Goal: Task Accomplishment & Management: Manage account settings

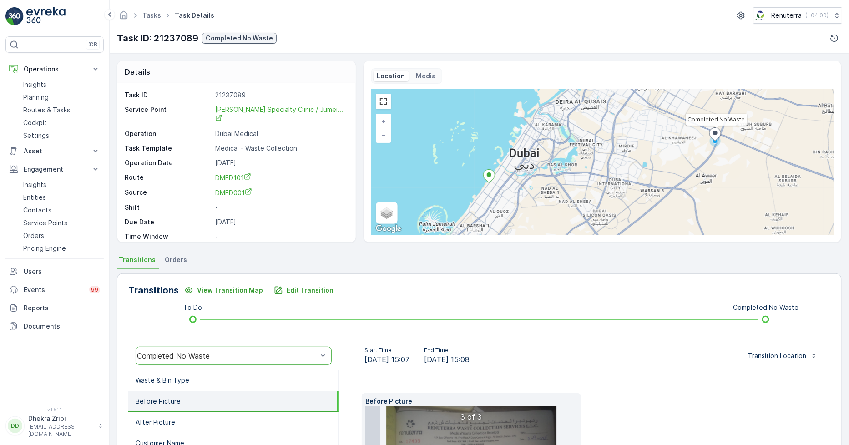
scroll to position [50, 0]
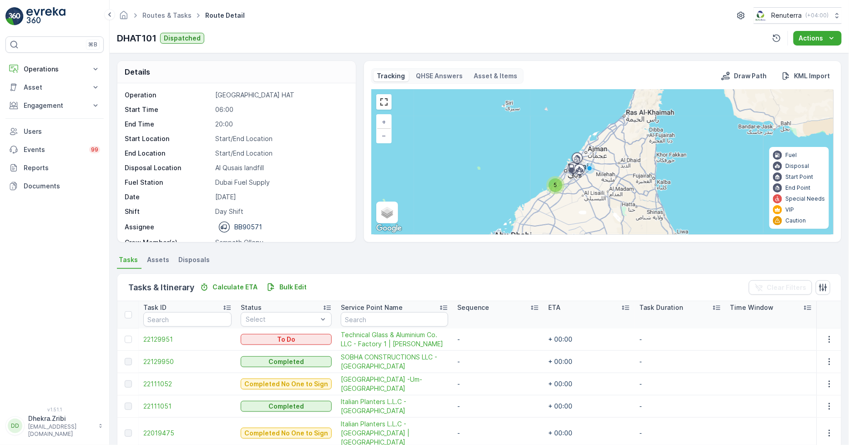
scroll to position [29, 0]
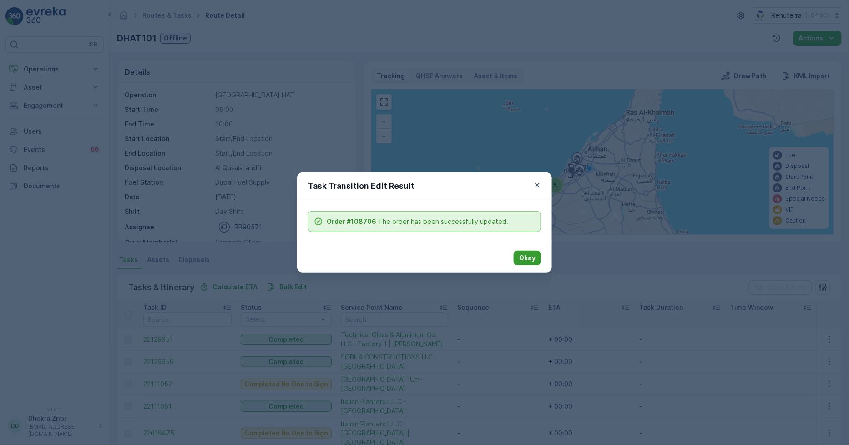
click at [532, 261] on p "Okay" at bounding box center [527, 257] width 16 height 9
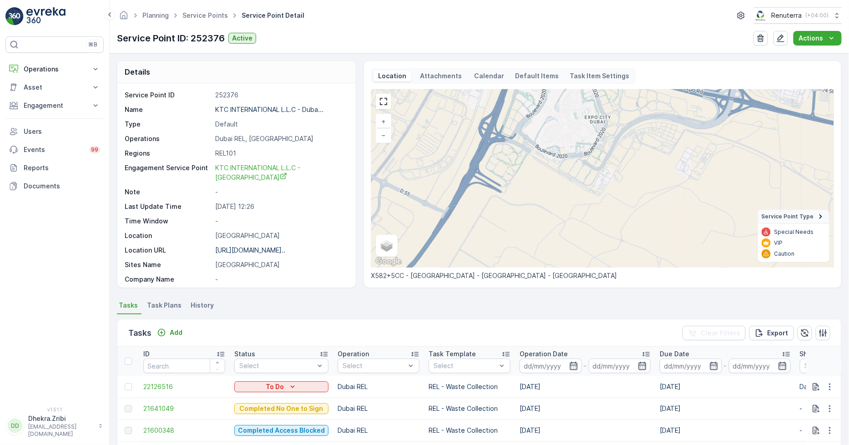
scroll to position [149, 0]
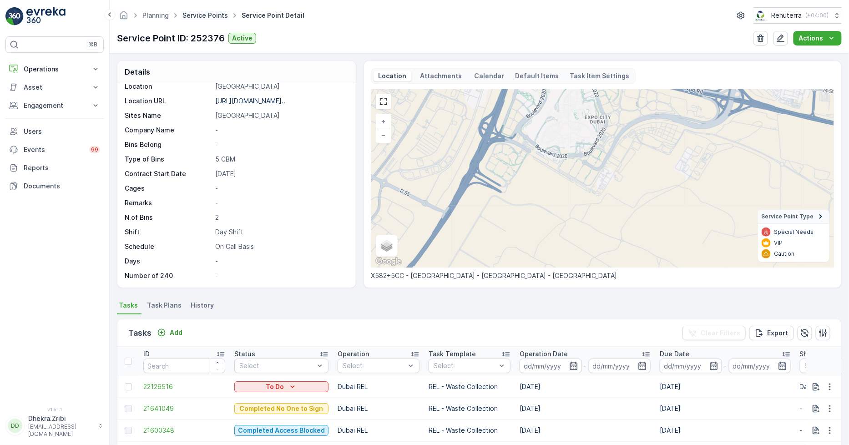
click at [201, 16] on link "Service Points" at bounding box center [204, 15] width 45 height 8
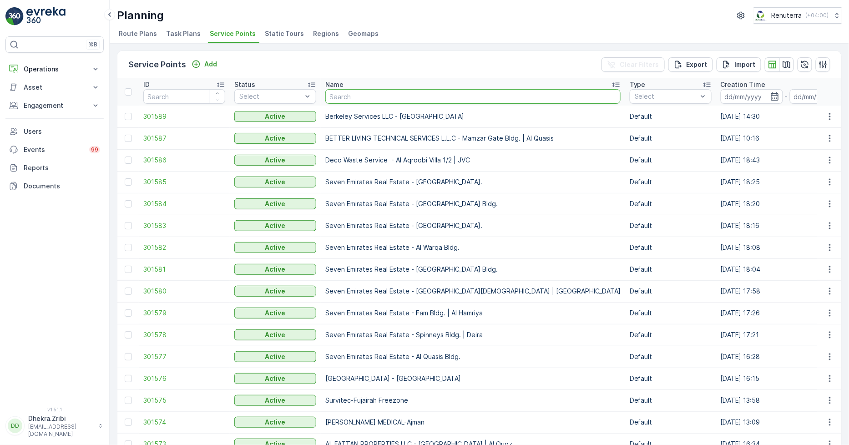
click at [343, 94] on input "text" at bounding box center [472, 96] width 295 height 15
type input "seven"
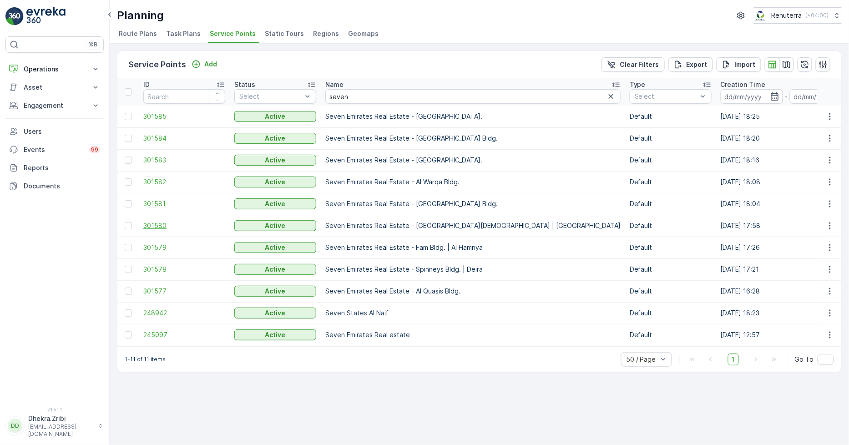
click at [154, 223] on span "301580" at bounding box center [184, 225] width 82 height 9
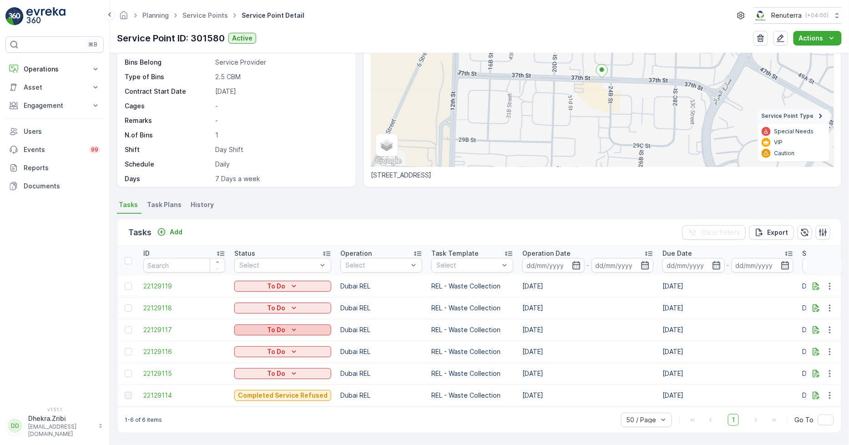
scroll to position [104, 0]
click at [169, 391] on span "22129114" at bounding box center [184, 395] width 82 height 9
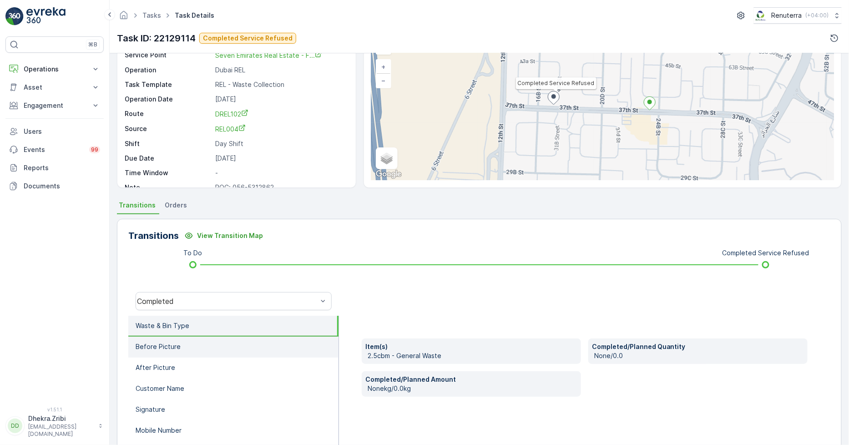
scroll to position [101, 0]
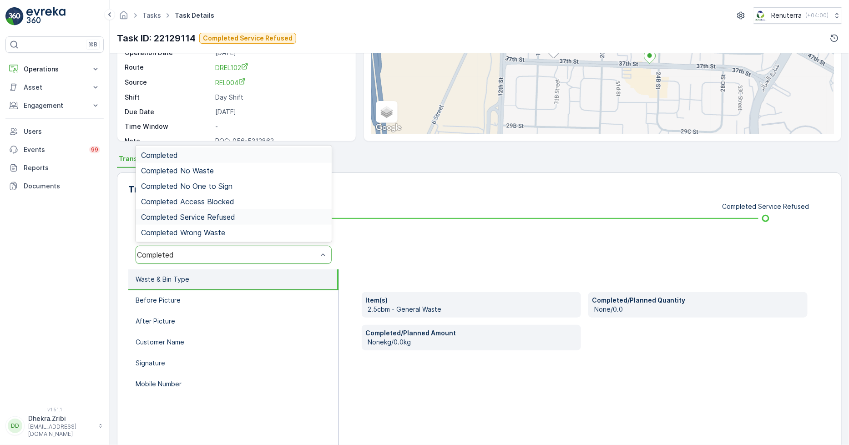
click at [206, 215] on span "Completed Service Refused" at bounding box center [188, 217] width 94 height 8
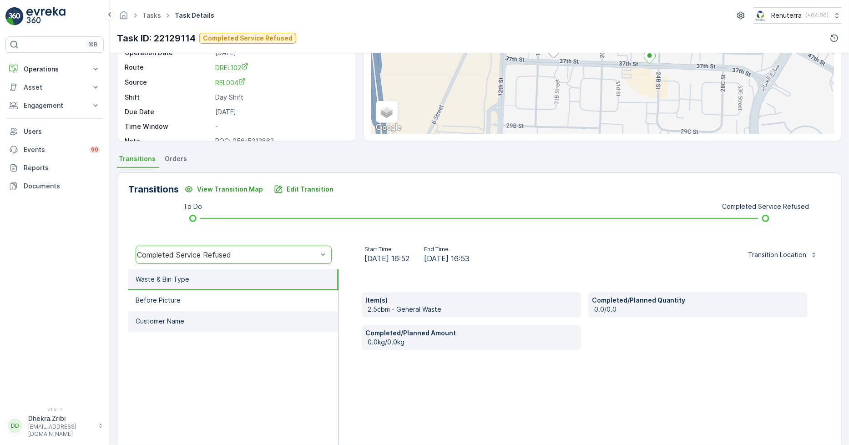
click at [194, 318] on li "Customer Name" at bounding box center [233, 321] width 210 height 21
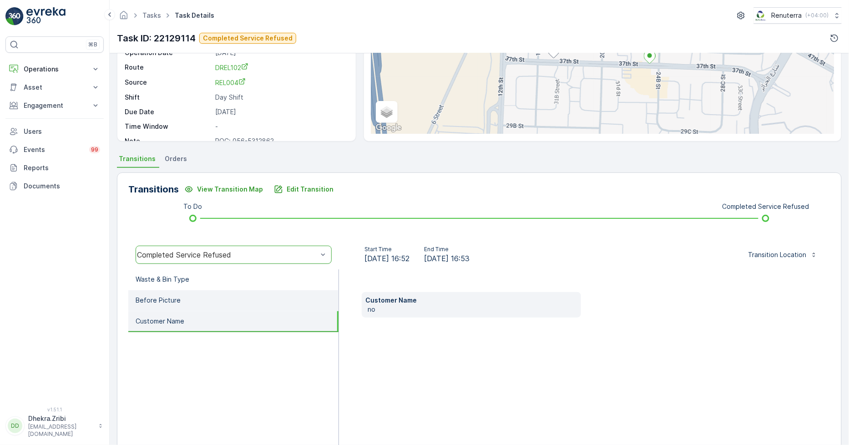
click at [190, 295] on li "Before Picture" at bounding box center [233, 300] width 210 height 21
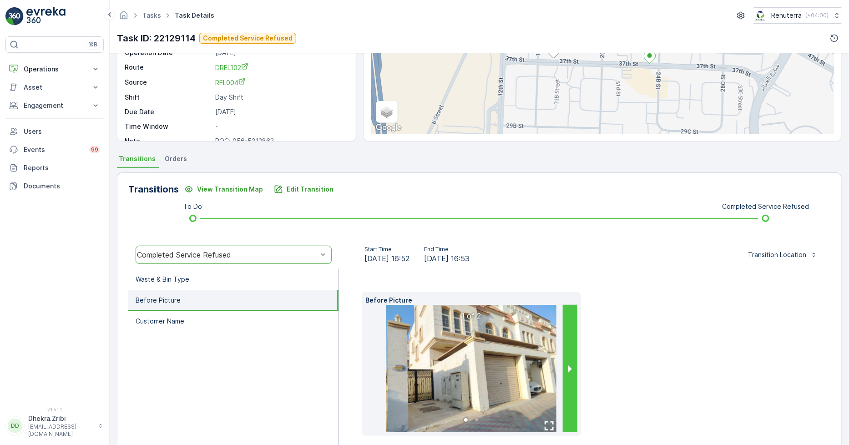
click at [573, 367] on button "next slide / item" at bounding box center [570, 368] width 15 height 127
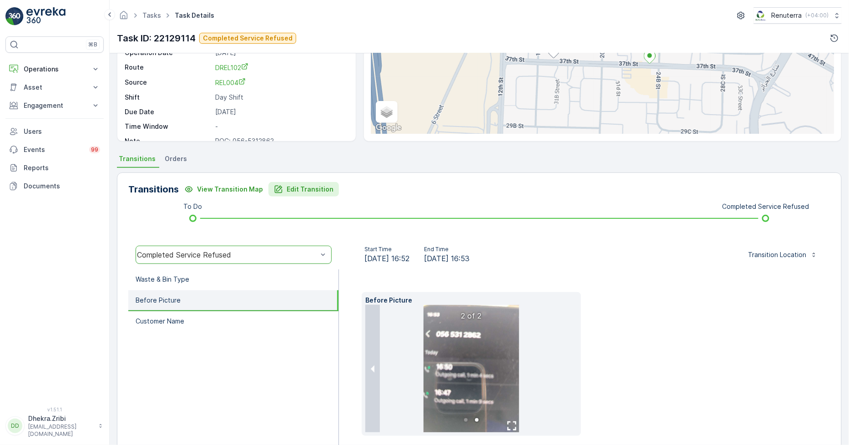
click at [298, 190] on p "Edit Transition" at bounding box center [309, 189] width 47 height 9
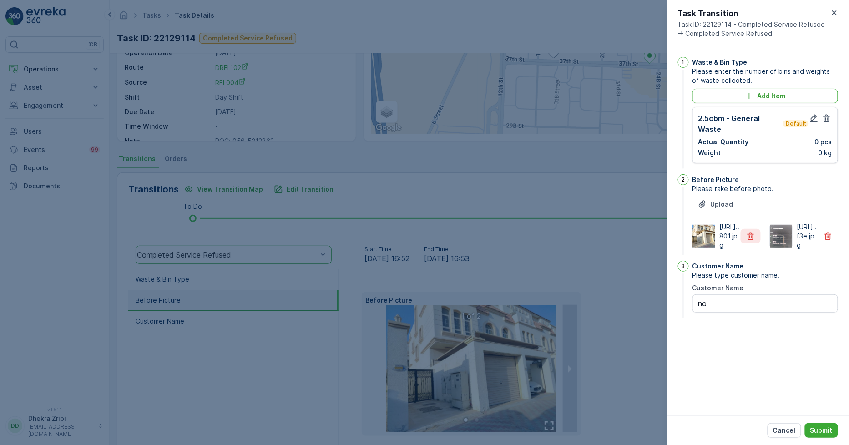
click at [751, 241] on icon "button" at bounding box center [750, 235] width 9 height 9
click at [721, 202] on p "Upload" at bounding box center [721, 204] width 23 height 9
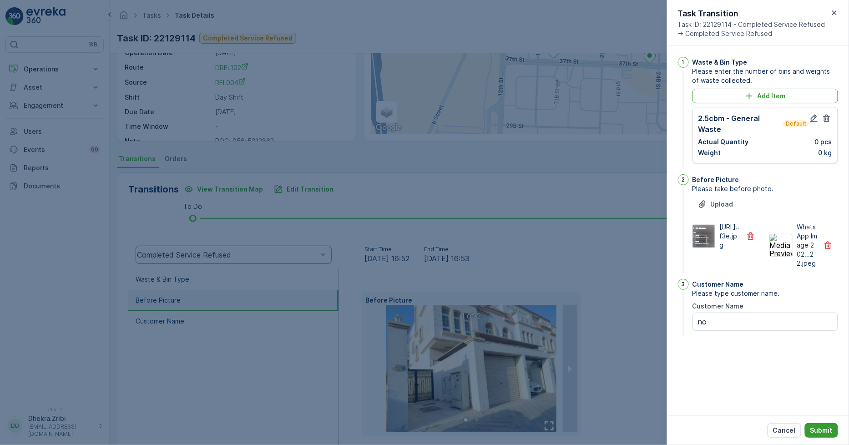
click at [819, 427] on p "Submit" at bounding box center [821, 430] width 22 height 9
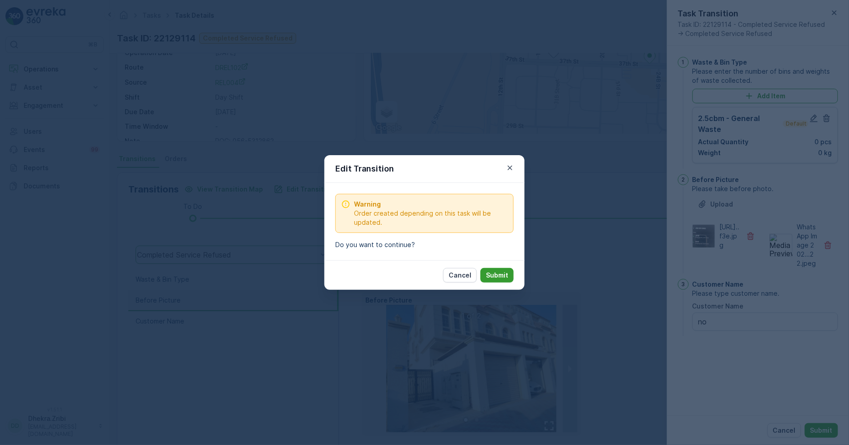
click at [496, 271] on p "Submit" at bounding box center [497, 275] width 22 height 9
type Name "no"
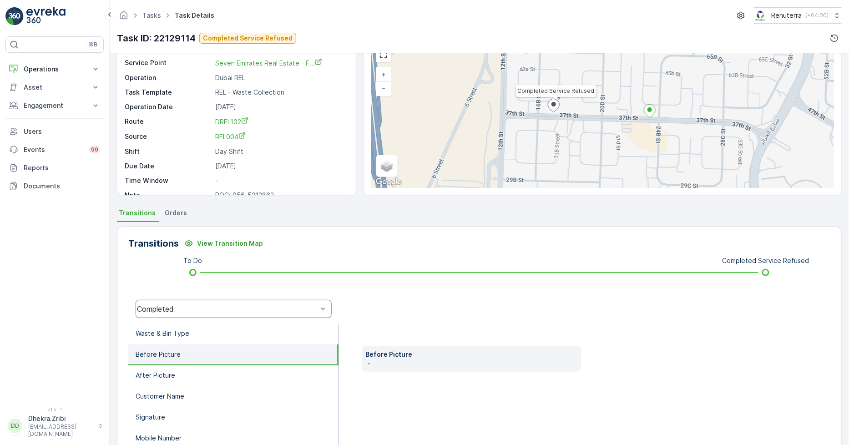
scroll to position [0, 0]
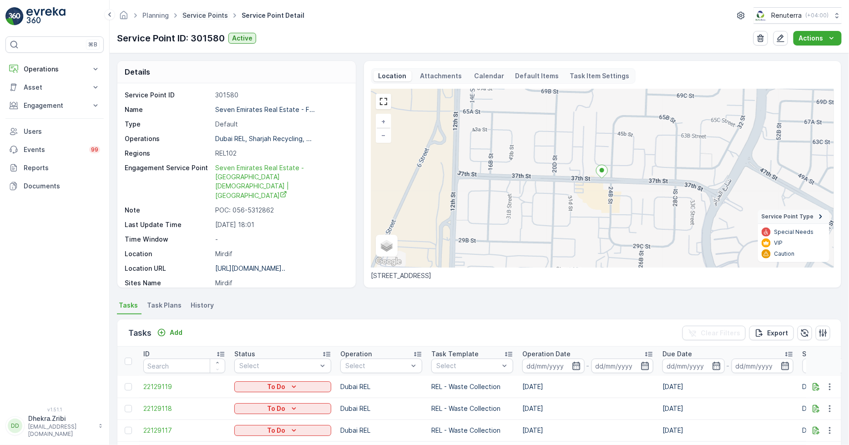
click at [196, 15] on link "Service Points" at bounding box center [204, 15] width 45 height 8
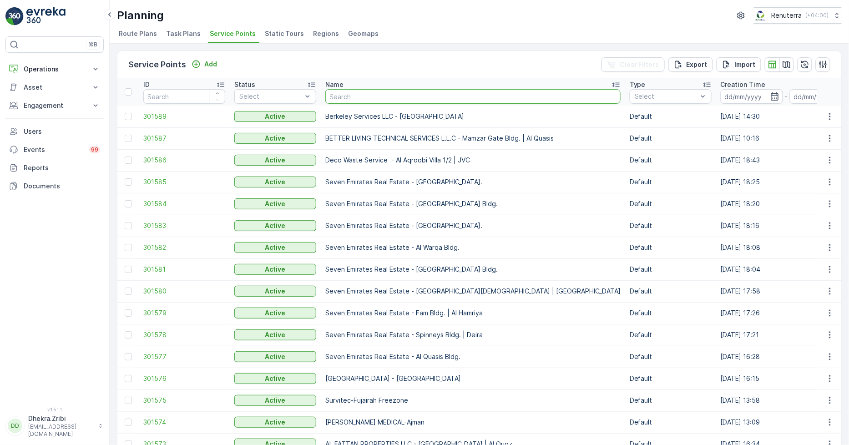
click at [352, 96] on input "text" at bounding box center [472, 96] width 295 height 15
type input "buds"
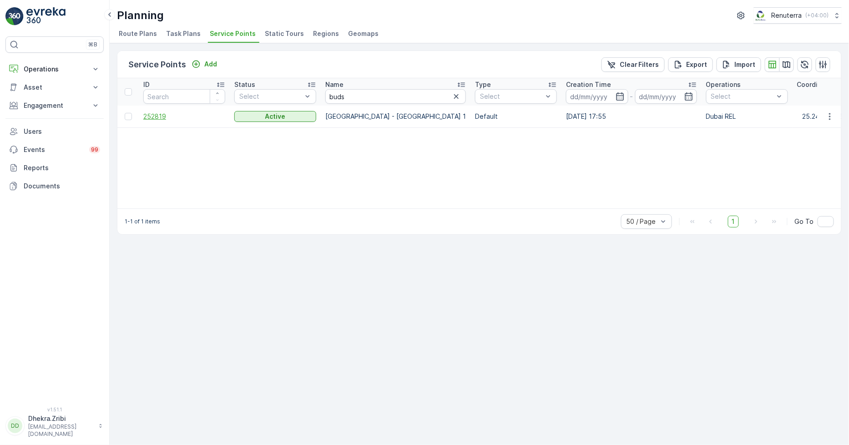
click at [164, 116] on span "252819" at bounding box center [184, 116] width 82 height 9
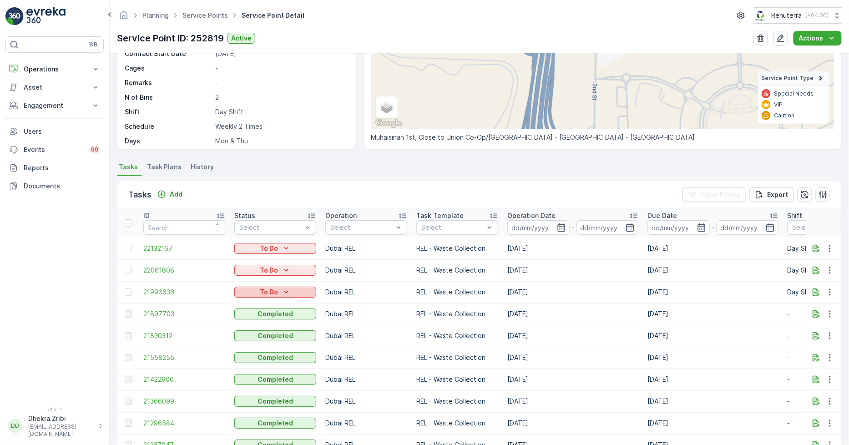
scroll to position [151, 0]
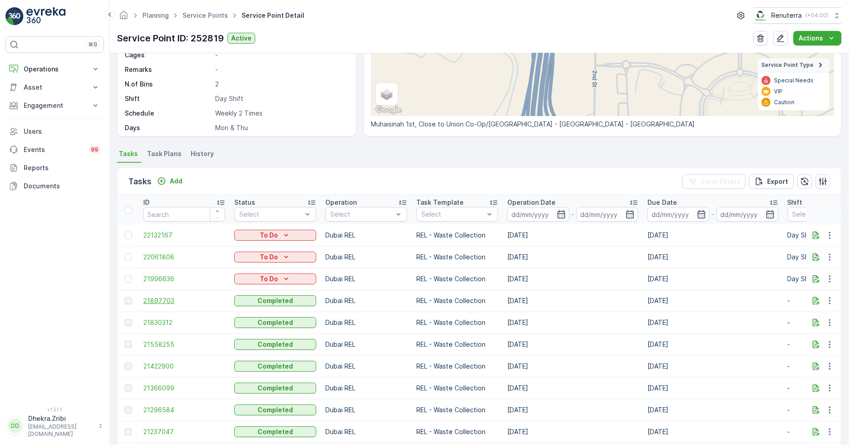
click at [161, 300] on span "21897703" at bounding box center [184, 300] width 82 height 9
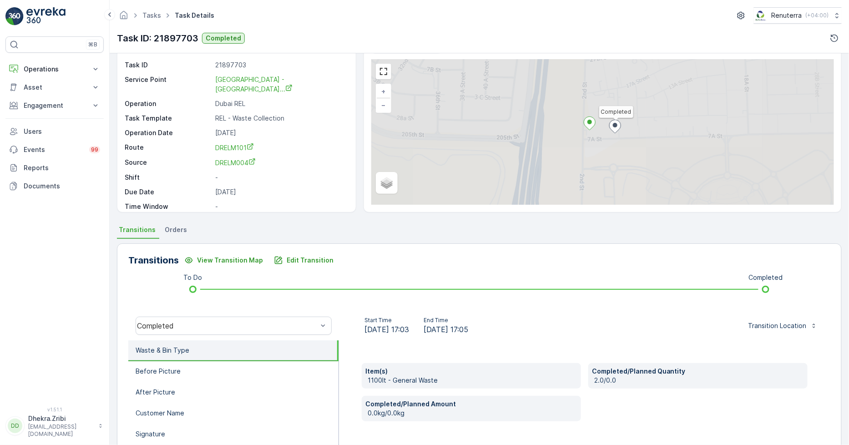
scroll to position [128, 0]
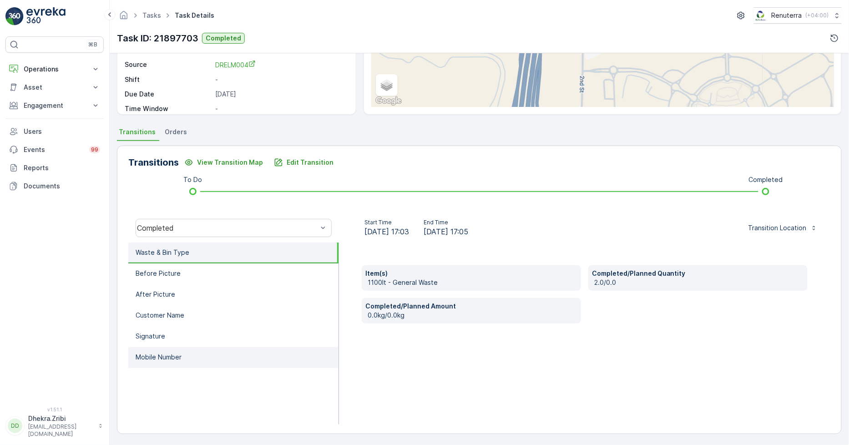
click at [156, 357] on p "Mobile Number" at bounding box center [159, 356] width 46 height 9
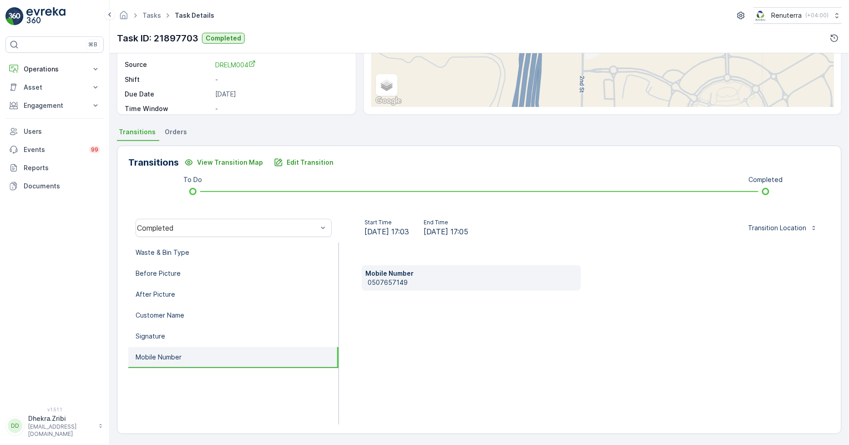
click at [392, 280] on p "0507657149" at bounding box center [472, 282] width 210 height 9
copy p "0507657149"
click at [41, 62] on button "Operations" at bounding box center [54, 69] width 98 height 18
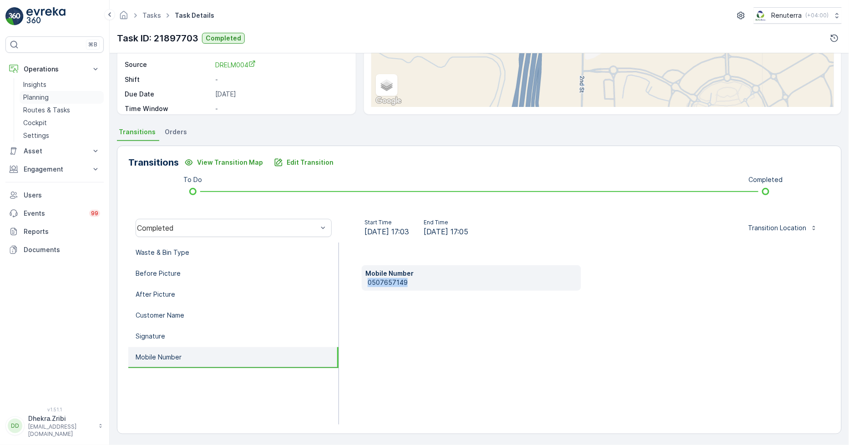
click at [42, 94] on p "Planning" at bounding box center [35, 97] width 25 height 9
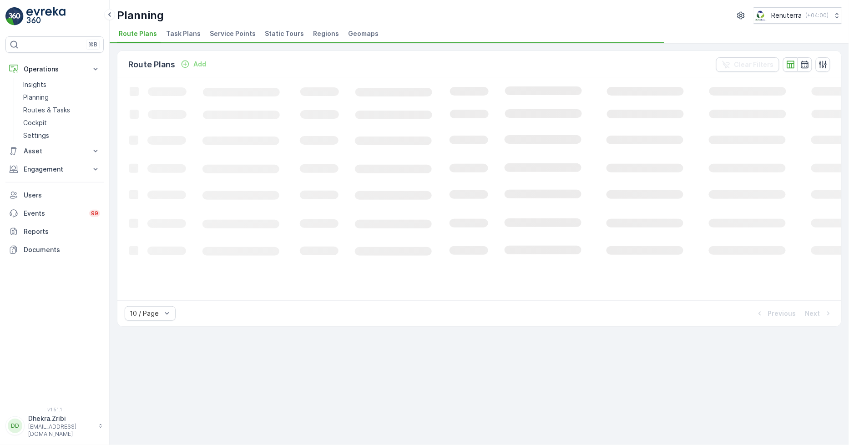
click at [222, 30] on span "Service Points" at bounding box center [233, 33] width 46 height 9
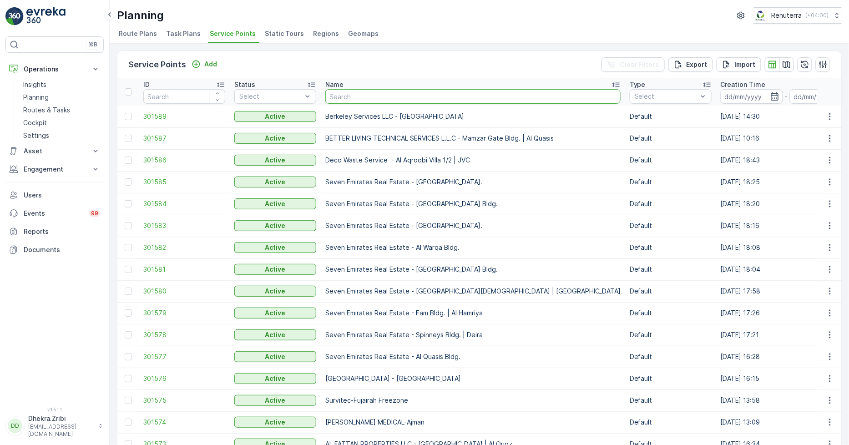
click at [347, 98] on input "text" at bounding box center [472, 96] width 295 height 15
type input "al ahli"
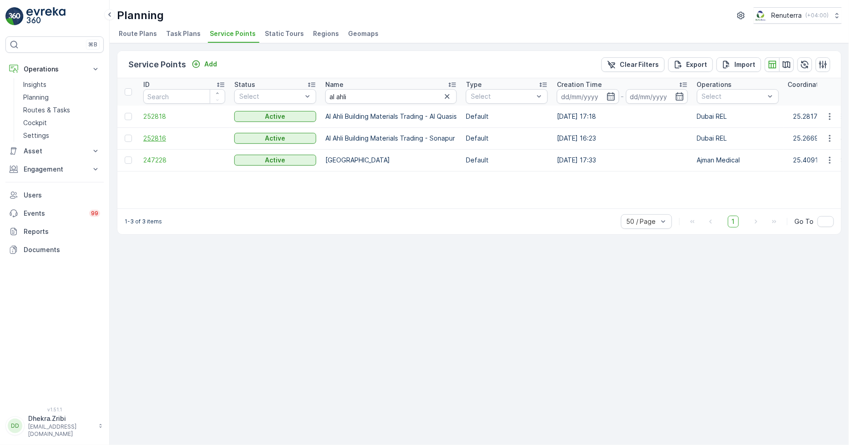
click at [156, 135] on span "252816" at bounding box center [184, 138] width 82 height 9
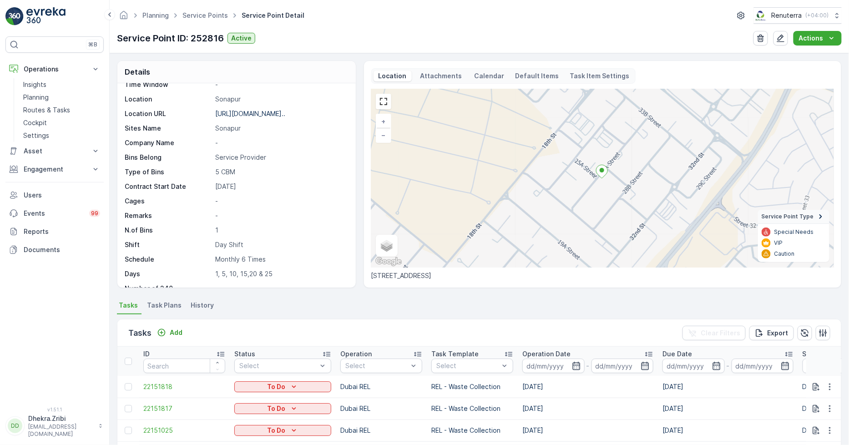
scroll to position [149, 0]
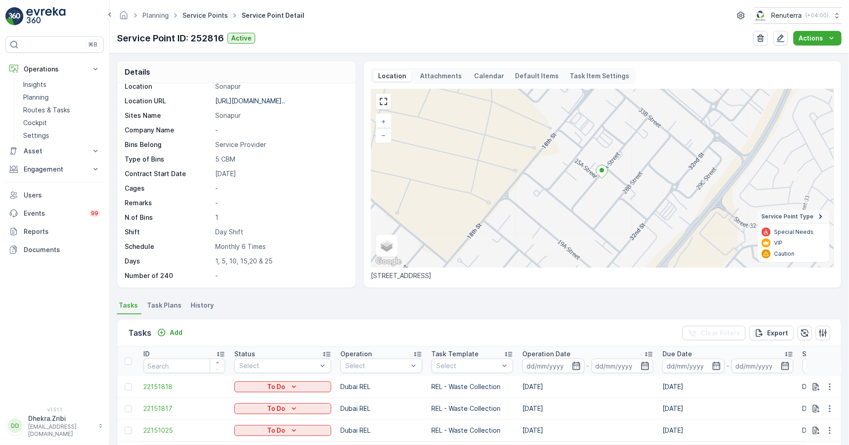
click at [214, 16] on link "Service Points" at bounding box center [204, 15] width 45 height 8
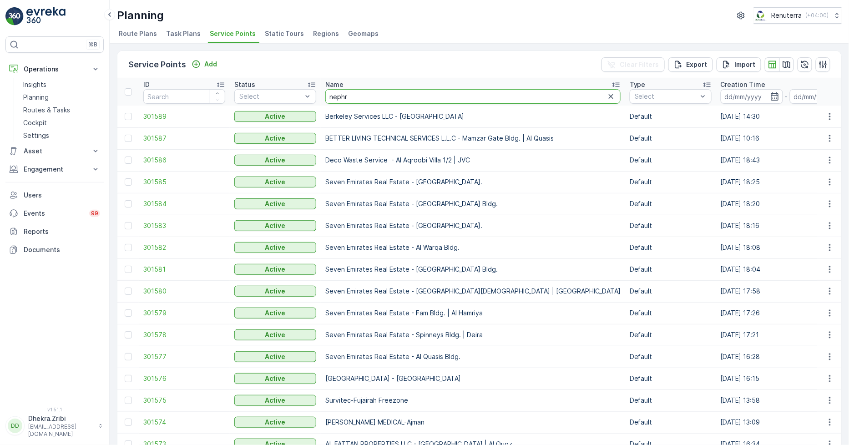
type input "nephro"
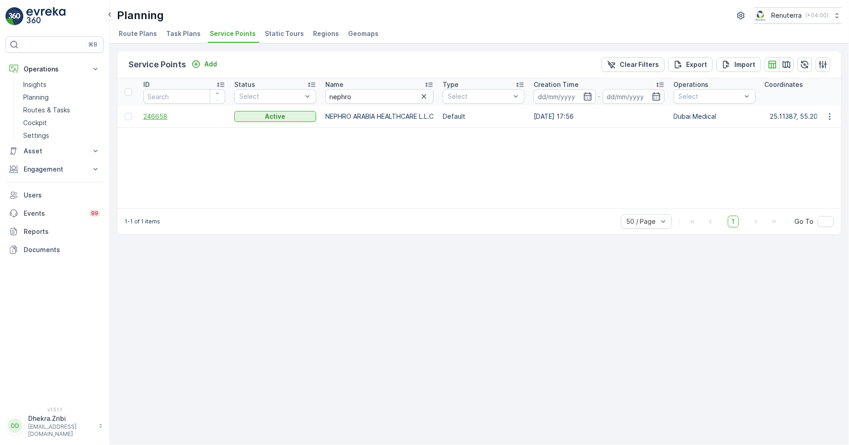
click at [153, 117] on span "246658" at bounding box center [184, 116] width 82 height 9
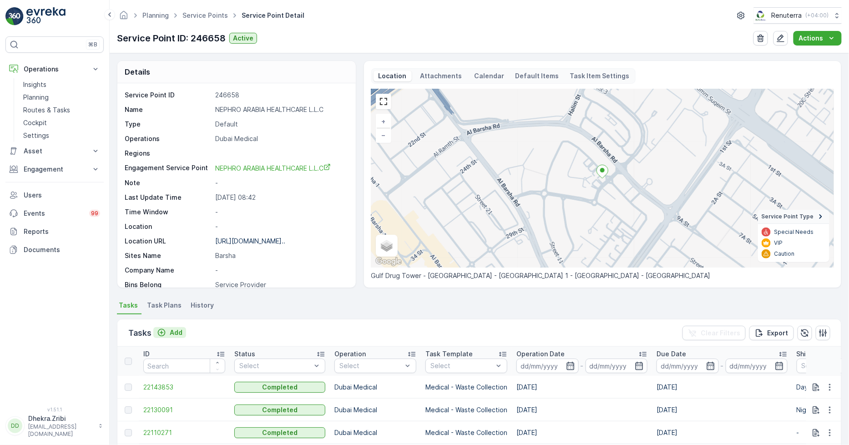
click at [167, 331] on div "Add" at bounding box center [169, 332] width 25 height 9
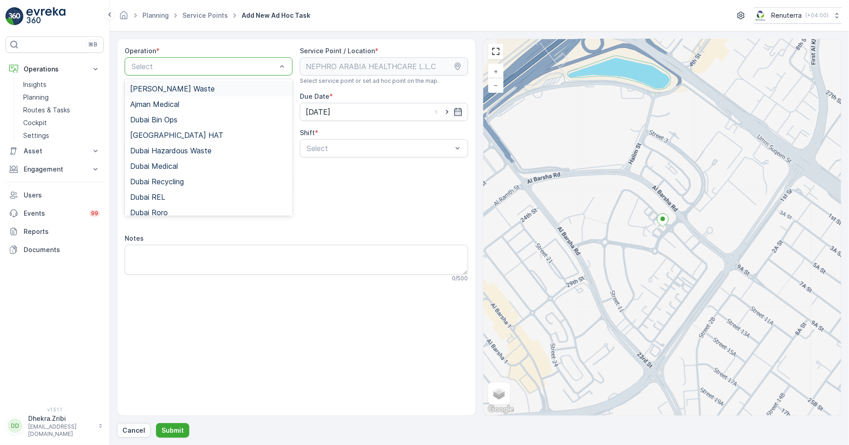
drag, startPoint x: 162, startPoint y: 194, endPoint x: 215, endPoint y: 82, distance: 123.9
click at [215, 82] on div "Ajman Hazardous Waste Ajman Medical Dubai Bin Ops Dubai HAT Dubai Hazardous Was…" at bounding box center [209, 147] width 168 height 136
click at [170, 165] on span "Dubai Medical" at bounding box center [154, 166] width 48 height 8
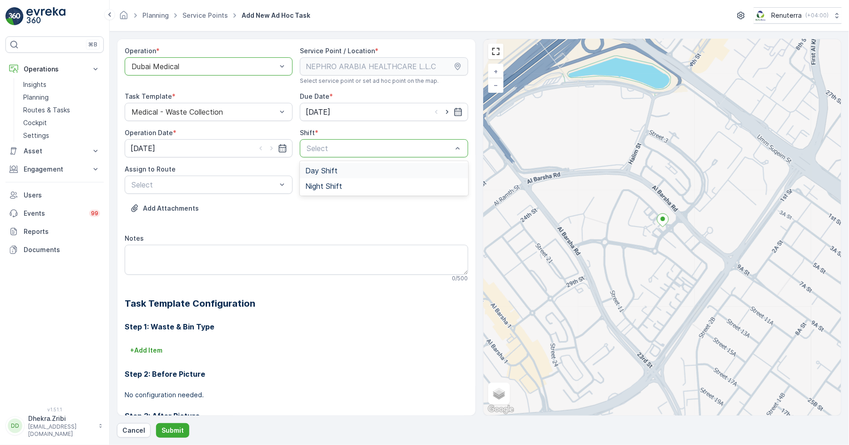
click at [354, 154] on div "Select" at bounding box center [384, 148] width 168 height 18
click at [320, 171] on span "Day Shift" at bounding box center [321, 170] width 32 height 8
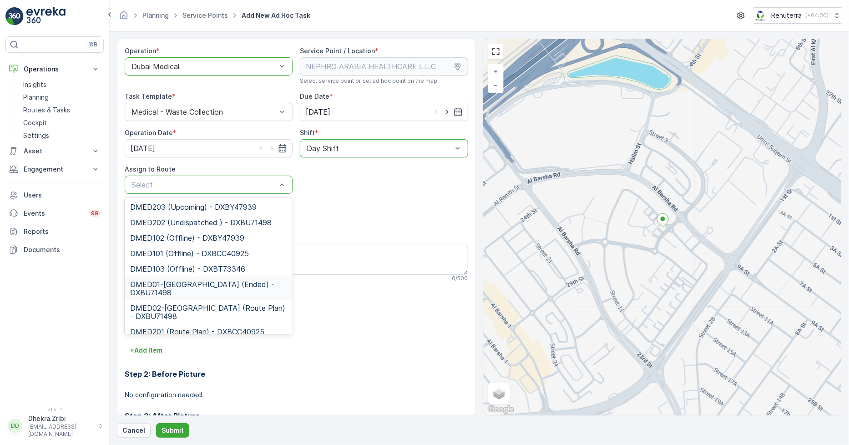
click at [180, 288] on span "DMED01-Khawaneej Yard (Ended) - DXBU71498" at bounding box center [208, 288] width 157 height 16
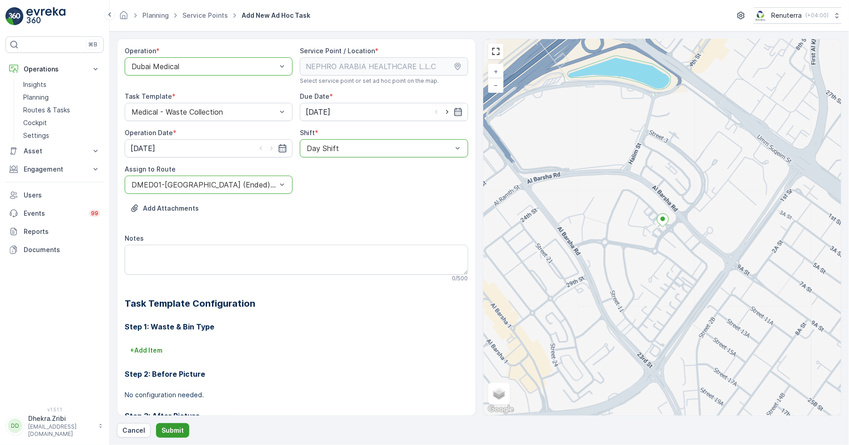
click at [173, 429] on p "Submit" at bounding box center [172, 430] width 22 height 9
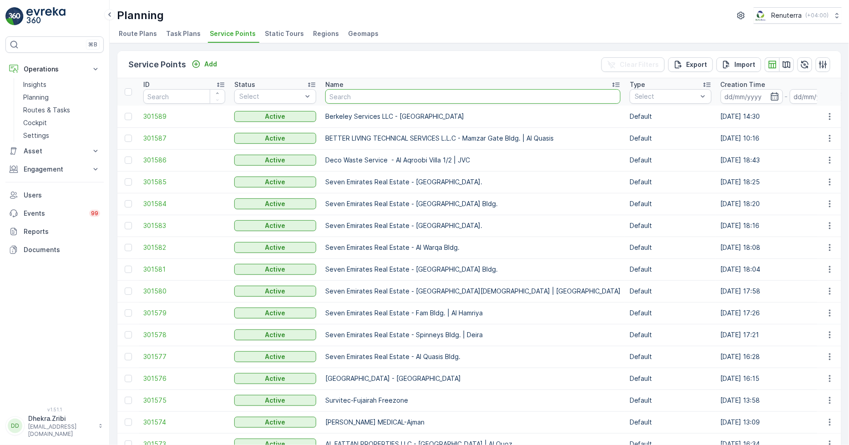
click at [337, 91] on input "text" at bounding box center [472, 96] width 295 height 15
type input "dulsco"
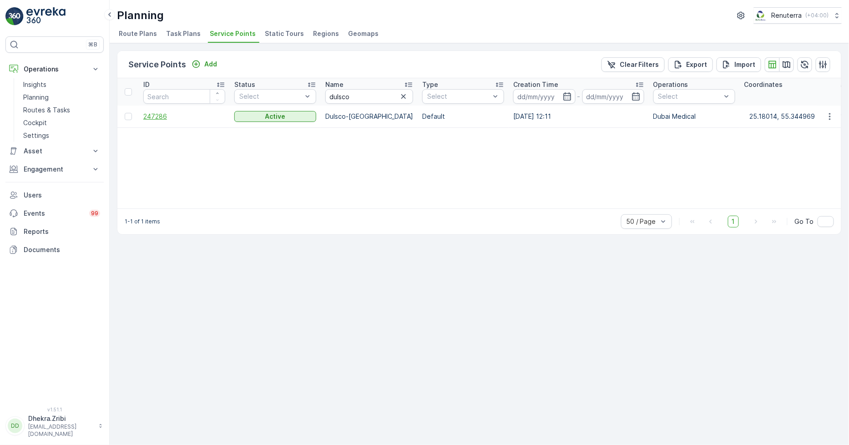
click at [163, 116] on span "247286" at bounding box center [184, 116] width 82 height 9
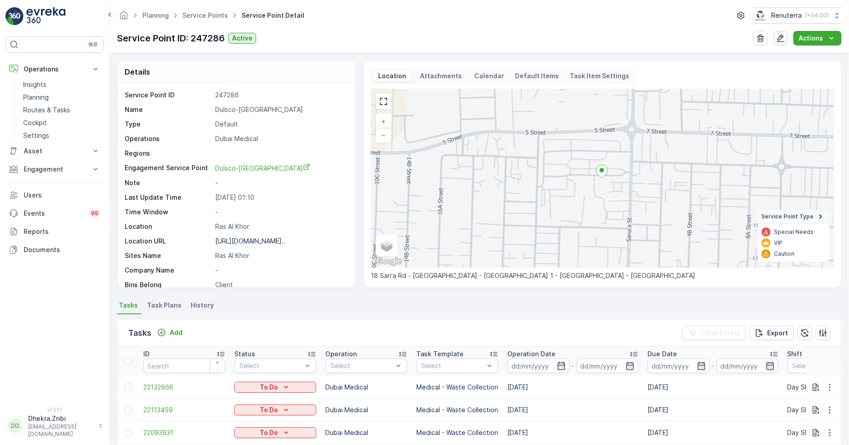
click at [777, 35] on icon "button" at bounding box center [780, 38] width 9 height 9
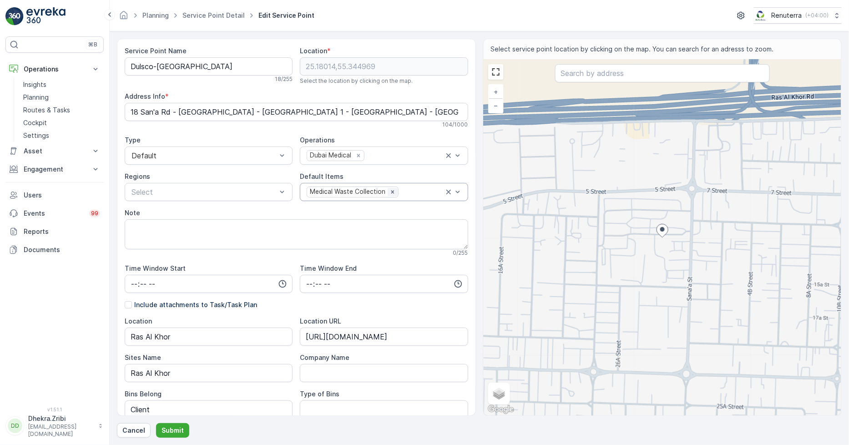
click at [389, 191] on icon "Remove Medical Waste Collection" at bounding box center [392, 192] width 6 height 6
click at [163, 431] on p "Submit" at bounding box center [172, 430] width 22 height 9
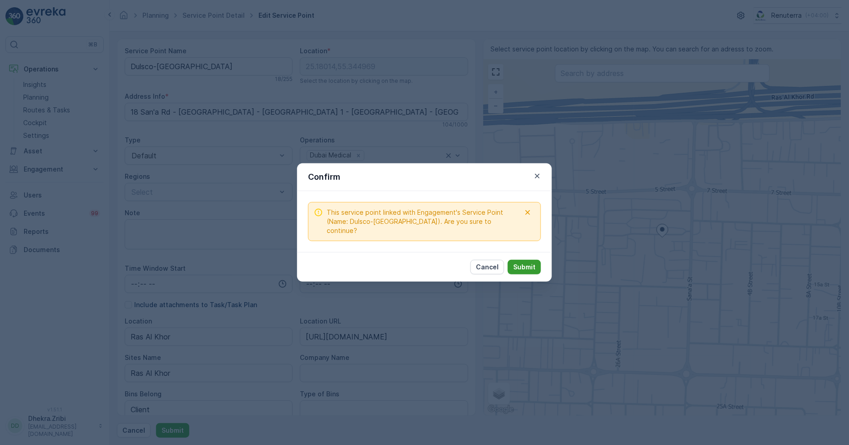
click at [528, 262] on p "Submit" at bounding box center [524, 266] width 22 height 9
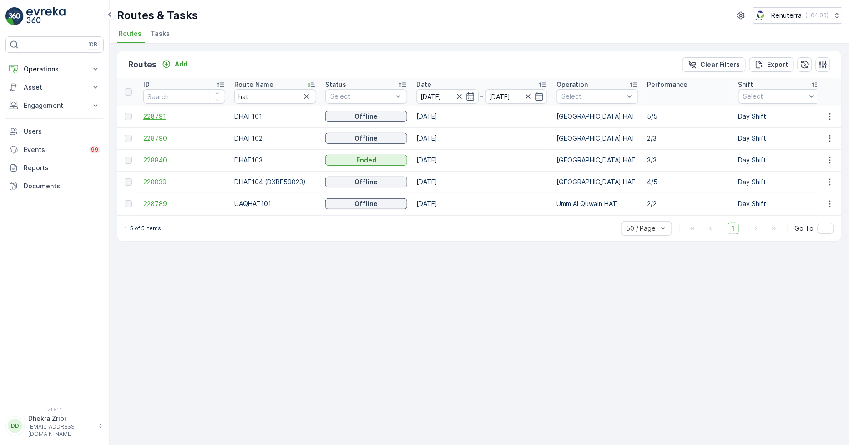
click at [151, 113] on span "228791" at bounding box center [184, 116] width 82 height 9
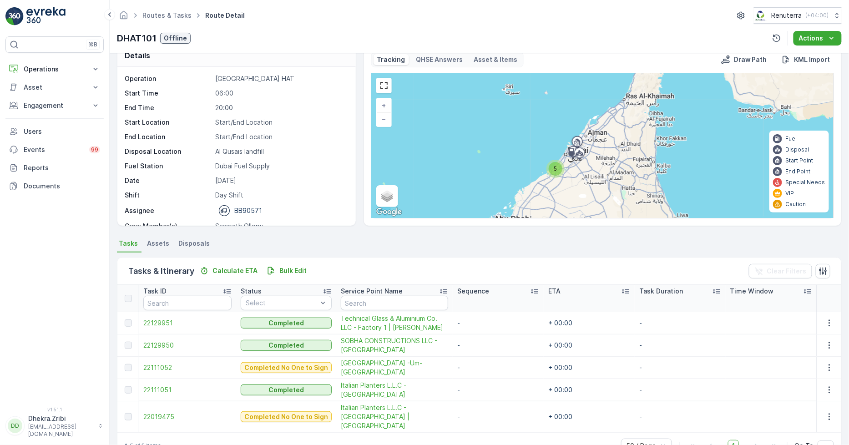
scroll to position [32, 0]
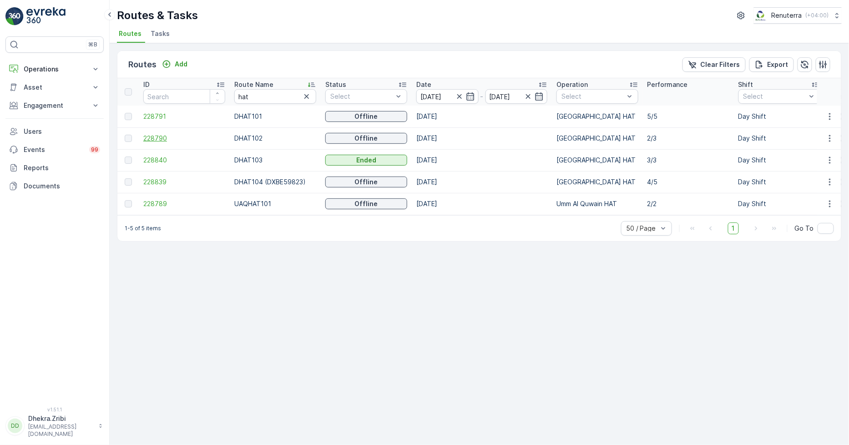
click at [157, 139] on span "228790" at bounding box center [184, 138] width 82 height 9
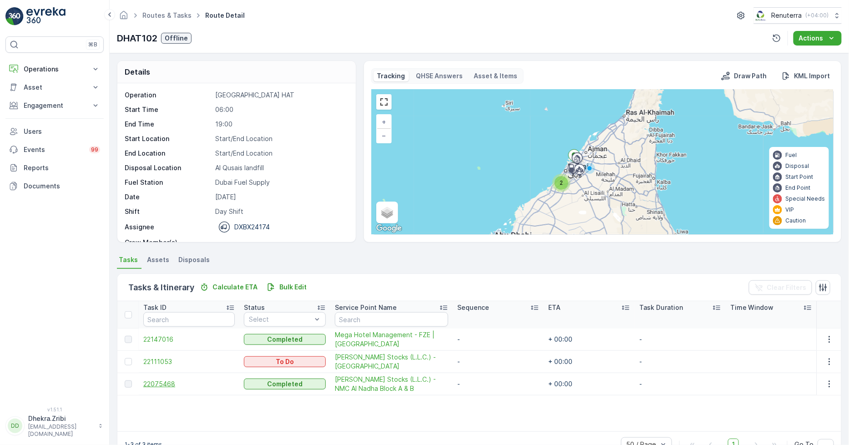
click at [166, 380] on span "22075468" at bounding box center [188, 383] width 91 height 9
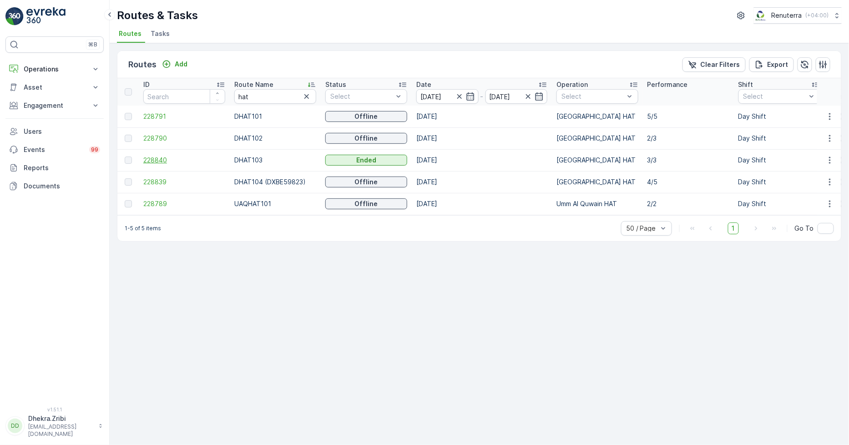
click at [153, 158] on span "228840" at bounding box center [184, 160] width 82 height 9
click at [164, 176] on td "228839" at bounding box center [184, 182] width 91 height 22
click at [162, 178] on span "228839" at bounding box center [184, 181] width 82 height 9
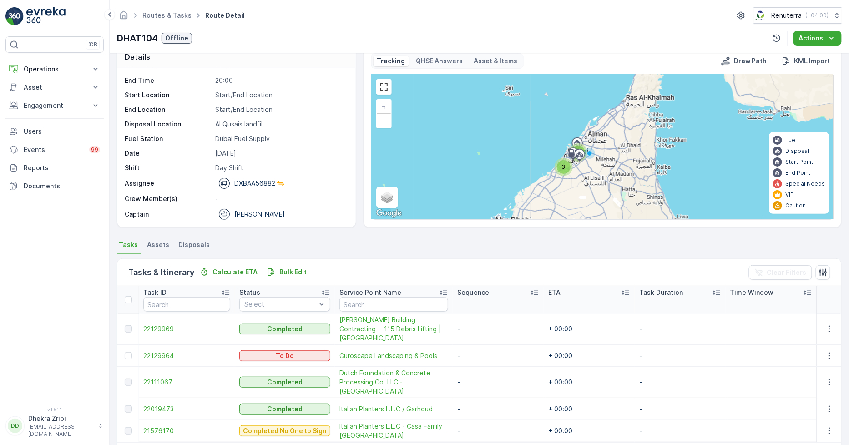
scroll to position [41, 0]
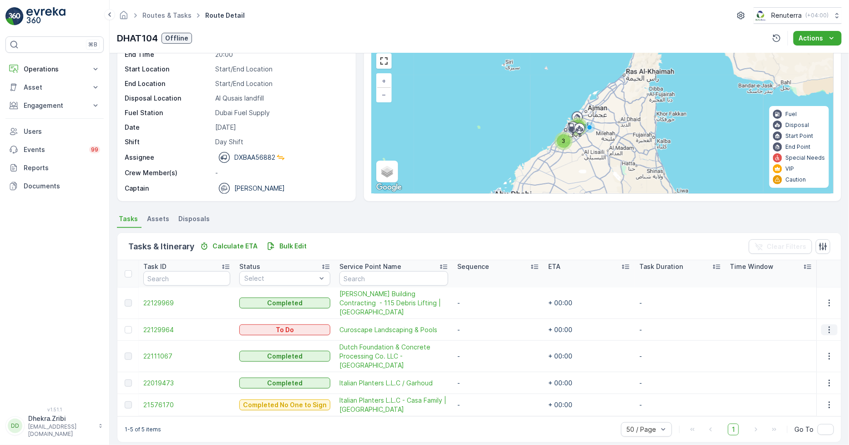
click at [829, 325] on icon "button" at bounding box center [828, 329] width 9 height 9
click at [799, 373] on span "Remove from Route" at bounding box center [814, 371] width 61 height 9
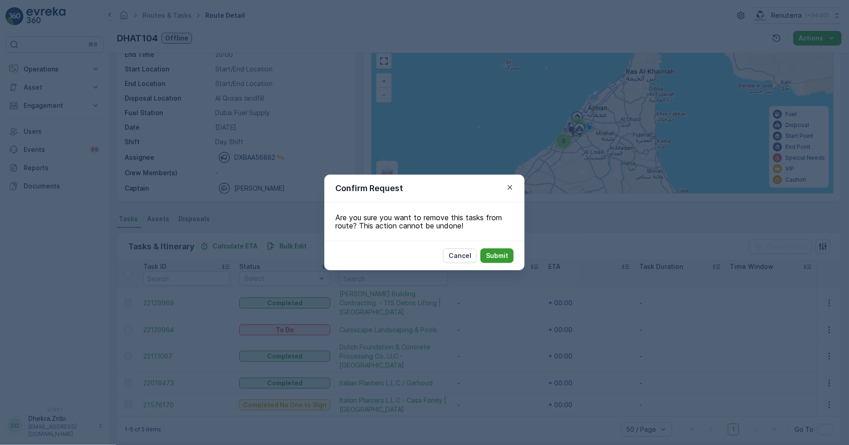
click at [492, 259] on p "Submit" at bounding box center [497, 255] width 22 height 9
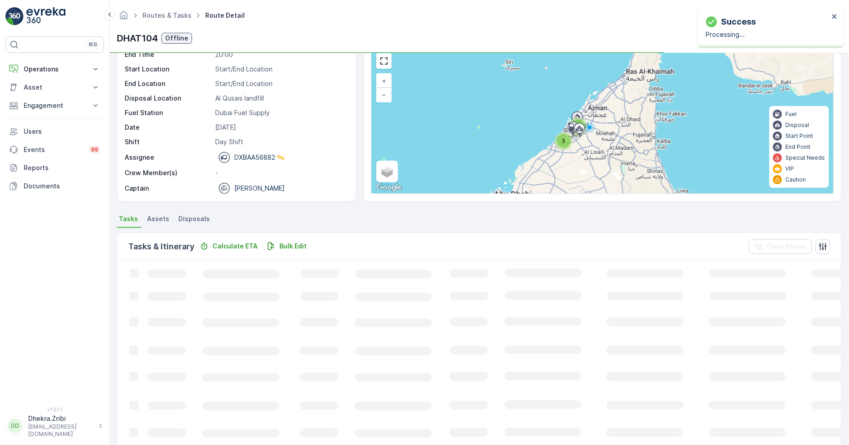
scroll to position [24, 0]
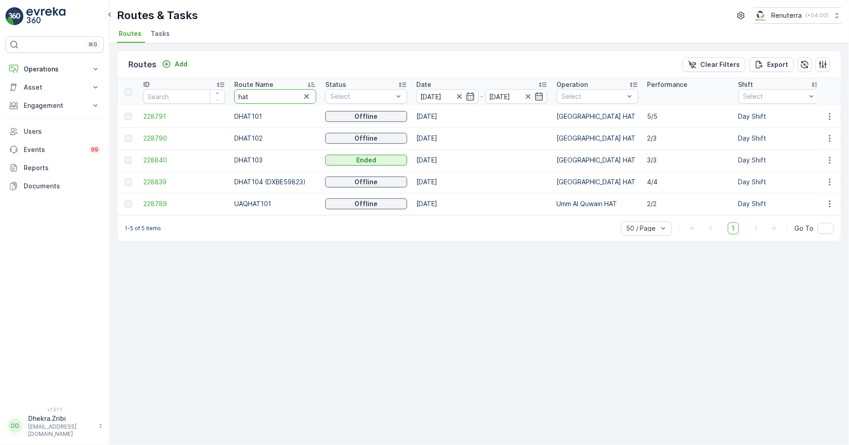
click at [256, 93] on input "hat" at bounding box center [275, 96] width 82 height 15
drag, startPoint x: 256, startPoint y: 93, endPoint x: 225, endPoint y: 93, distance: 30.5
type input "roro"
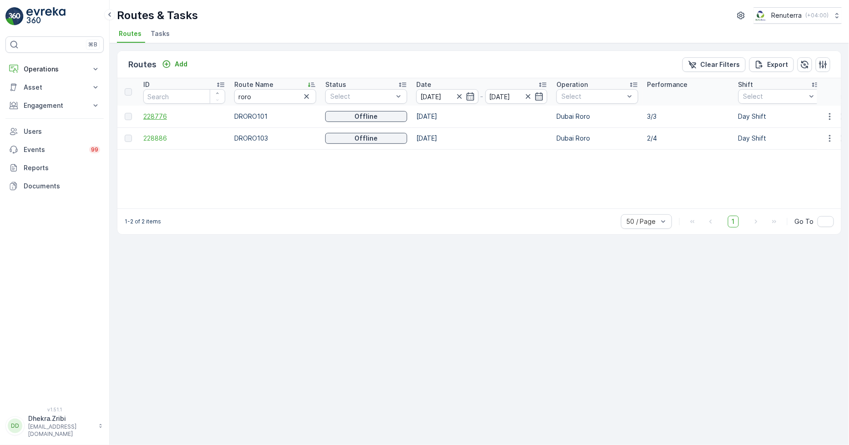
click at [161, 114] on span "228776" at bounding box center [184, 116] width 82 height 9
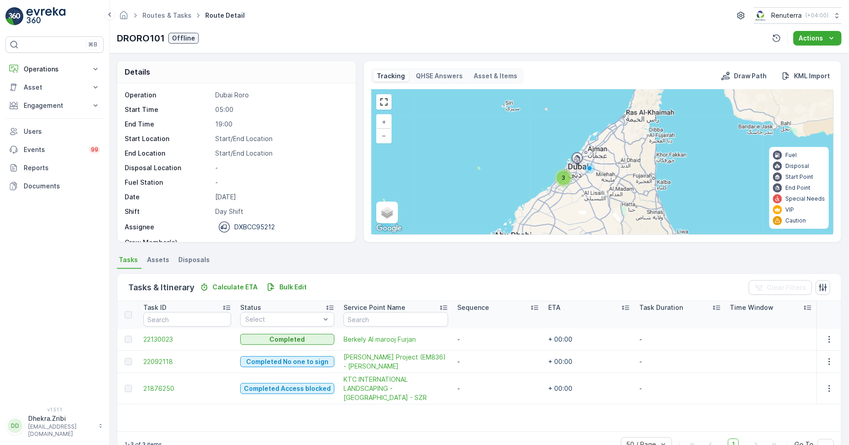
drag, startPoint x: 70, startPoint y: 0, endPoint x: 301, endPoint y: 25, distance: 232.8
click at [301, 25] on div "Routes & Tasks Route Detail Renuterra ( +04:00 ) DRORO101 Offline Actions" at bounding box center [479, 26] width 739 height 53
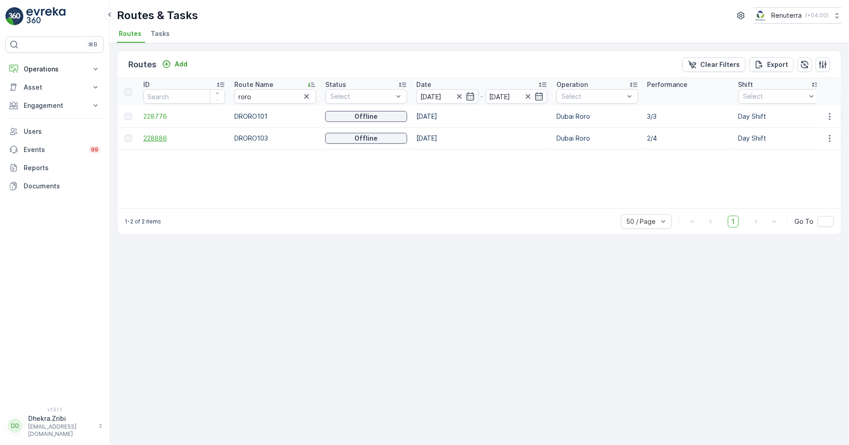
click at [159, 136] on span "228886" at bounding box center [184, 138] width 82 height 9
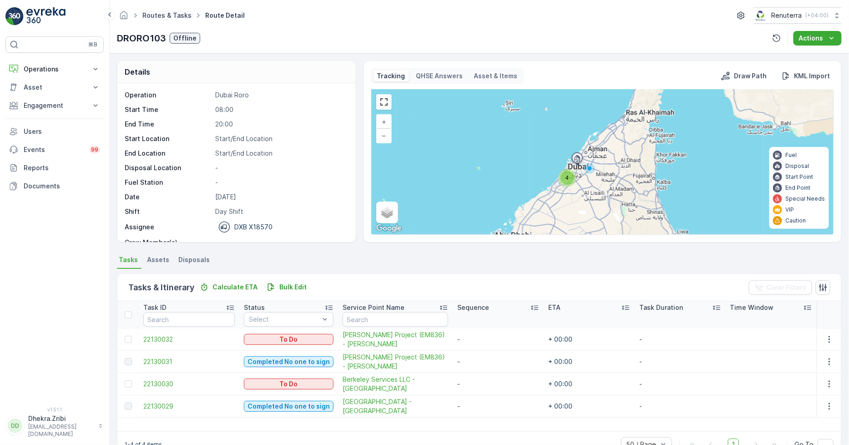
click at [164, 15] on link "Routes & Tasks" at bounding box center [166, 15] width 49 height 8
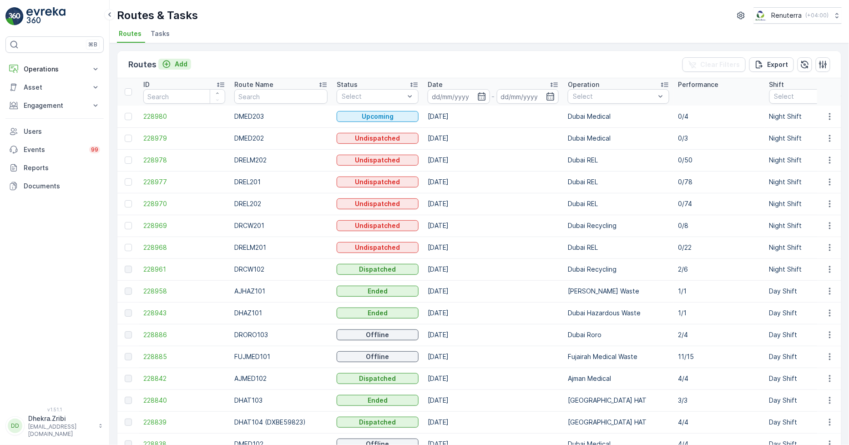
click at [176, 60] on p "Add" at bounding box center [181, 64] width 13 height 9
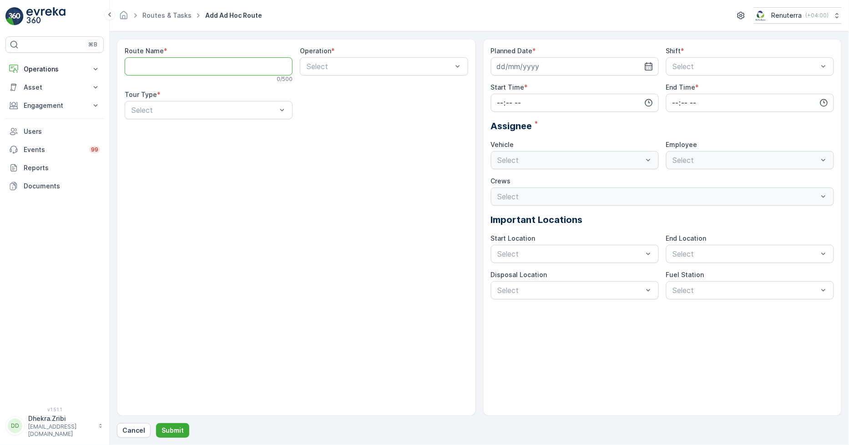
click at [205, 69] on Name "Route Name" at bounding box center [209, 66] width 168 height 18
type Name "DHAT201"
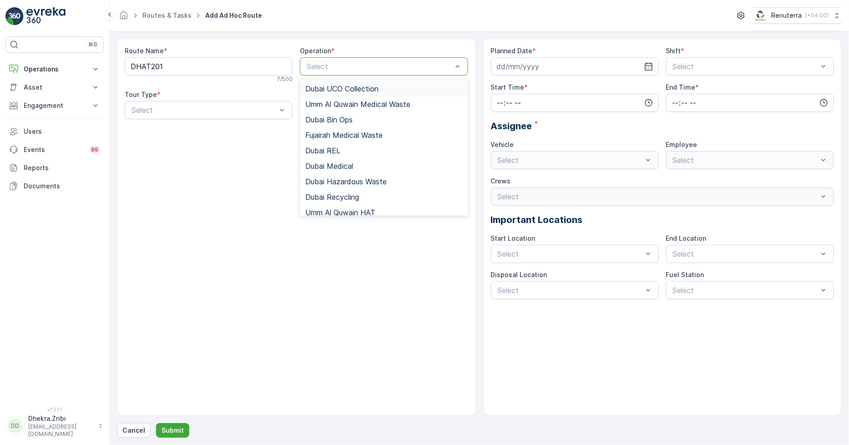
drag, startPoint x: 373, startPoint y: 62, endPoint x: 370, endPoint y: 66, distance: 4.8
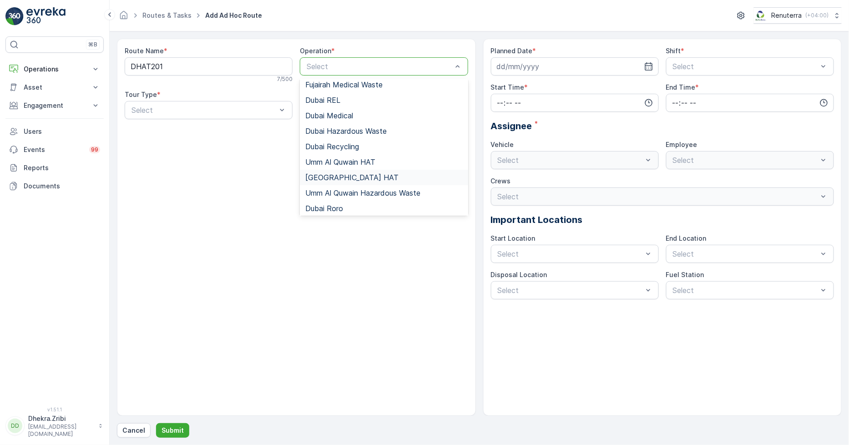
click at [337, 171] on div "[GEOGRAPHIC_DATA] HAT" at bounding box center [384, 177] width 168 height 15
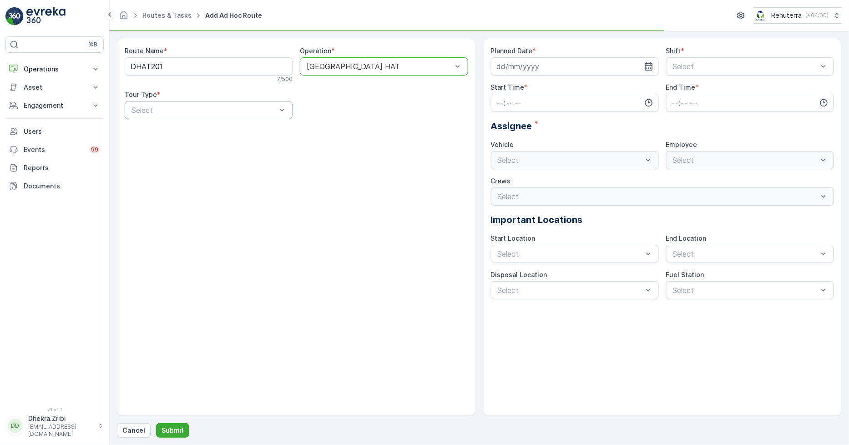
click at [206, 116] on div "Select" at bounding box center [209, 110] width 168 height 18
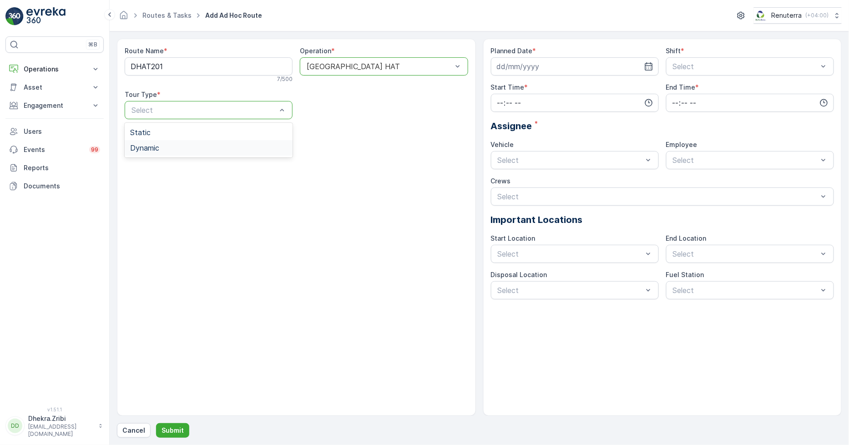
click at [181, 148] on div "Dynamic" at bounding box center [208, 148] width 157 height 8
click at [534, 66] on input at bounding box center [575, 66] width 168 height 18
drag, startPoint x: 555, startPoint y: 121, endPoint x: 586, endPoint y: 114, distance: 31.4
click at [555, 121] on div "1" at bounding box center [555, 124] width 15 height 15
type input "[DATE]"
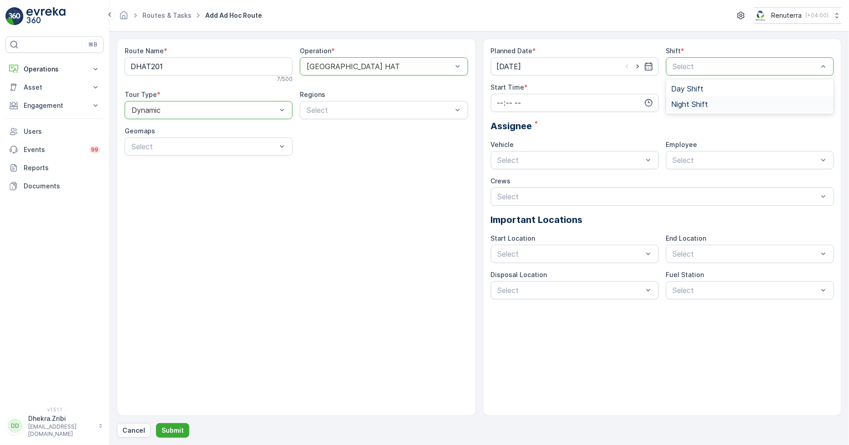
click at [697, 101] on span "Night Shift" at bounding box center [689, 104] width 37 height 8
click at [572, 105] on input "time" at bounding box center [575, 103] width 168 height 18
click at [499, 160] on span "19" at bounding box center [499, 160] width 7 height 9
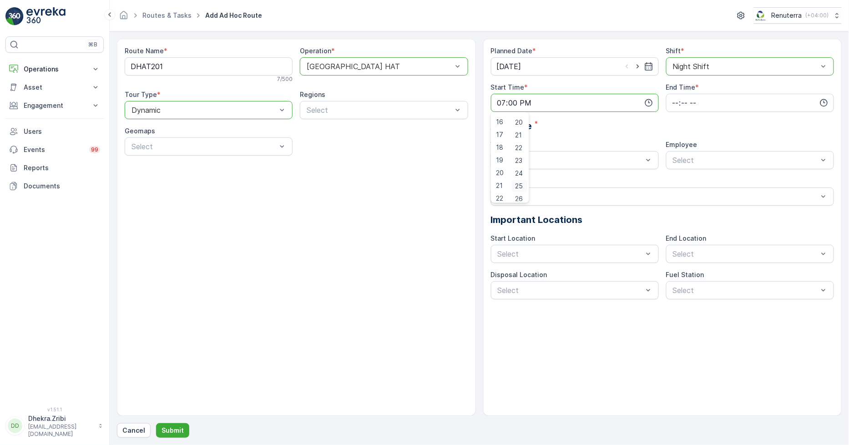
click at [523, 184] on span "25" at bounding box center [519, 185] width 8 height 9
type input "19:25"
click at [685, 107] on input "time" at bounding box center [750, 103] width 168 height 18
click at [674, 194] on span "06" at bounding box center [675, 194] width 8 height 9
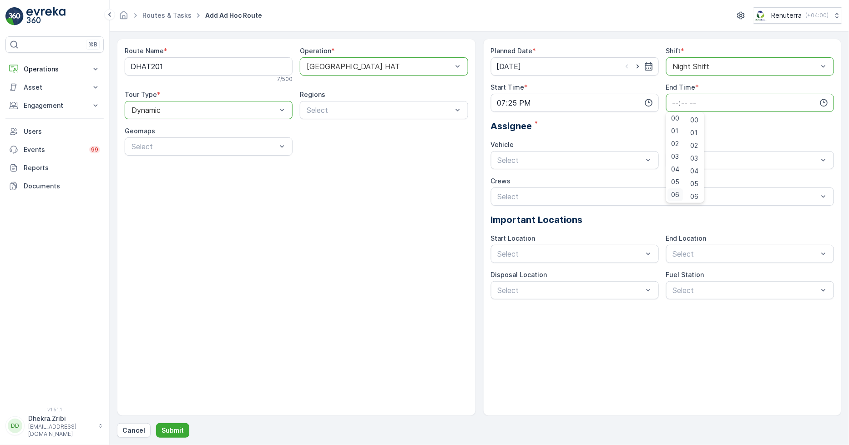
type input "06:00"
click at [743, 136] on div "Planned Date * 01.10.2025 Shift * option Night Shift, selected. Night Shift Sta…" at bounding box center [662, 172] width 343 height 253
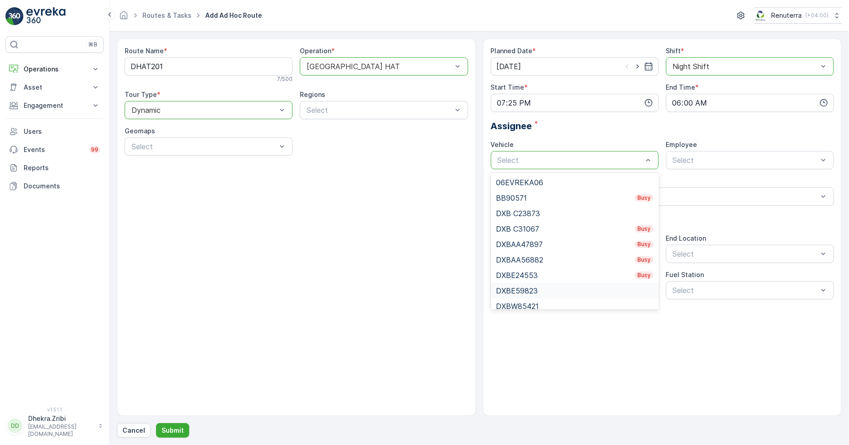
click at [537, 285] on div "DXBE59823" at bounding box center [575, 290] width 168 height 15
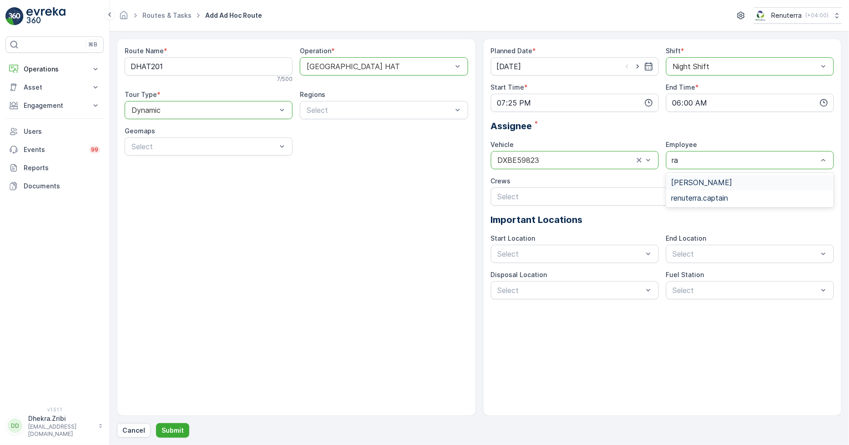
type input "raz"
click at [690, 180] on span "Razon Miah" at bounding box center [701, 182] width 61 height 8
click at [168, 427] on p "Submit" at bounding box center [172, 430] width 22 height 9
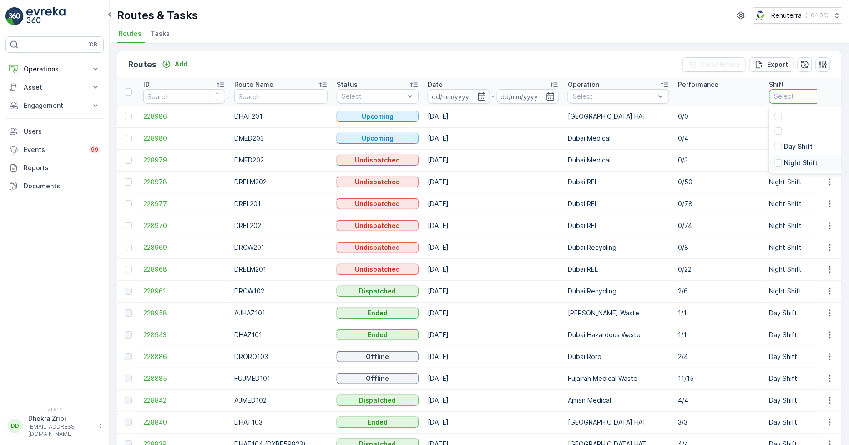
click at [784, 162] on p "Night Shift" at bounding box center [801, 162] width 34 height 9
click at [593, 21] on div "Routes & Tasks Renuterra ( +04:00 )" at bounding box center [479, 15] width 724 height 16
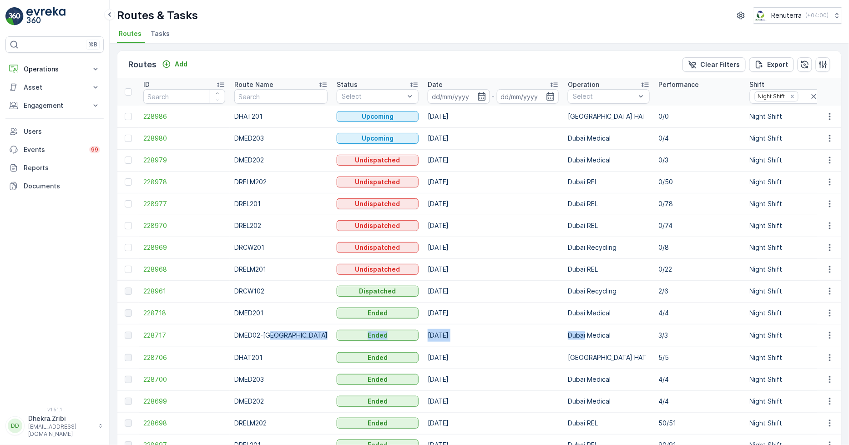
drag, startPoint x: 271, startPoint y: 334, endPoint x: 574, endPoint y: 333, distance: 303.3
click at [244, 334] on p "DMED02-Khawaneej Yard" at bounding box center [280, 335] width 93 height 9
click at [175, 62] on p "Add" at bounding box center [181, 64] width 13 height 9
click at [244, 333] on p "DMED02-Khawaneej Yard" at bounding box center [280, 335] width 93 height 9
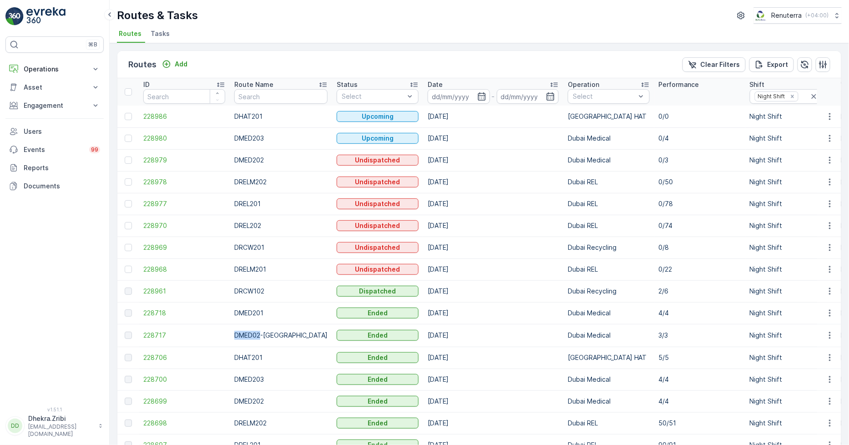
click at [244, 333] on p "DMED02-Khawaneej Yard" at bounding box center [280, 335] width 93 height 9
copy p "DMED02"
click at [182, 68] on p "Add" at bounding box center [181, 64] width 13 height 9
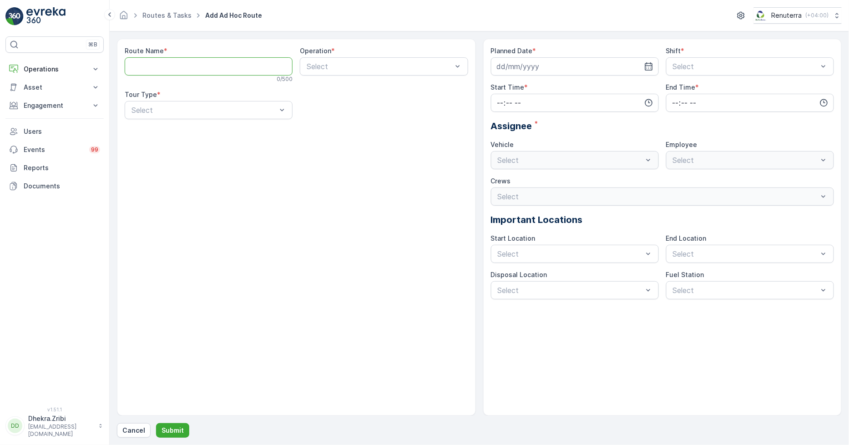
click at [182, 67] on Name "Route Name" at bounding box center [209, 66] width 168 height 18
paste Name "DMED02"
type Name "DMED0"
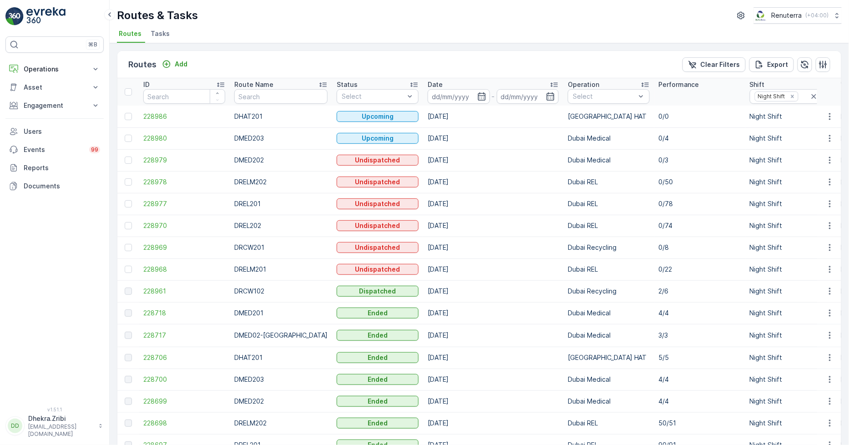
click at [246, 335] on p "DMED02-Khawaneej Yard" at bounding box center [280, 335] width 93 height 9
copy p "DMED02"
click at [173, 55] on div "Routes Add Clear Filters Export" at bounding box center [478, 64] width 723 height 27
click at [174, 56] on div "Routes Add Clear Filters Export" at bounding box center [478, 64] width 723 height 27
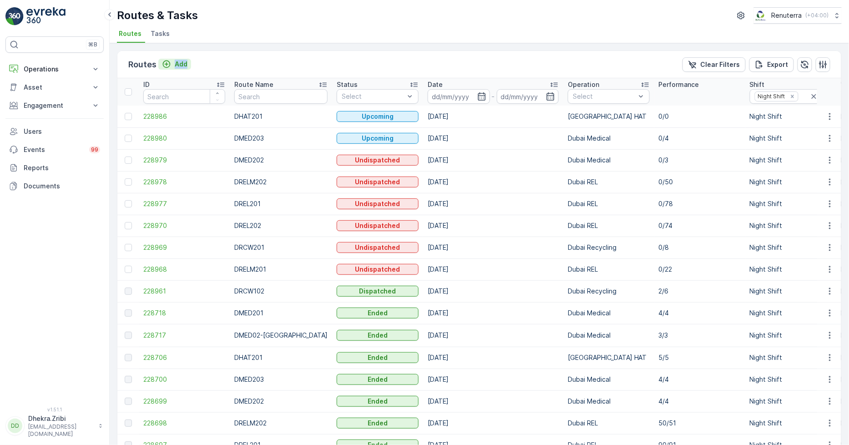
click at [177, 65] on p "Add" at bounding box center [181, 64] width 13 height 9
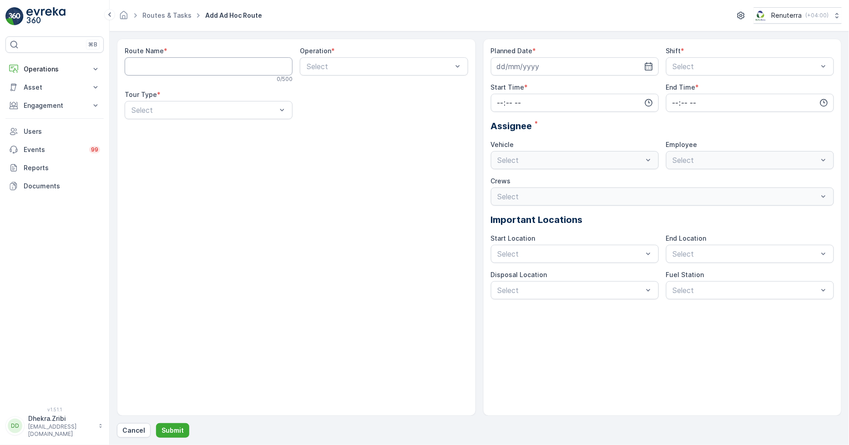
click at [177, 65] on Name "Route Name" at bounding box center [209, 66] width 168 height 18
paste Name "DMED02"
type Name "DMED03"
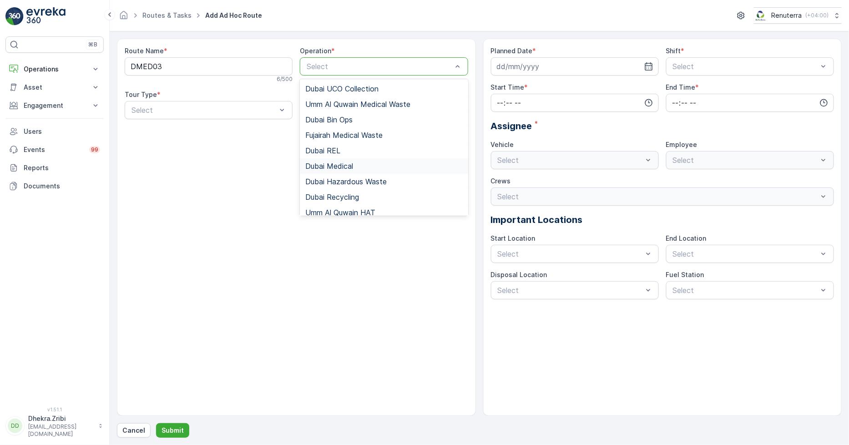
click at [348, 166] on span "Dubai Medical" at bounding box center [329, 166] width 48 height 8
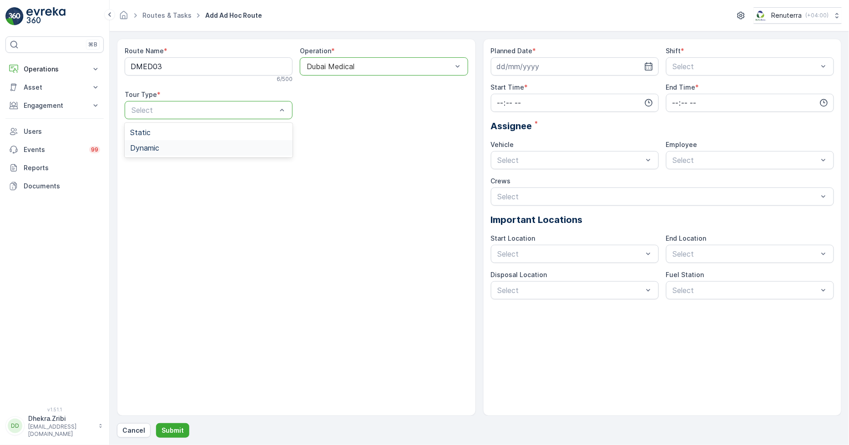
click at [156, 148] on span "Dynamic" at bounding box center [144, 148] width 29 height 8
drag, startPoint x: 589, startPoint y: 65, endPoint x: 589, endPoint y: 72, distance: 6.8
click at [589, 65] on input at bounding box center [575, 66] width 168 height 18
click at [558, 120] on div "1" at bounding box center [555, 124] width 15 height 15
type input "[DATE]"
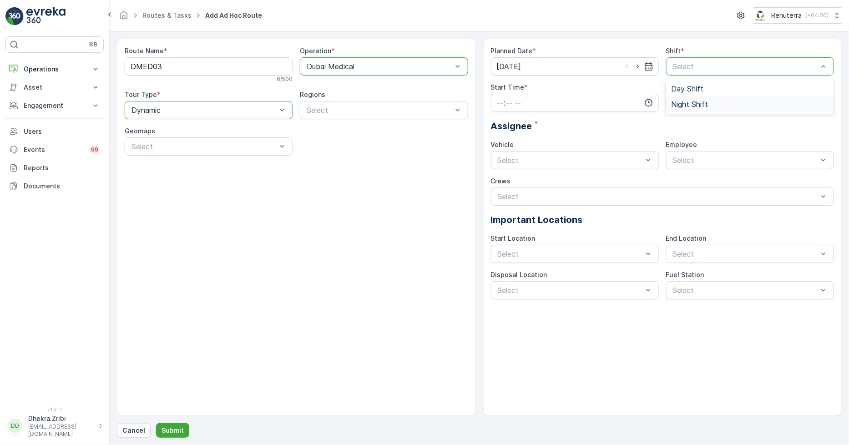
drag, startPoint x: 693, startPoint y: 91, endPoint x: 645, endPoint y: 105, distance: 50.5
click at [693, 103] on span "Night Shift" at bounding box center [689, 104] width 37 height 8
drag, startPoint x: 578, startPoint y: 105, endPoint x: 568, endPoint y: 121, distance: 19.2
click at [578, 104] on input "time" at bounding box center [575, 103] width 168 height 18
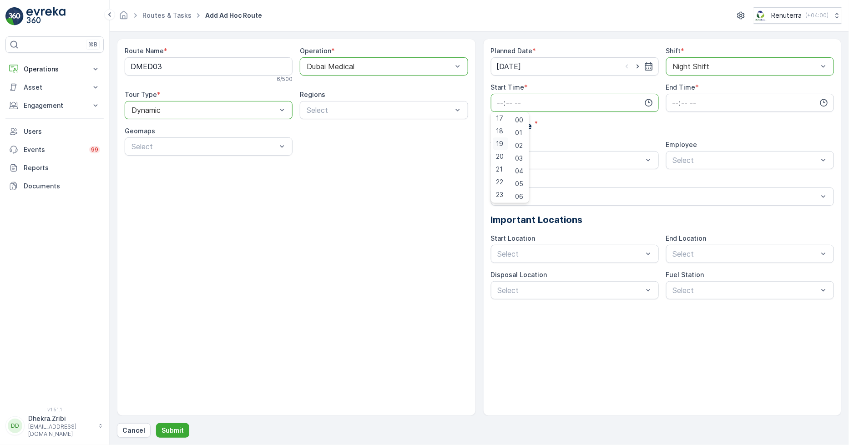
click at [499, 146] on span "19" at bounding box center [499, 143] width 7 height 9
click at [521, 182] on span "25" at bounding box center [519, 185] width 8 height 9
type input "19:25"
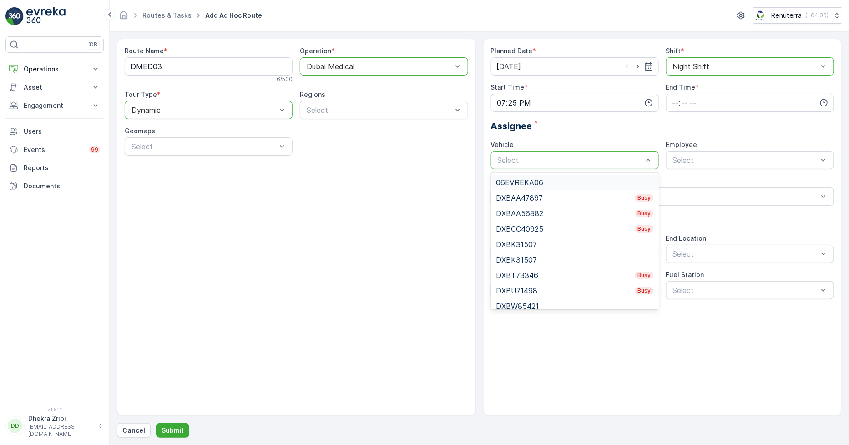
click at [537, 180] on span "06EVREKA06" at bounding box center [519, 182] width 47 height 8
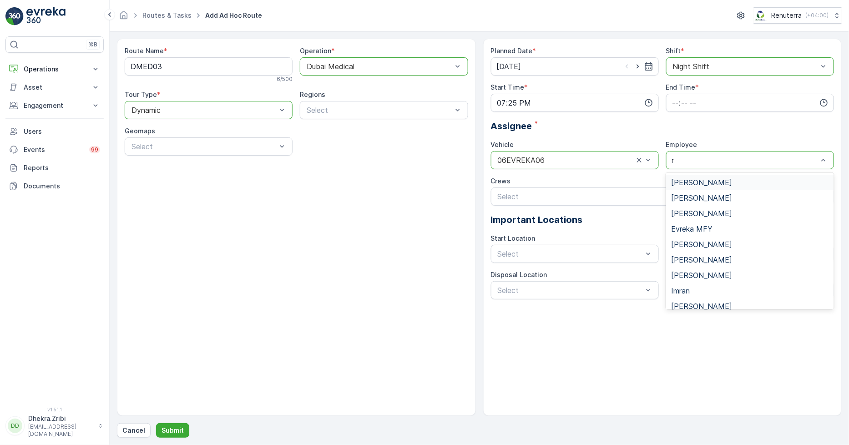
type input "re"
click at [705, 215] on span "renuterra.captain" at bounding box center [699, 213] width 57 height 8
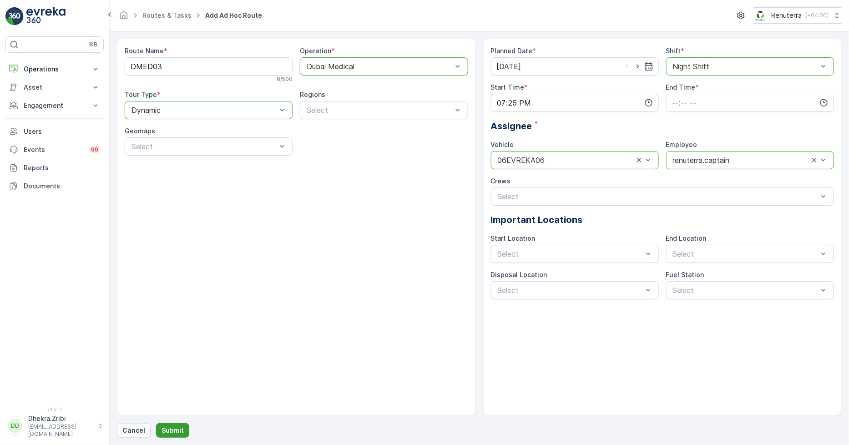
click at [180, 425] on button "Submit" at bounding box center [172, 430] width 33 height 15
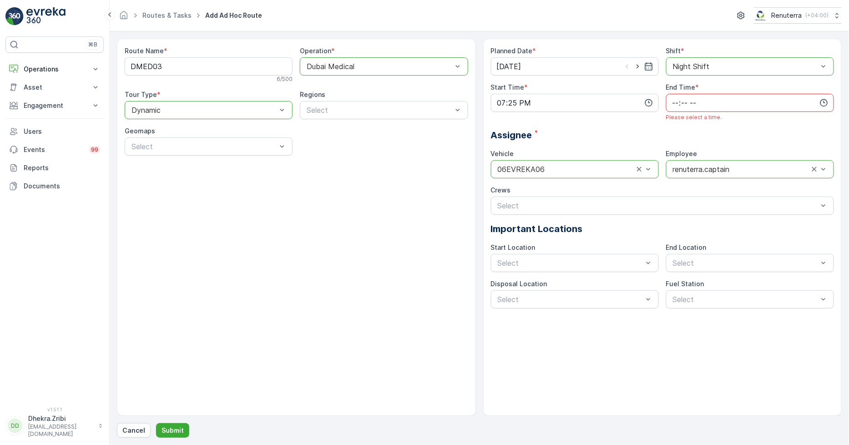
click at [694, 100] on input "time" at bounding box center [750, 103] width 168 height 18
drag, startPoint x: 678, startPoint y: 130, endPoint x: 697, endPoint y: 130, distance: 18.6
click at [678, 129] on span "06" at bounding box center [675, 130] width 8 height 9
type input "06:00"
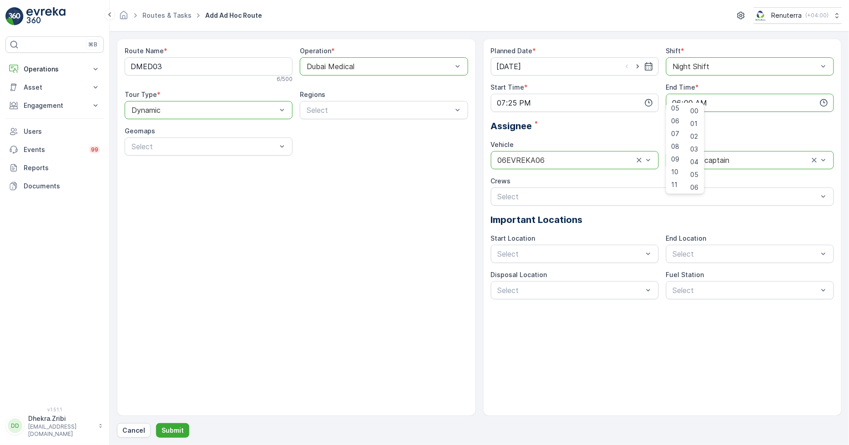
click at [748, 130] on div "Assignee *" at bounding box center [662, 126] width 343 height 14
click at [179, 425] on button "Submit" at bounding box center [172, 430] width 33 height 15
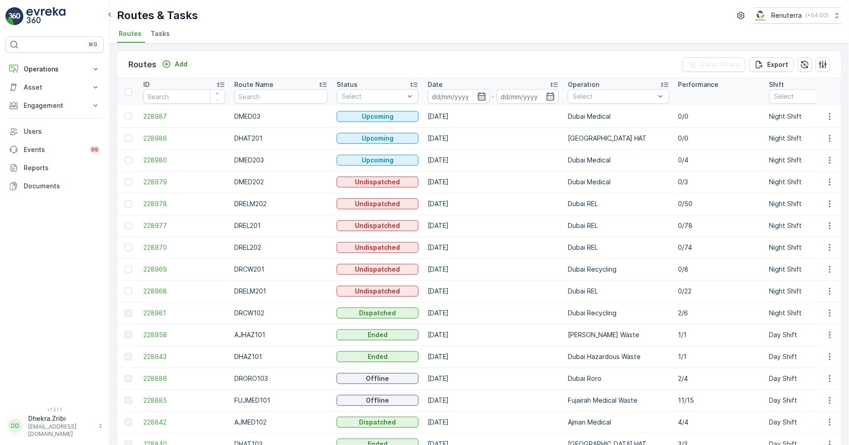
click at [477, 96] on icon "button" at bounding box center [481, 96] width 8 height 8
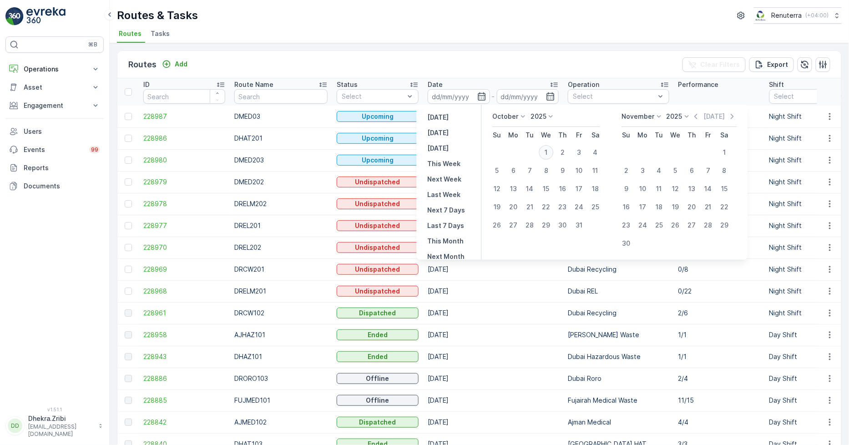
click at [548, 152] on div "1" at bounding box center [546, 152] width 15 height 15
type input "[DATE]"
click at [548, 152] on div "1" at bounding box center [546, 152] width 15 height 15
type input "[DATE]"
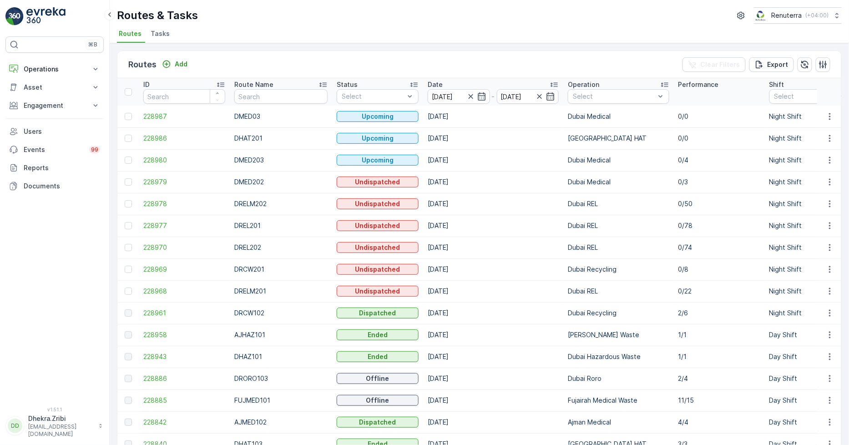
click at [404, 16] on div "Routes & Tasks Renuterra ( +04:00 )" at bounding box center [479, 15] width 724 height 16
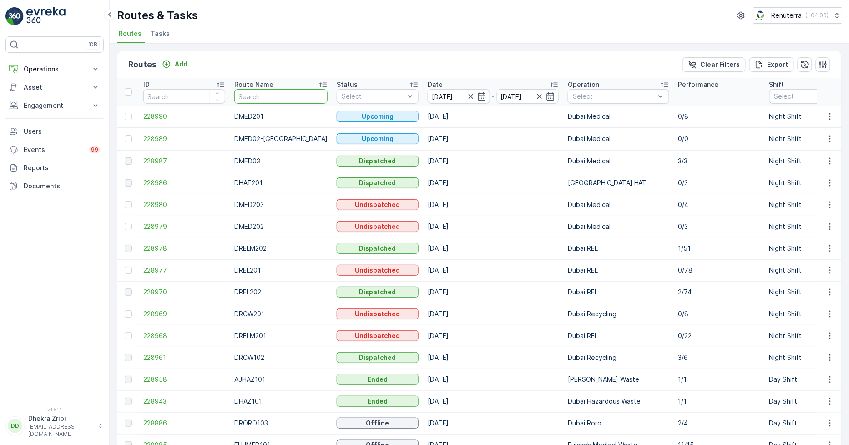
click at [278, 94] on input "text" at bounding box center [280, 96] width 93 height 15
type input "rel"
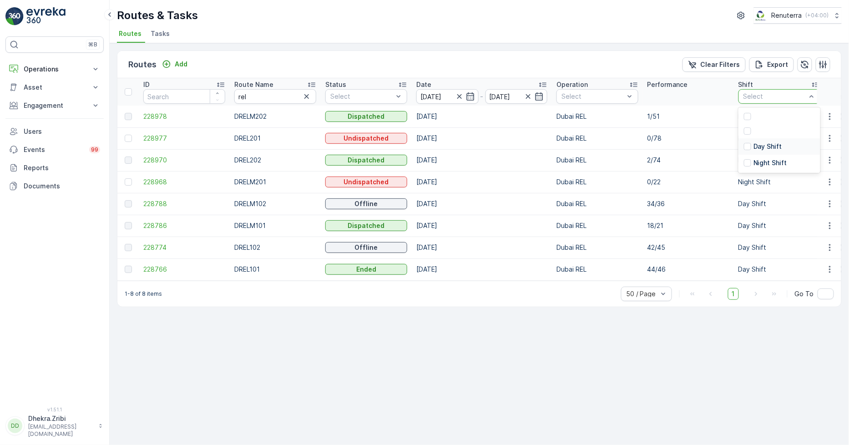
click at [753, 151] on div "Day Shift" at bounding box center [779, 146] width 82 height 16
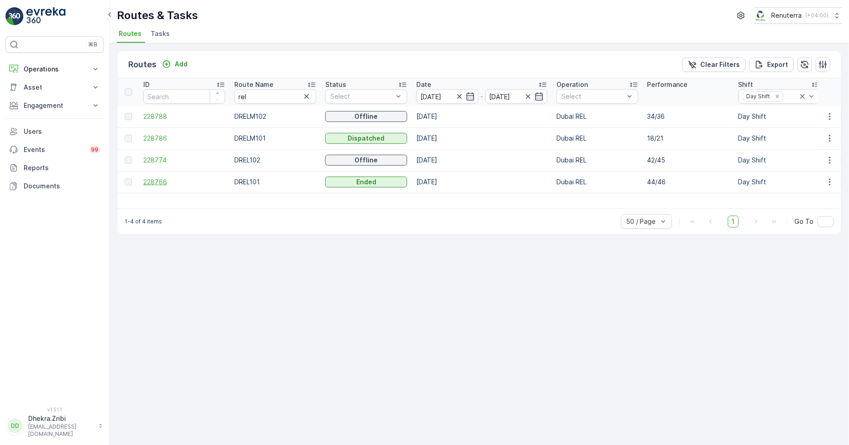
click at [155, 178] on span "228766" at bounding box center [184, 181] width 82 height 9
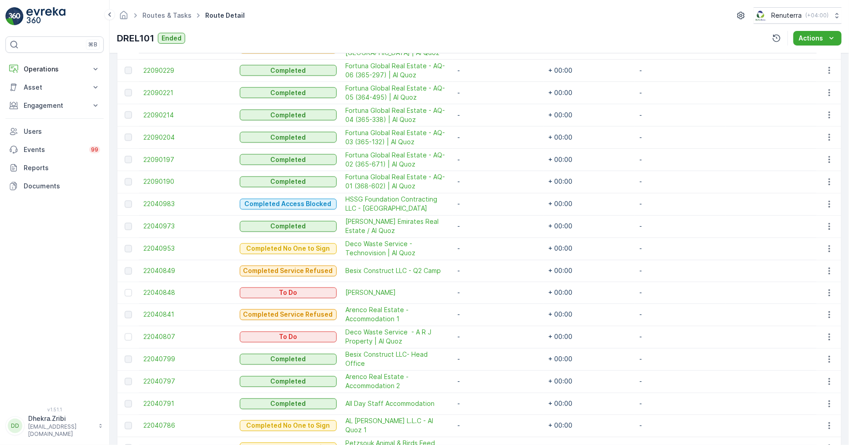
scroll to position [579, 0]
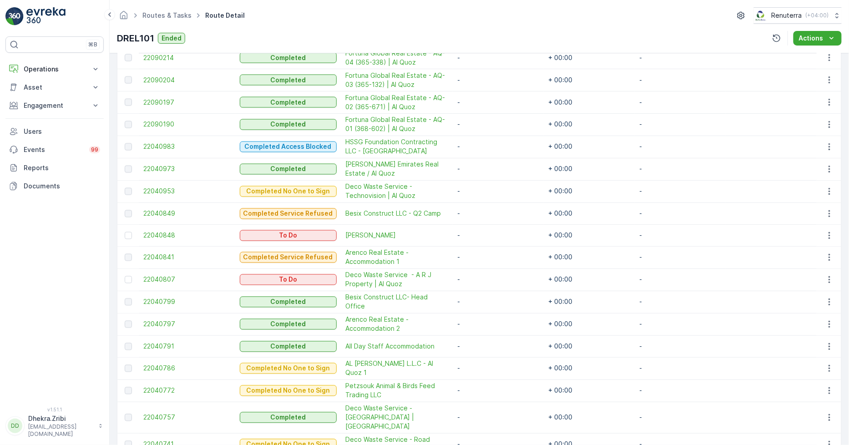
drag, startPoint x: 130, startPoint y: 279, endPoint x: 263, endPoint y: 248, distance: 136.3
click at [130, 279] on div at bounding box center [128, 279] width 7 height 7
click at [125, 276] on input "checkbox" at bounding box center [125, 276] width 0 height 0
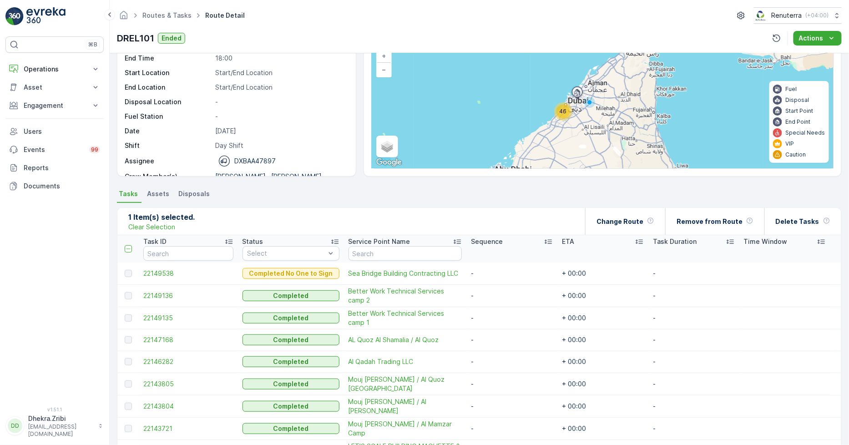
scroll to position [0, 0]
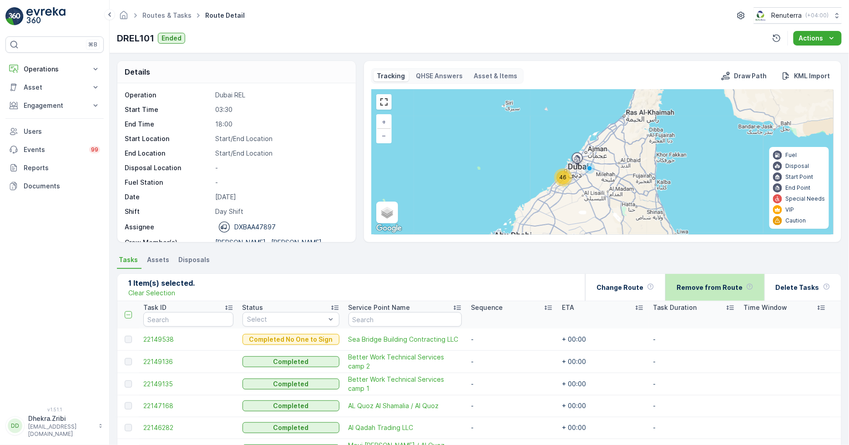
click at [719, 288] on p "Remove from Route" at bounding box center [709, 287] width 66 height 9
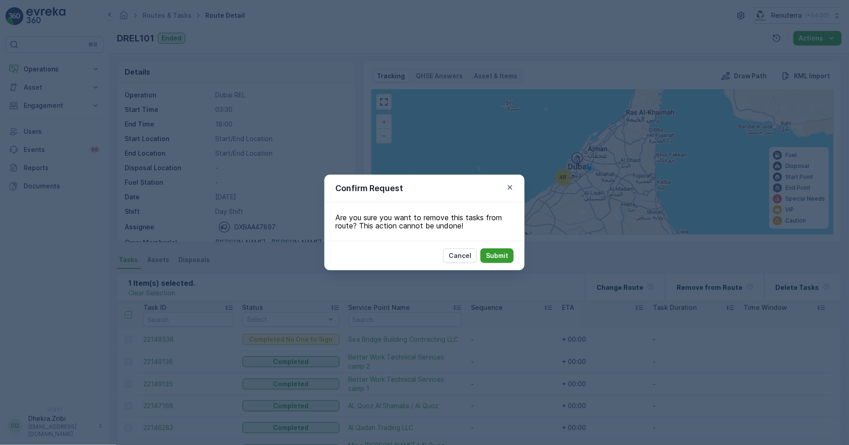
click at [492, 251] on p "Submit" at bounding box center [497, 255] width 22 height 9
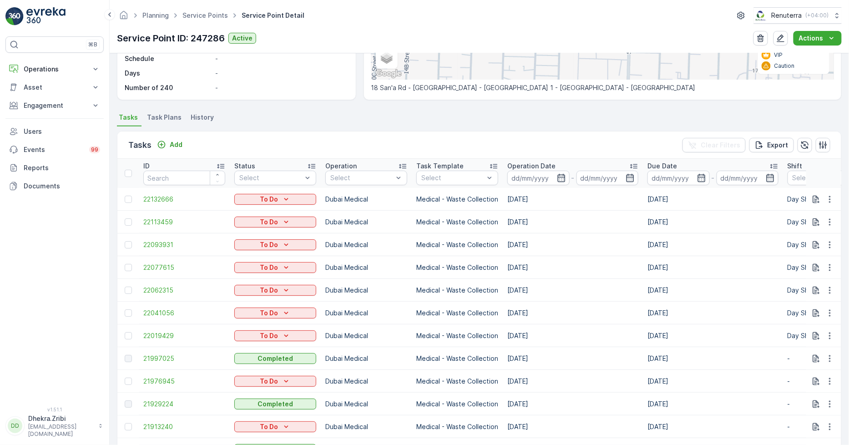
scroll to position [202, 0]
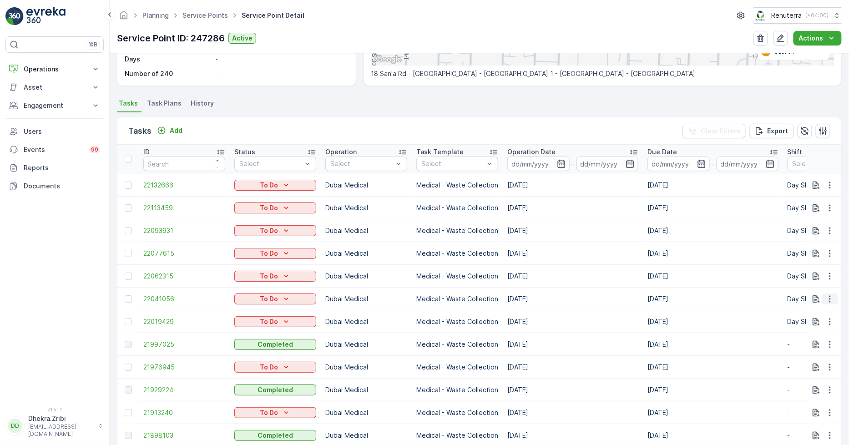
click at [832, 299] on icon "button" at bounding box center [829, 298] width 9 height 9
click at [812, 340] on span "Change Route" at bounding box center [806, 338] width 44 height 9
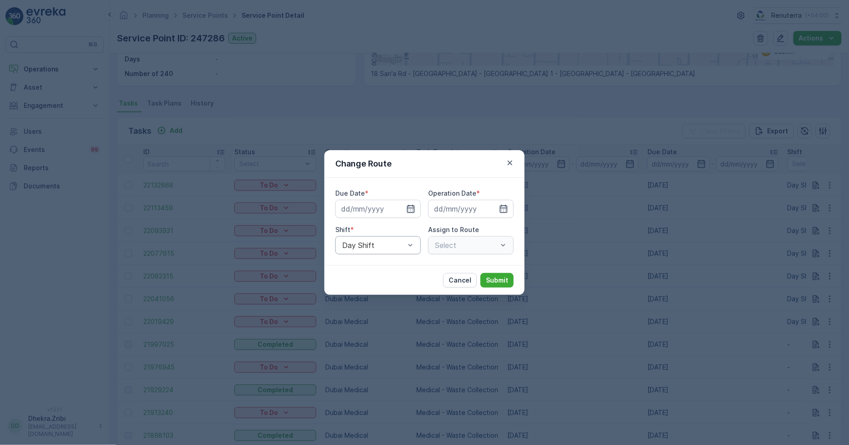
type input "[DATE]"
click at [372, 280] on span "Night Shift" at bounding box center [359, 283] width 37 height 8
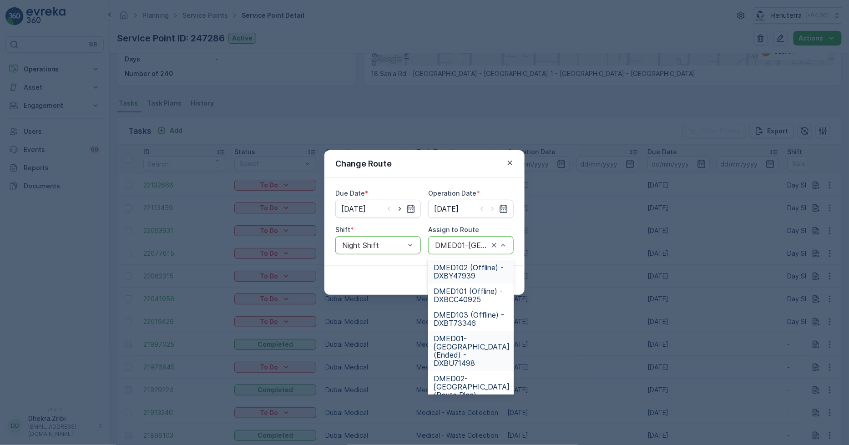
scroll to position [89, 0]
click at [469, 351] on span "DMED02-Khawaneej Yard (Route Plan) - DXBU71498" at bounding box center [471, 365] width 76 height 33
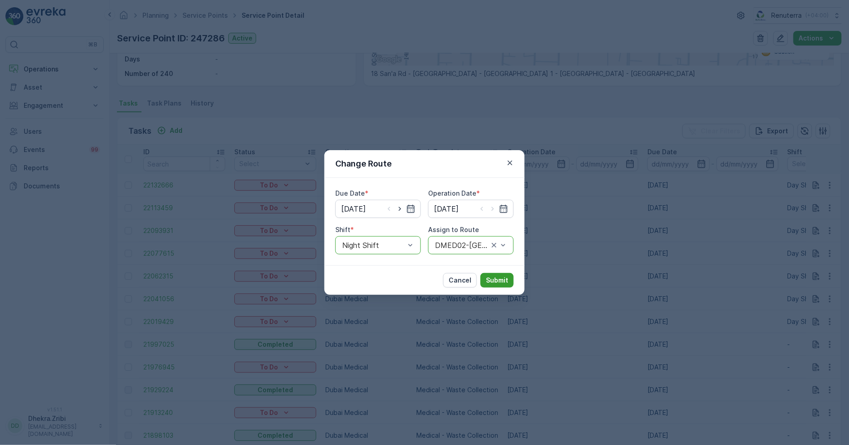
click at [491, 282] on p "Submit" at bounding box center [497, 280] width 22 height 9
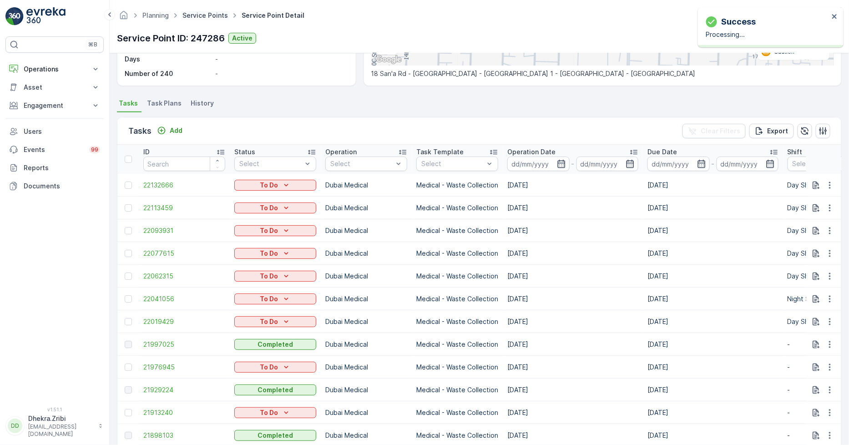
click at [197, 13] on link "Service Points" at bounding box center [204, 15] width 45 height 8
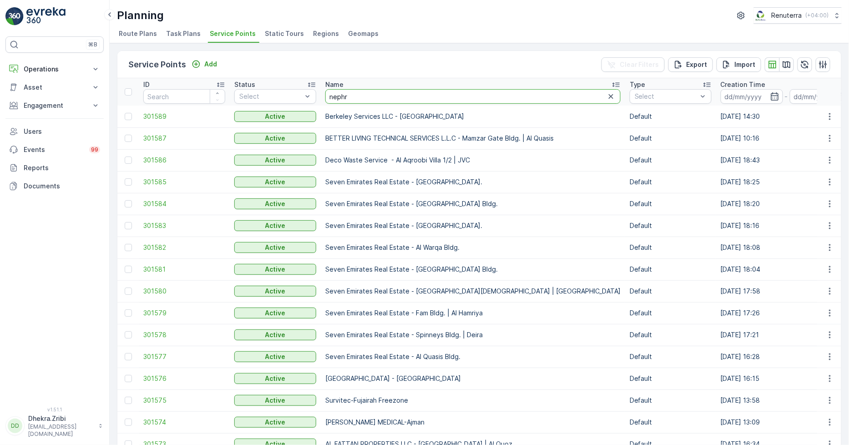
type input "nephro"
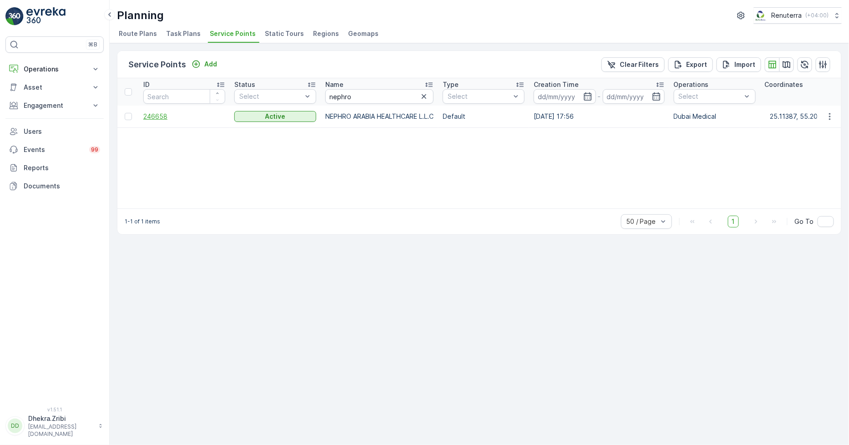
click at [154, 114] on span "246658" at bounding box center [184, 116] width 82 height 9
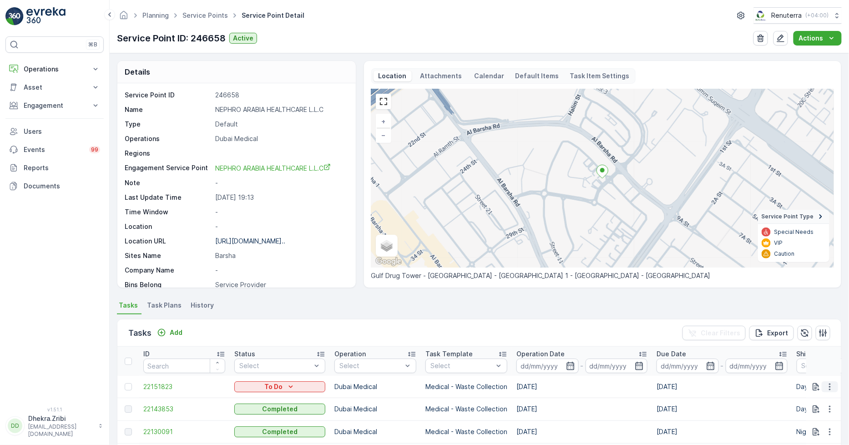
click at [825, 382] on icon "button" at bounding box center [829, 386] width 9 height 9
click at [800, 342] on span "Change Route" at bounding box center [806, 342] width 44 height 9
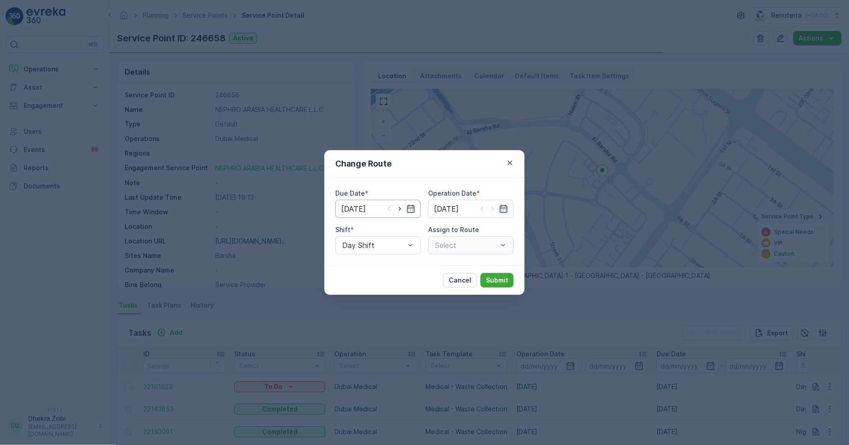
type input "01.10.2025"
click at [366, 279] on span "Night Shift" at bounding box center [359, 283] width 37 height 8
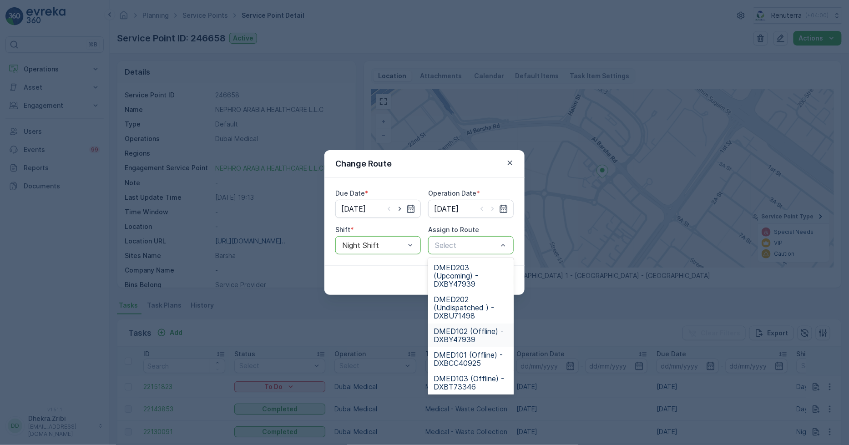
scroll to position [89, 0]
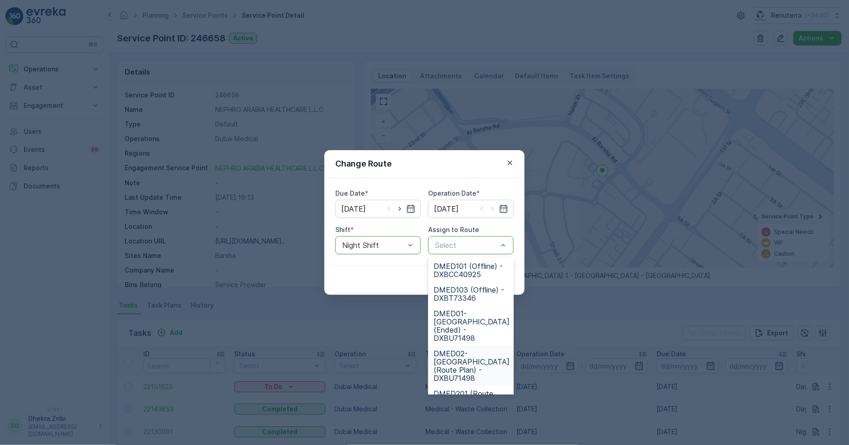
click at [470, 350] on span "DMED02-Khawaneej Yard (Route Plan) - DXBU71498" at bounding box center [471, 365] width 76 height 33
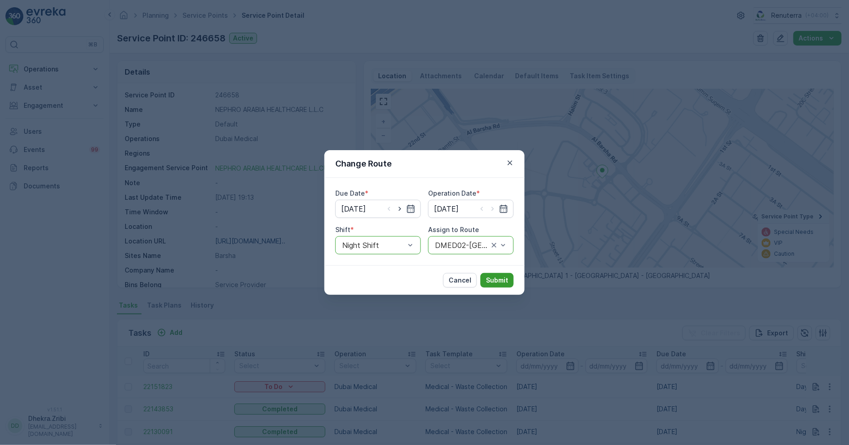
click at [490, 281] on p "Submit" at bounding box center [497, 280] width 22 height 9
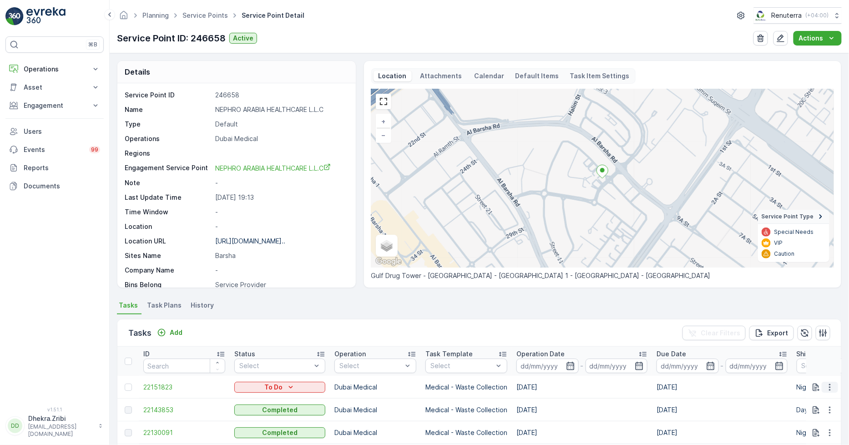
click at [830, 389] on icon "button" at bounding box center [829, 386] width 9 height 9
click at [805, 343] on span "Change Route" at bounding box center [806, 342] width 44 height 9
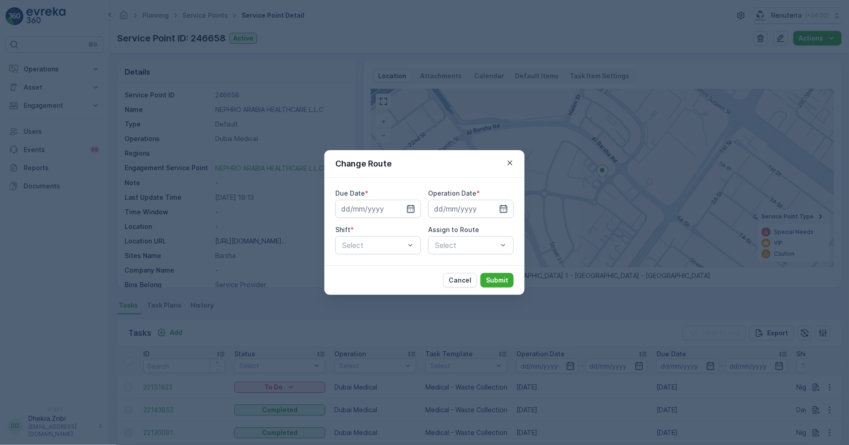
type input "01.10.2025"
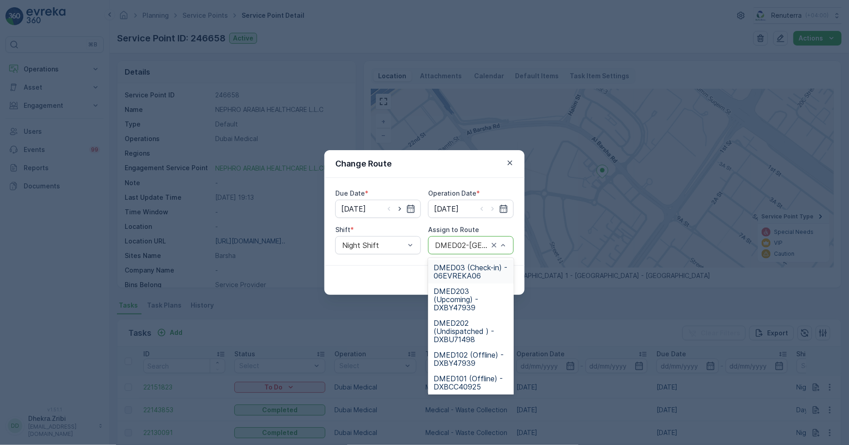
click at [467, 271] on span "DMED03 (Check-in) - 06EVREKA06" at bounding box center [470, 271] width 75 height 16
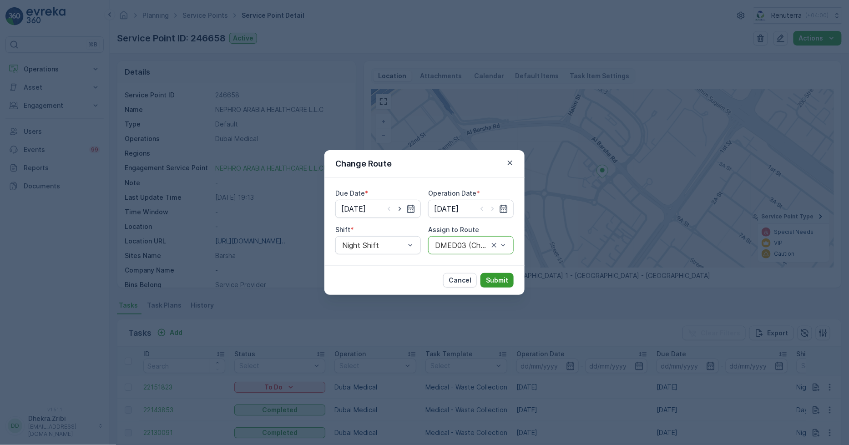
click at [488, 274] on button "Submit" at bounding box center [496, 280] width 33 height 15
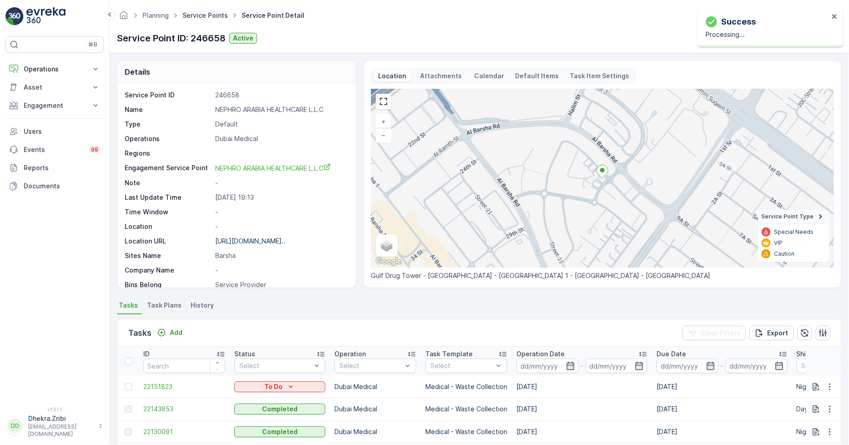
click at [196, 16] on link "Service Points" at bounding box center [204, 15] width 45 height 8
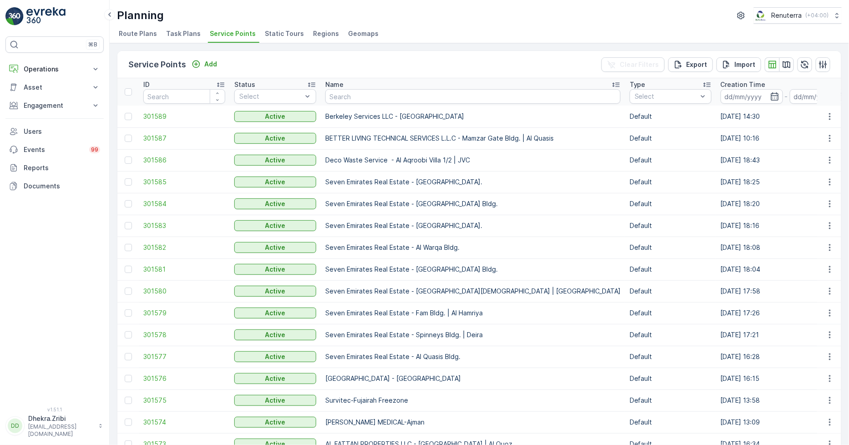
click at [352, 93] on input "text" at bounding box center [472, 96] width 295 height 15
type input "duls"
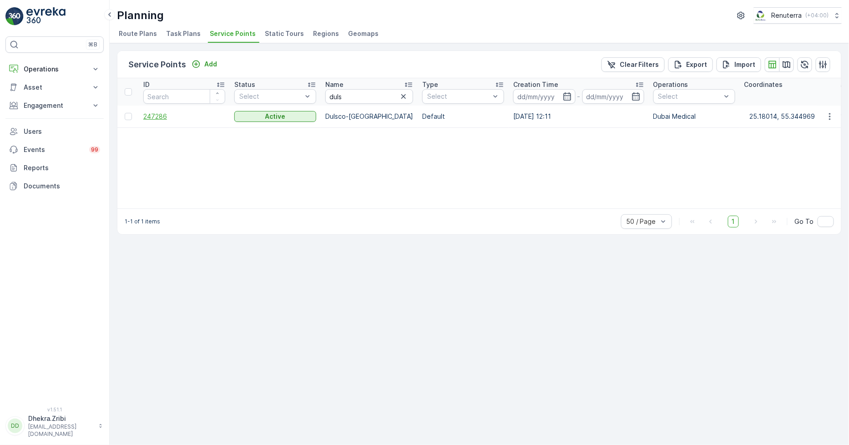
click at [160, 116] on span "247286" at bounding box center [184, 116] width 82 height 9
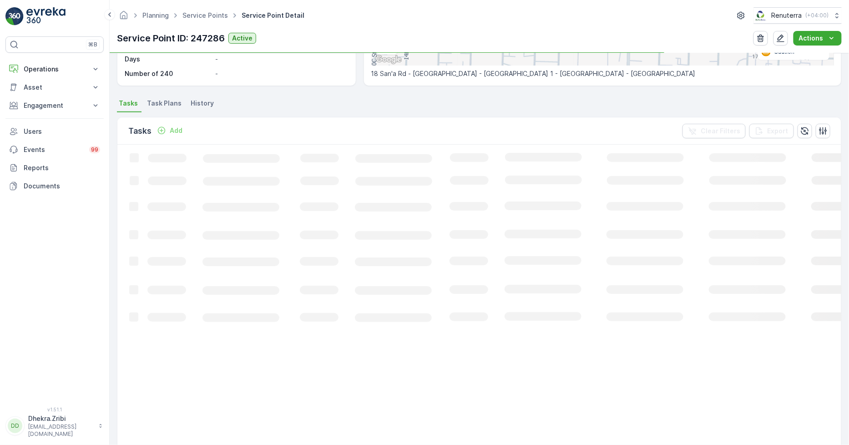
scroll to position [202, 0]
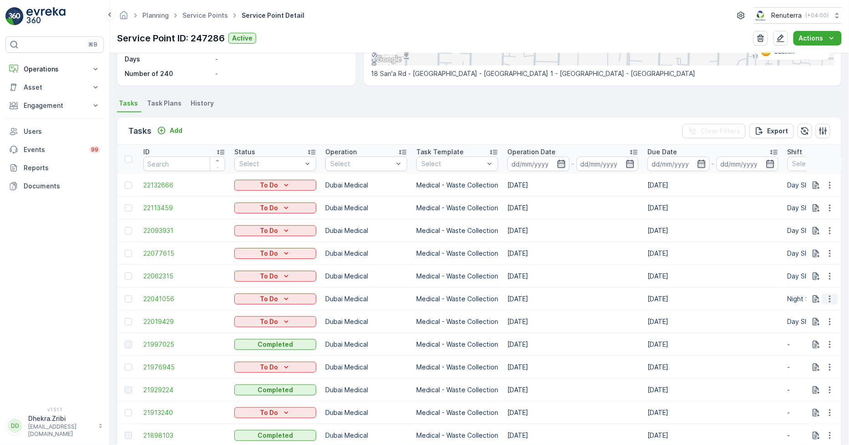
click at [832, 299] on icon "button" at bounding box center [829, 298] width 9 height 9
click at [805, 337] on span "Change Route" at bounding box center [806, 338] width 44 height 9
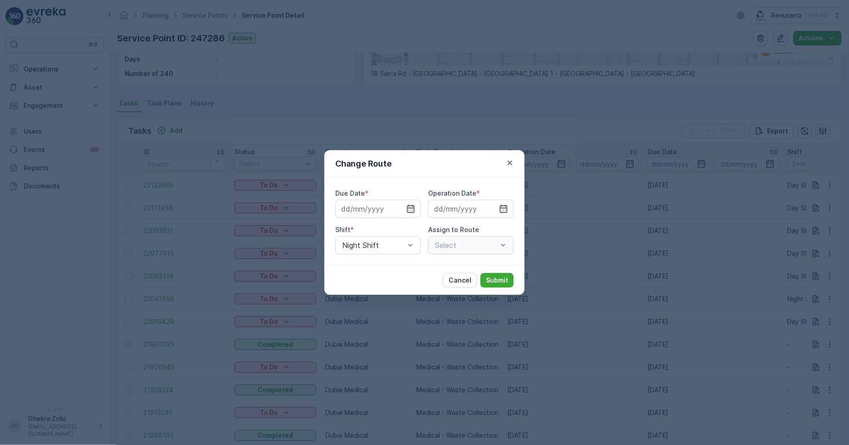
type input "01.10.2025"
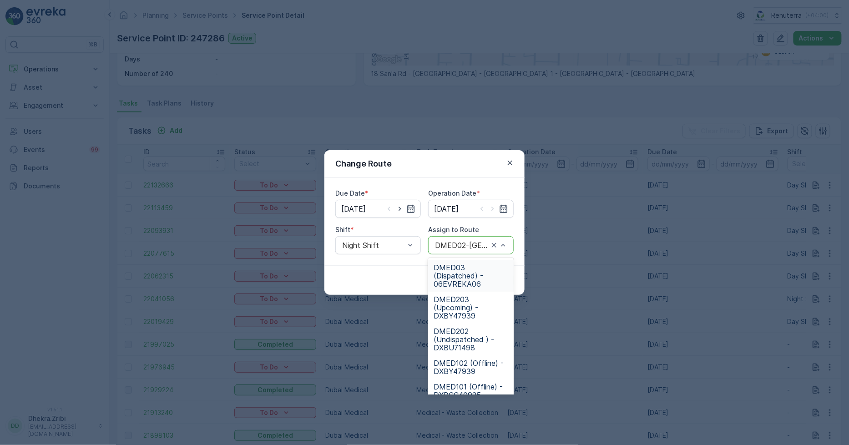
click at [468, 274] on span "DMED03 (Dispatched) - 06EVREKA06" at bounding box center [470, 275] width 75 height 25
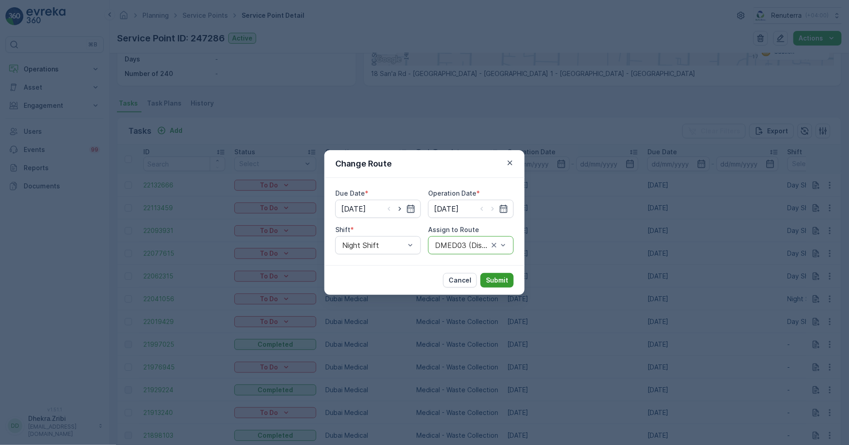
click at [496, 280] on p "Submit" at bounding box center [497, 280] width 22 height 9
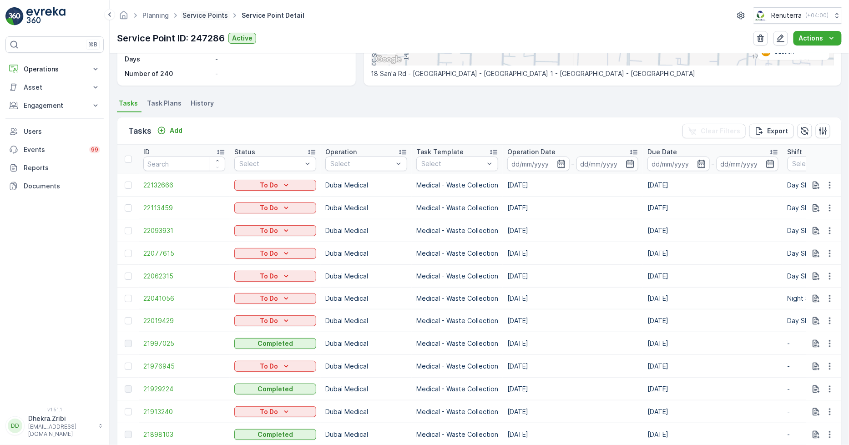
click at [209, 14] on link "Service Points" at bounding box center [204, 15] width 45 height 8
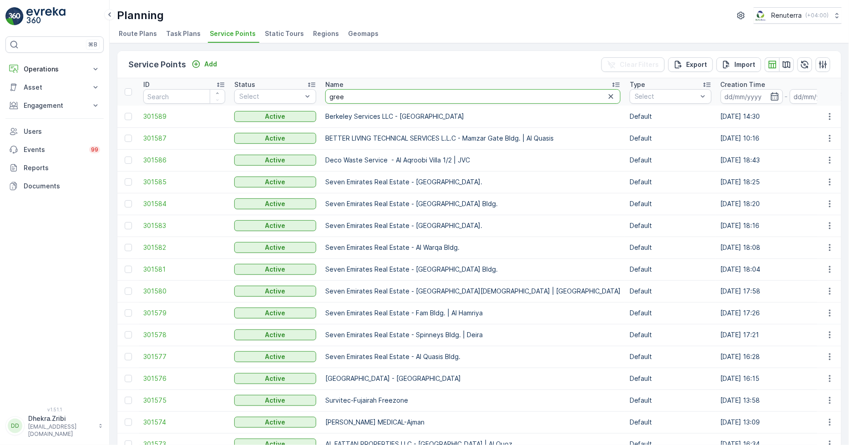
type input "green"
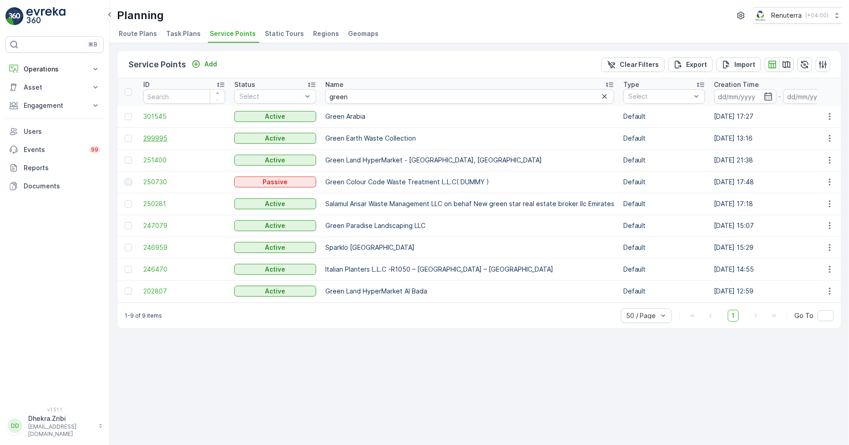
click at [157, 136] on span "299995" at bounding box center [184, 138] width 82 height 9
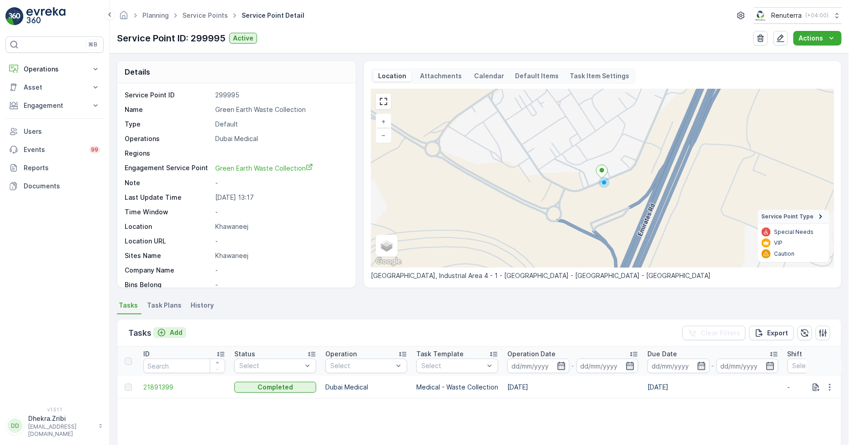
click at [178, 332] on p "Add" at bounding box center [176, 332] width 13 height 9
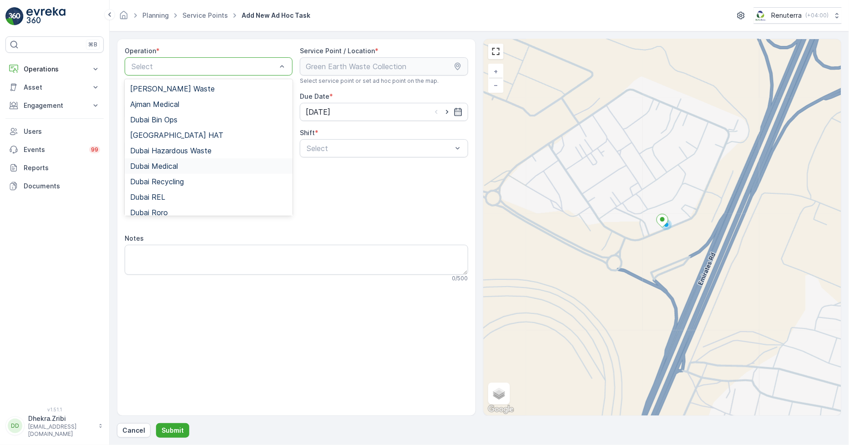
click at [169, 166] on span "Dubai Medical" at bounding box center [154, 166] width 48 height 8
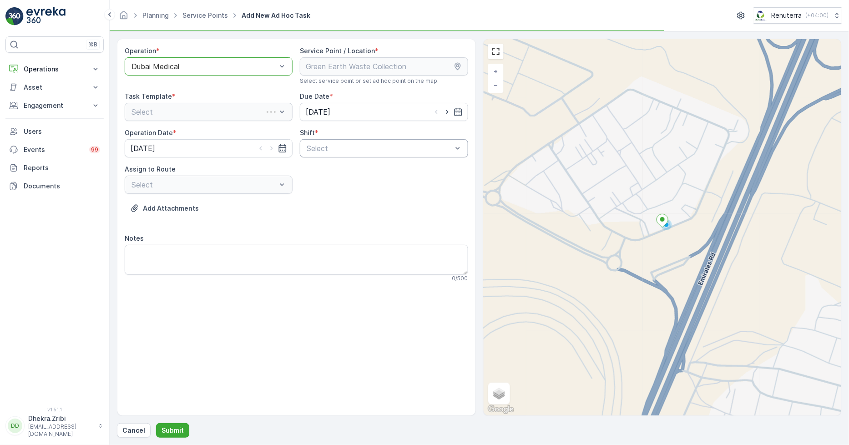
click at [329, 155] on div "Select" at bounding box center [384, 148] width 168 height 18
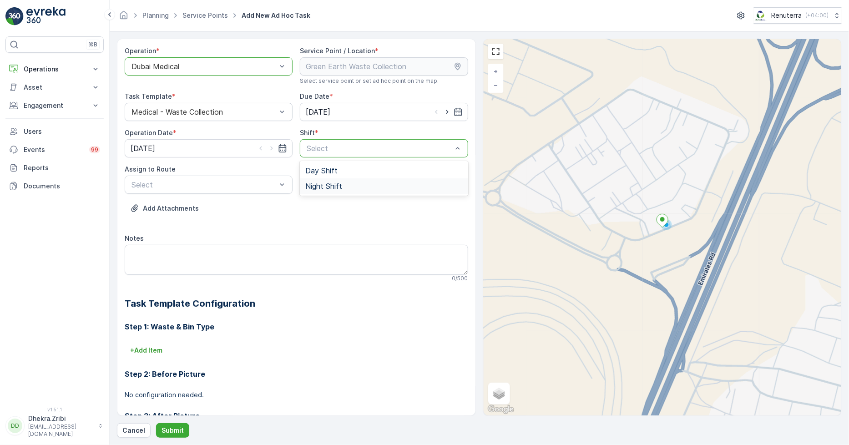
click at [327, 183] on span "Night Shift" at bounding box center [323, 186] width 37 height 8
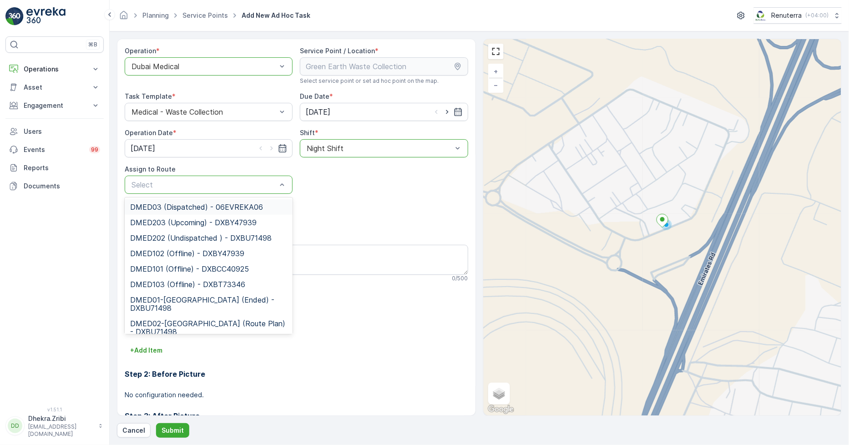
click at [175, 208] on span "DMED03 (Dispatched) - 06EVREKA06" at bounding box center [196, 207] width 133 height 8
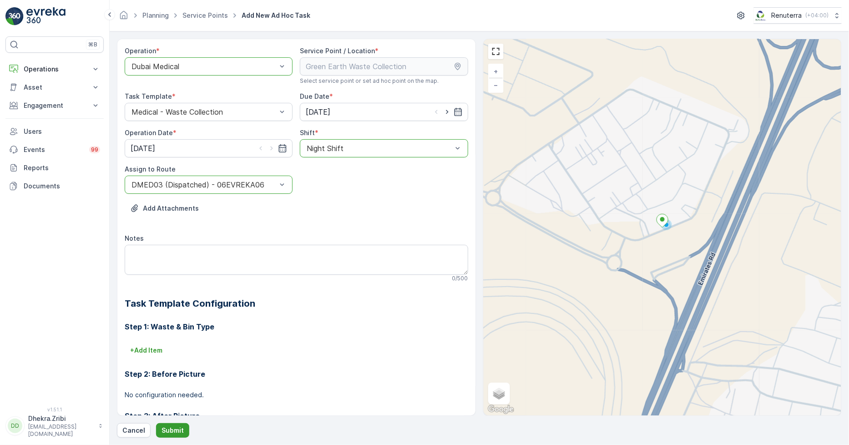
click at [171, 423] on div "Operation * option Dubai Medical, selected. Dubai Medical Service Point / Locat…" at bounding box center [479, 238] width 724 height 399
click at [172, 427] on p "Submit" at bounding box center [172, 430] width 22 height 9
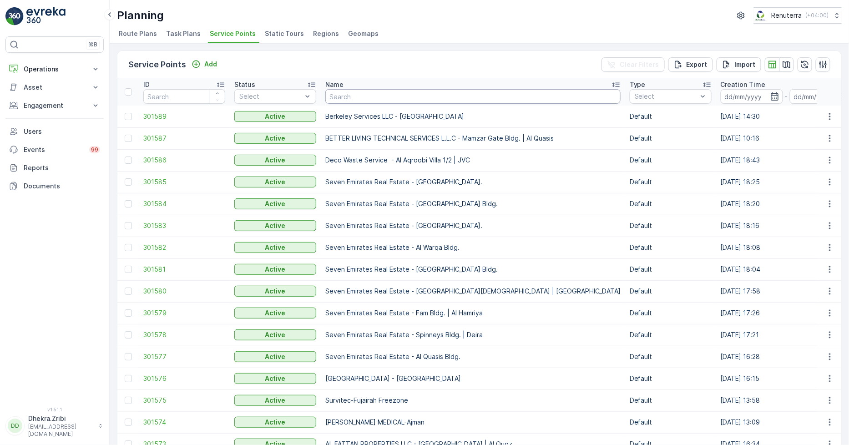
click at [358, 100] on input "text" at bounding box center [472, 96] width 295 height 15
type input "al ahli"
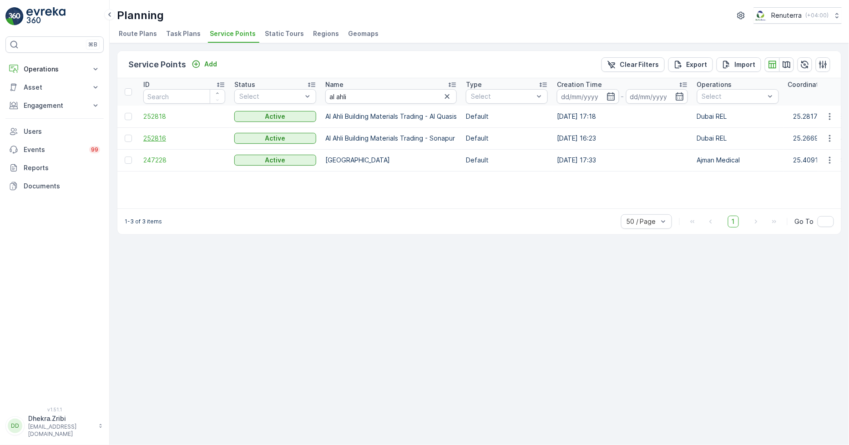
click at [159, 138] on span "252816" at bounding box center [184, 138] width 82 height 9
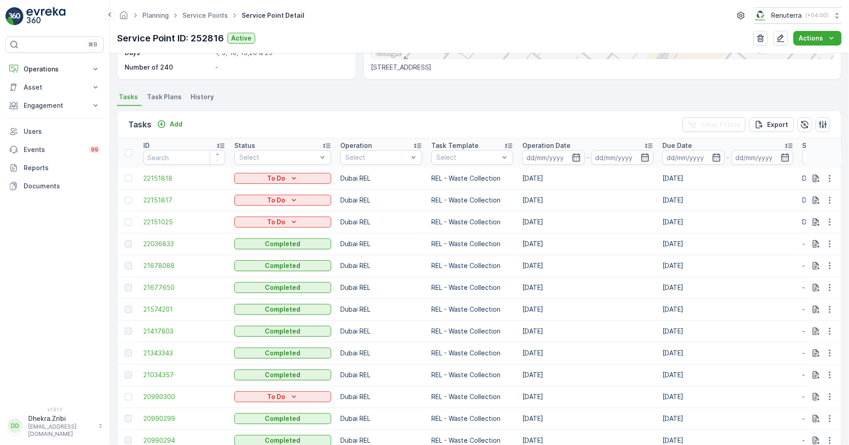
scroll to position [178, 0]
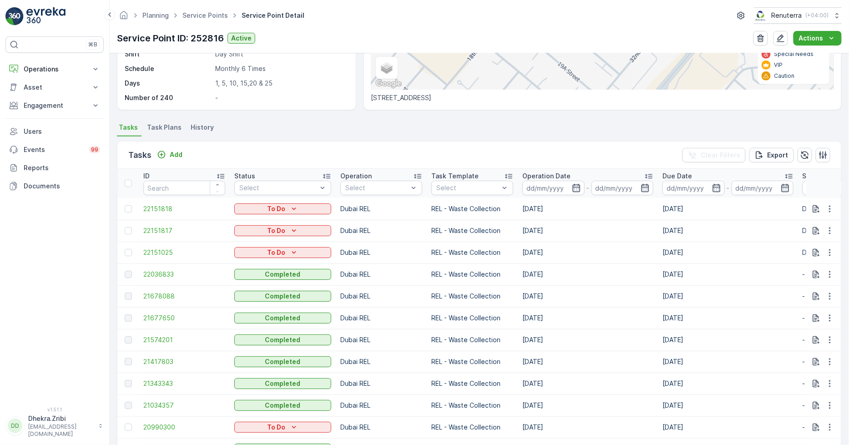
click at [161, 130] on span "Task Plans" at bounding box center [164, 127] width 35 height 9
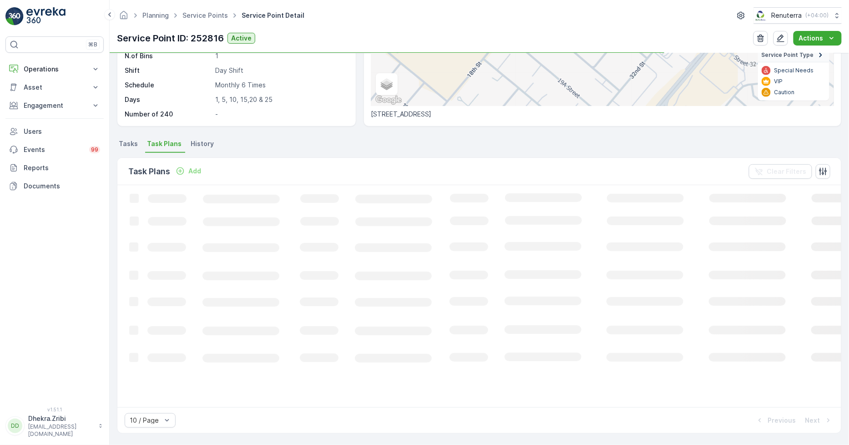
scroll to position [156, 0]
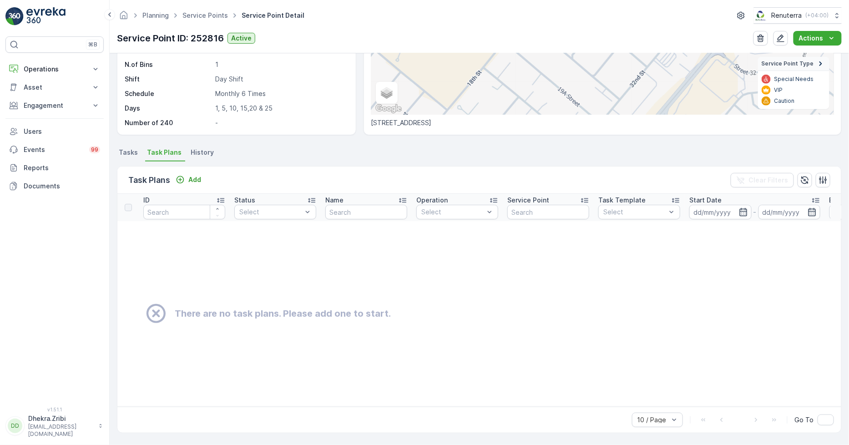
click at [126, 149] on span "Tasks" at bounding box center [128, 152] width 19 height 9
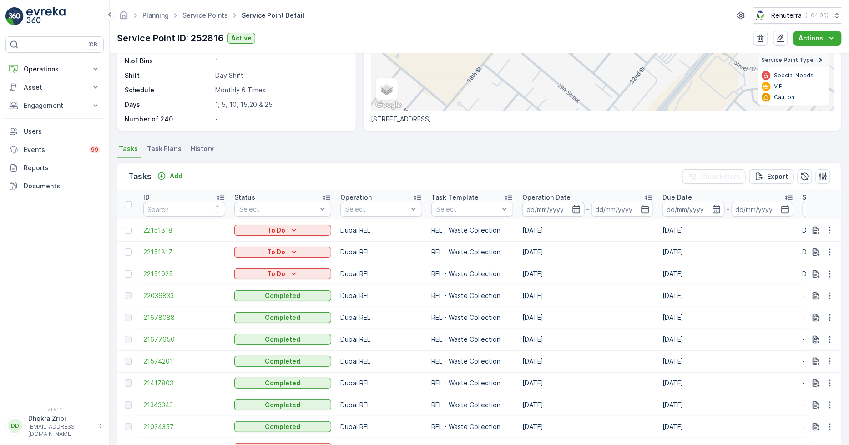
scroll to position [70, 0]
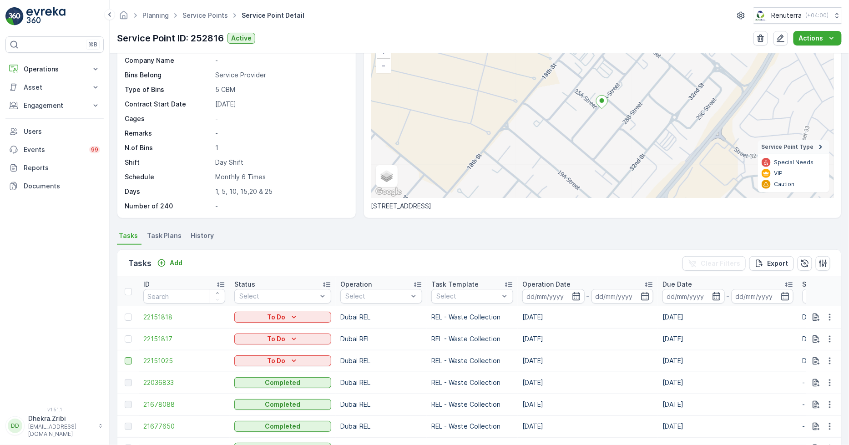
click at [129, 360] on div at bounding box center [128, 360] width 7 height 7
click at [125, 357] on input "checkbox" at bounding box center [125, 357] width 0 height 0
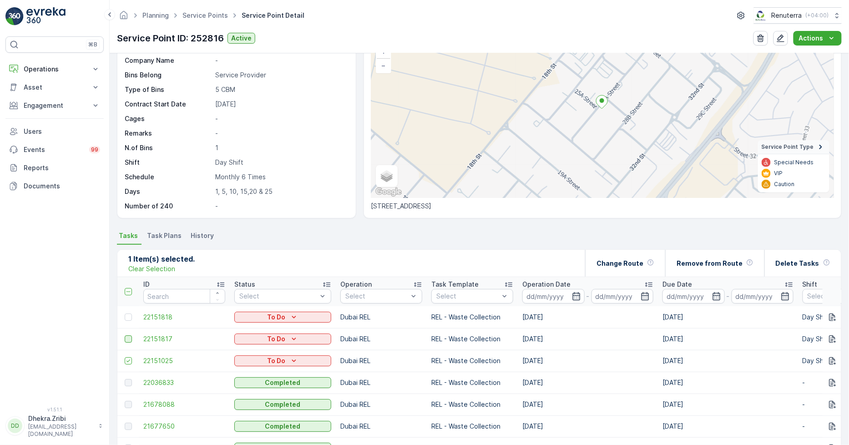
click at [126, 337] on div at bounding box center [128, 338] width 7 height 7
click at [125, 335] on input "checkbox" at bounding box center [125, 335] width 0 height 0
click at [705, 262] on p "Remove from Route" at bounding box center [709, 263] width 66 height 9
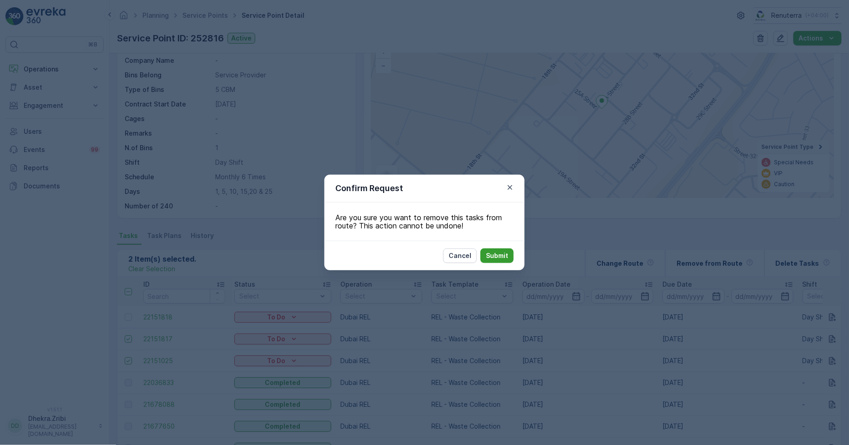
click at [489, 257] on p "Submit" at bounding box center [497, 255] width 22 height 9
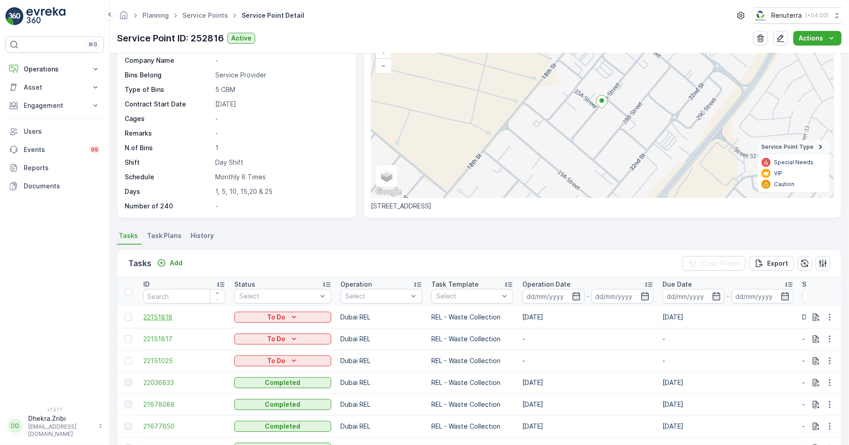
click at [160, 314] on span "22151818" at bounding box center [184, 316] width 82 height 9
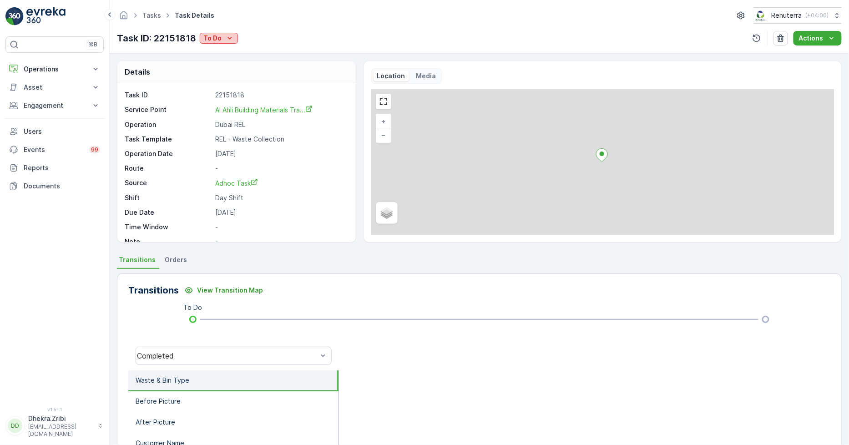
click at [214, 41] on p "To Do" at bounding box center [212, 38] width 18 height 9
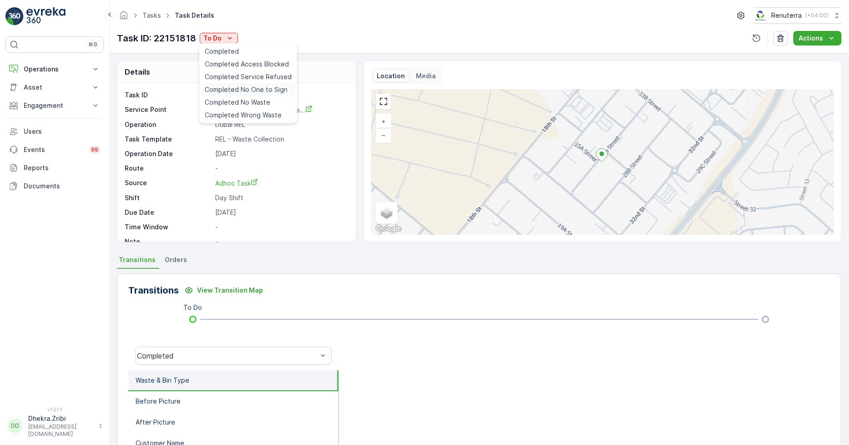
click at [259, 88] on span "Completed No One to Sign" at bounding box center [246, 89] width 83 height 9
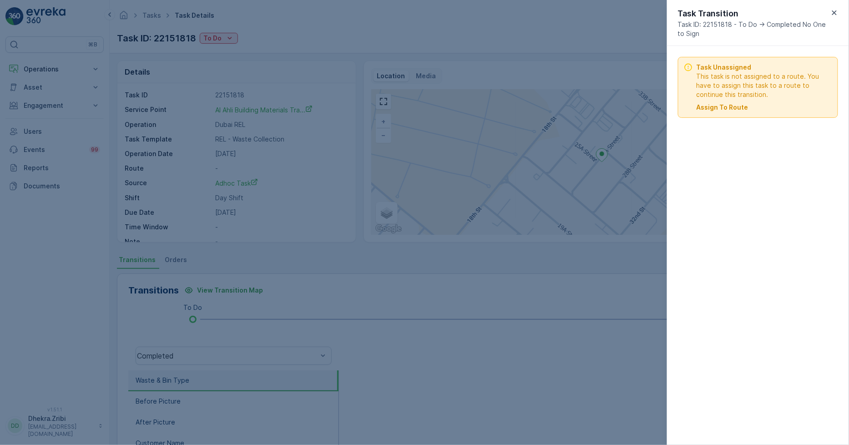
click at [723, 108] on p "Assign To Route" at bounding box center [722, 107] width 52 height 9
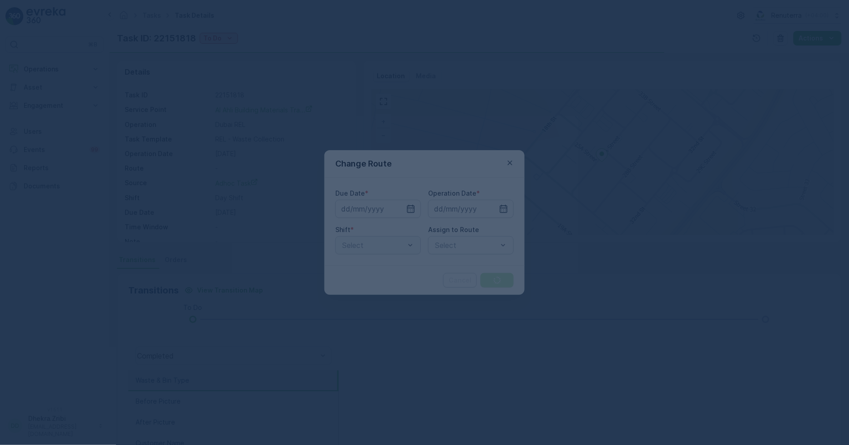
type input "01.10.2025"
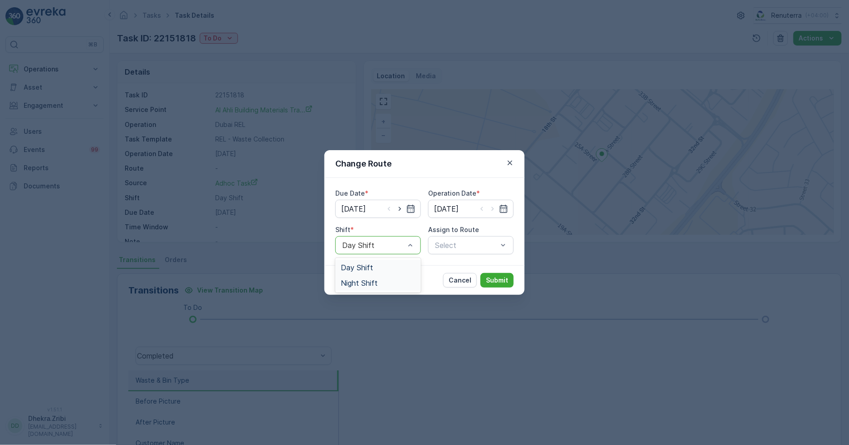
click at [366, 282] on span "Night Shift" at bounding box center [359, 283] width 37 height 8
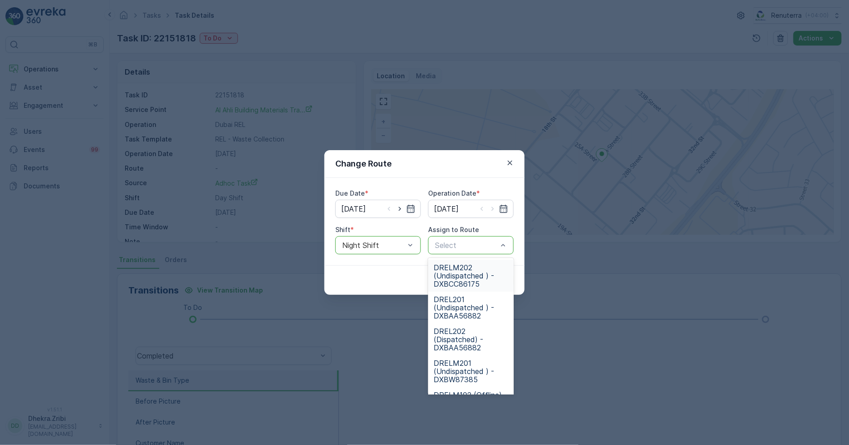
click at [463, 273] on span "DRELM202 (Undispatched ) - DXBCC86175" at bounding box center [470, 275] width 75 height 25
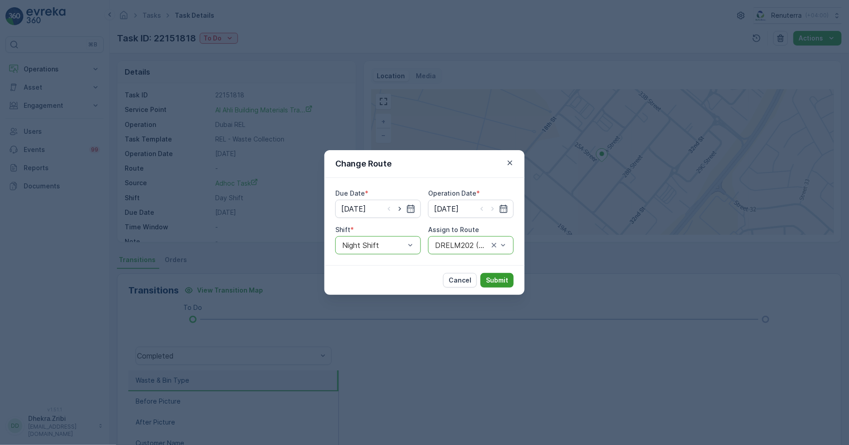
click at [498, 280] on p "Submit" at bounding box center [497, 280] width 22 height 9
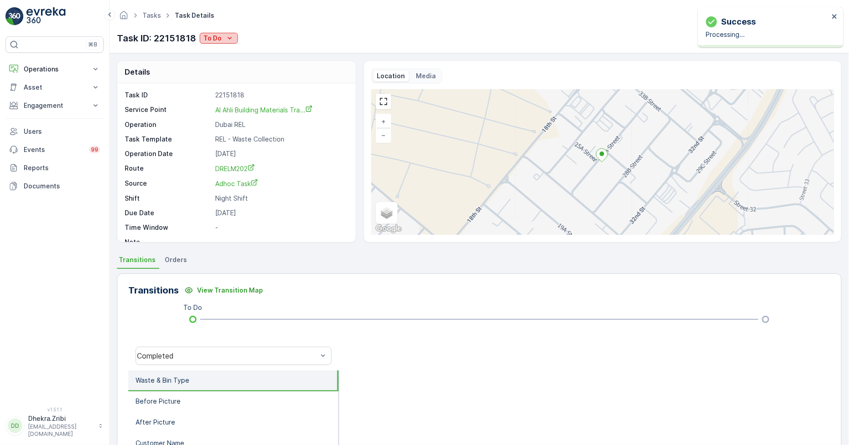
click at [227, 38] on icon "To Do" at bounding box center [229, 38] width 9 height 9
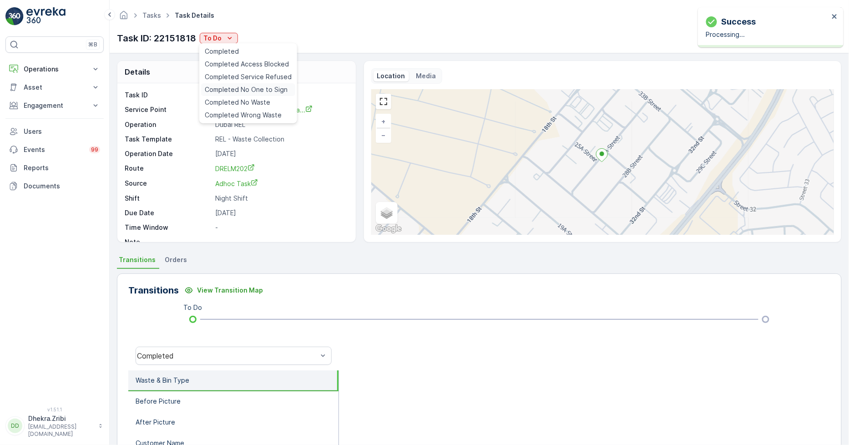
click at [262, 89] on span "Completed No One to Sign" at bounding box center [246, 89] width 83 height 9
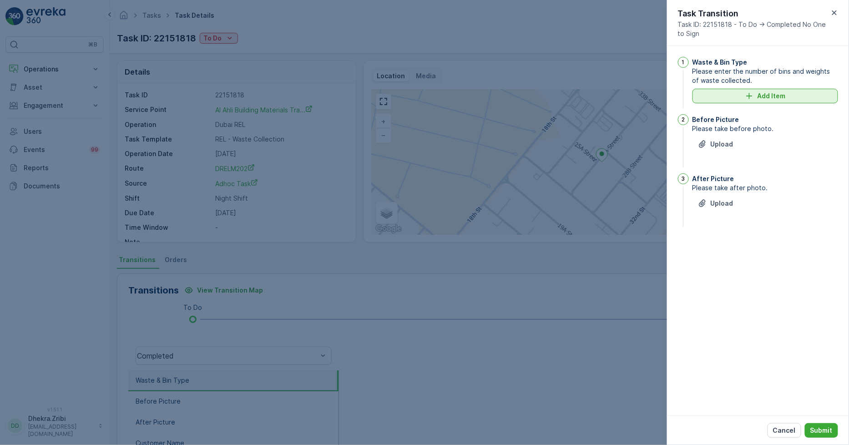
click at [741, 91] on div "Add Item" at bounding box center [765, 95] width 135 height 9
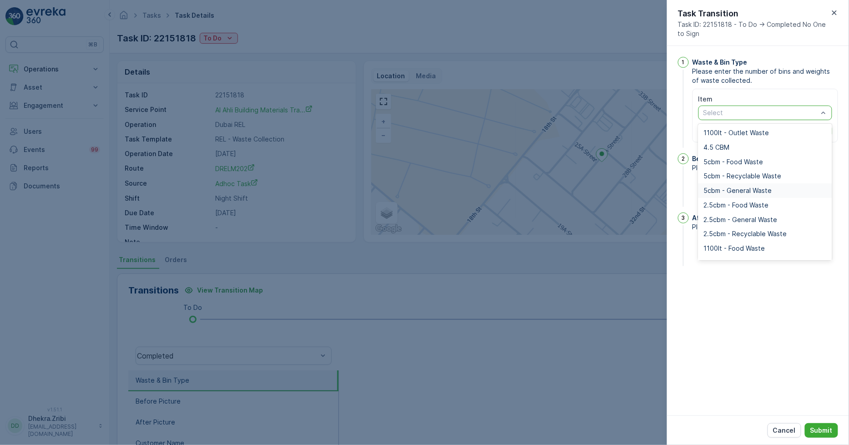
click at [750, 190] on span "5cbm - General Waste" at bounding box center [737, 190] width 68 height 7
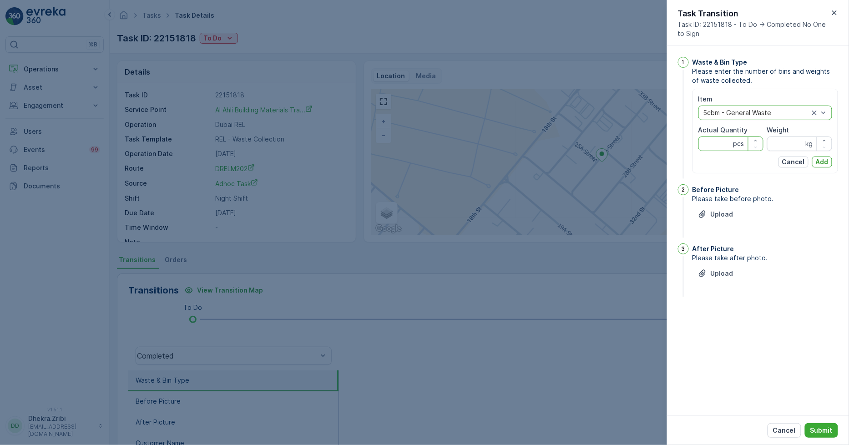
click at [716, 144] on Quantity "Actual Quantity" at bounding box center [730, 143] width 65 height 15
type Quantity "2"
click at [779, 146] on input "Weight" at bounding box center [799, 143] width 65 height 15
type input "0"
click at [822, 162] on p "Add" at bounding box center [821, 161] width 13 height 9
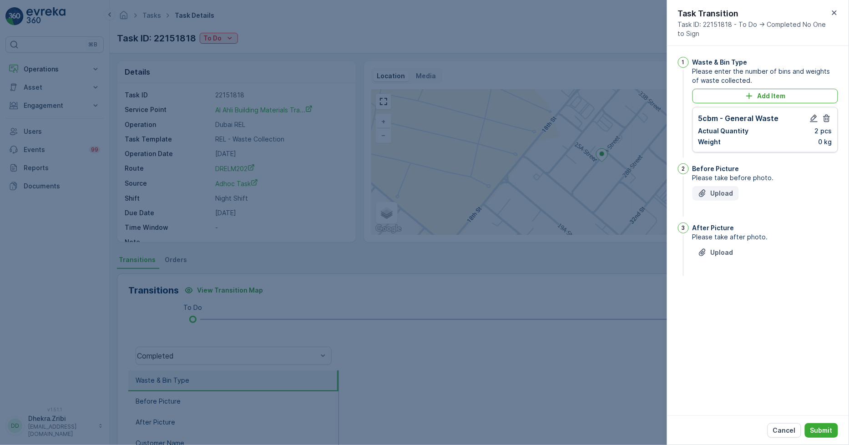
click at [716, 191] on p "Upload" at bounding box center [721, 193] width 23 height 9
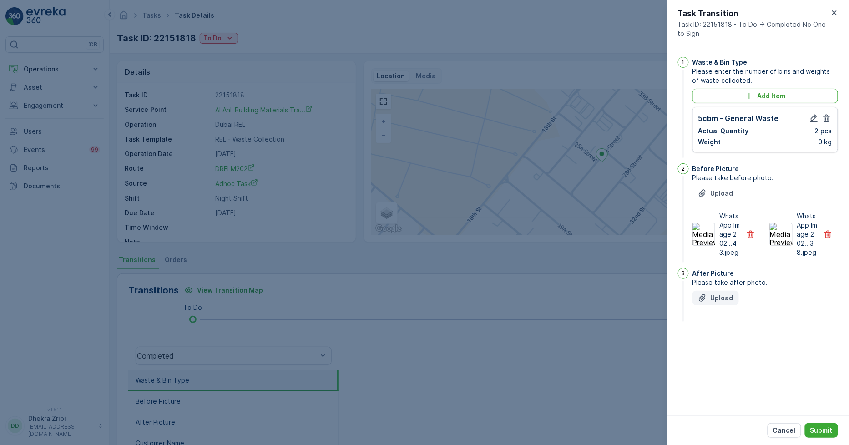
click at [715, 302] on p "Upload" at bounding box center [721, 297] width 23 height 9
click at [820, 432] on p "Submit" at bounding box center [821, 430] width 22 height 9
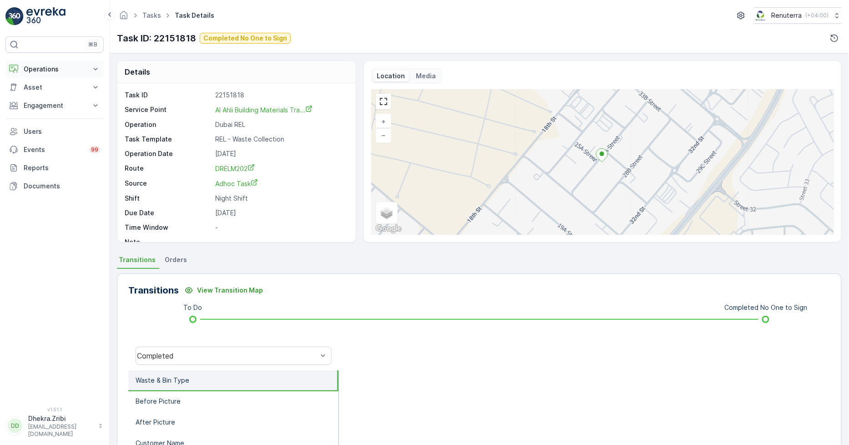
click at [34, 66] on p "Operations" at bounding box center [55, 69] width 62 height 9
click at [35, 95] on p "Planning" at bounding box center [35, 97] width 25 height 9
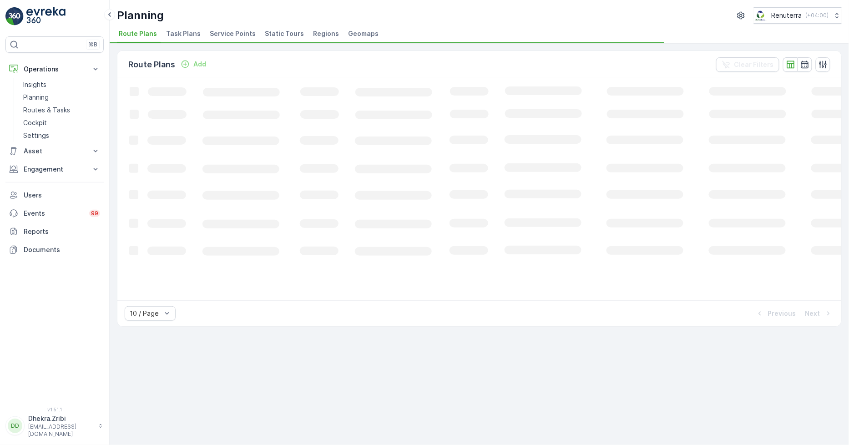
click at [233, 32] on span "Service Points" at bounding box center [233, 33] width 46 height 9
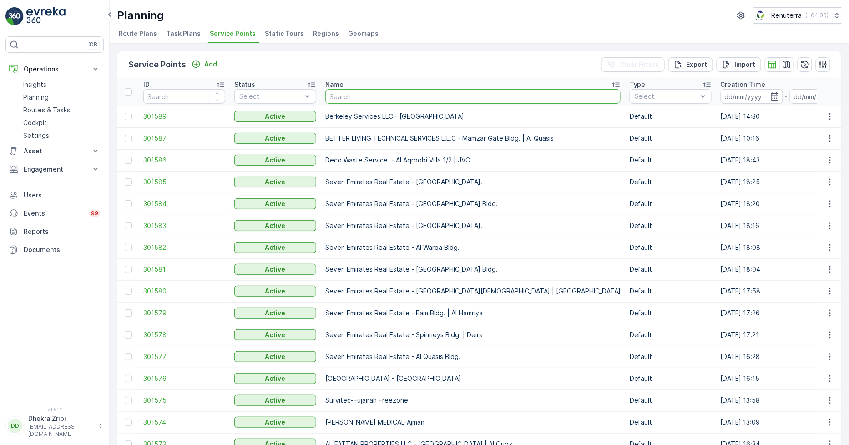
click at [360, 96] on input "text" at bounding box center [472, 96] width 295 height 15
type input "seven"
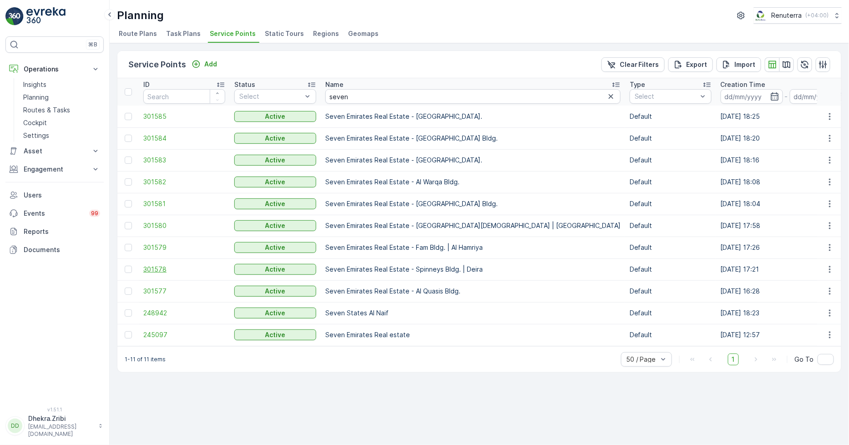
click at [156, 270] on span "301578" at bounding box center [184, 269] width 82 height 9
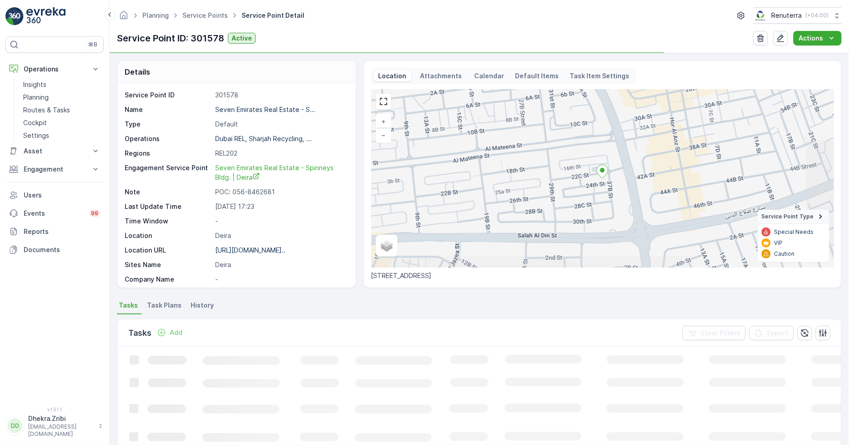
click at [241, 192] on p "POC: 056-8462681" at bounding box center [280, 191] width 131 height 9
copy p "POC: 056-8462681"
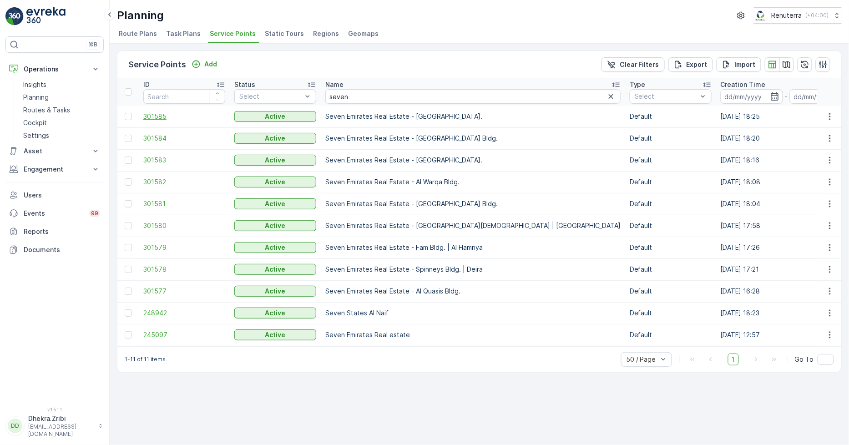
click at [151, 116] on span "301585" at bounding box center [184, 116] width 82 height 9
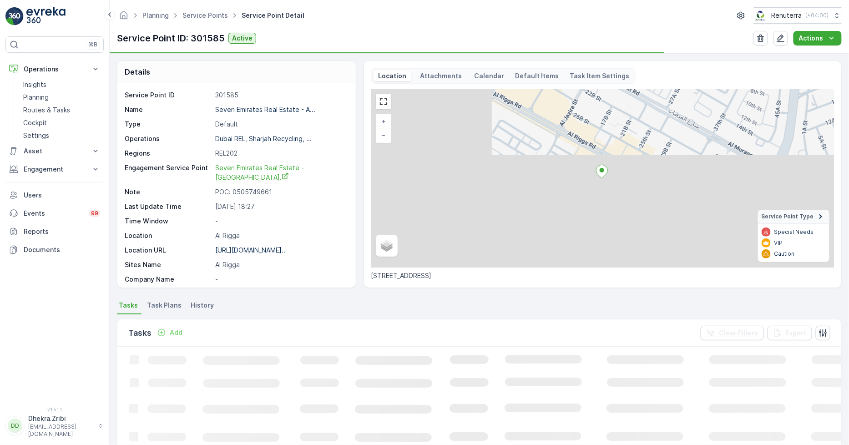
click at [243, 205] on p "30.09.2025 18:27" at bounding box center [280, 206] width 131 height 9
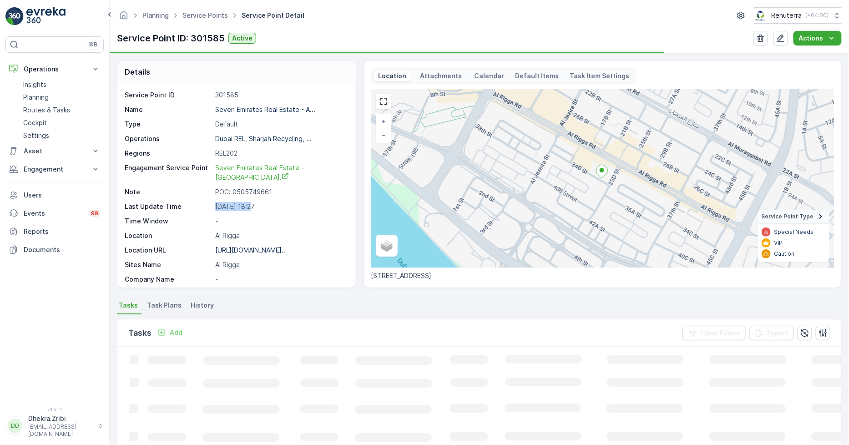
click at [243, 205] on p "30.09.2025 18:27" at bounding box center [280, 206] width 131 height 9
click at [242, 205] on p "30.09.2025 18:27" at bounding box center [280, 206] width 131 height 9
click at [242, 193] on p "POC: 0505749661" at bounding box center [280, 191] width 131 height 9
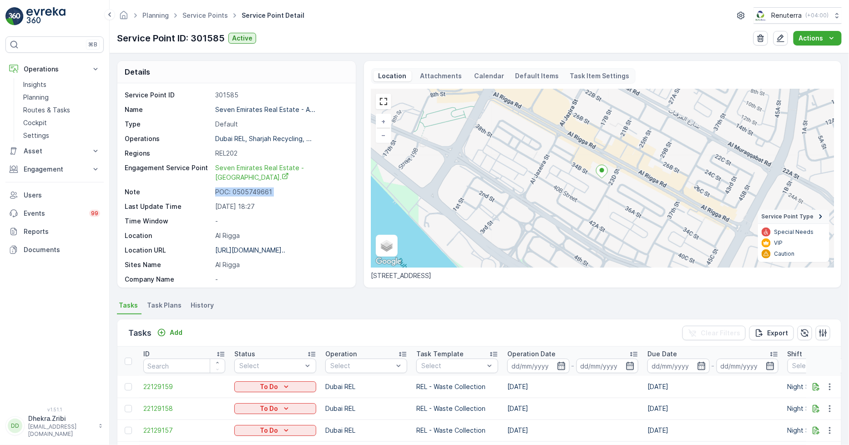
copy p "POC: 0505749661"
click at [215, 15] on link "Service Points" at bounding box center [204, 15] width 45 height 8
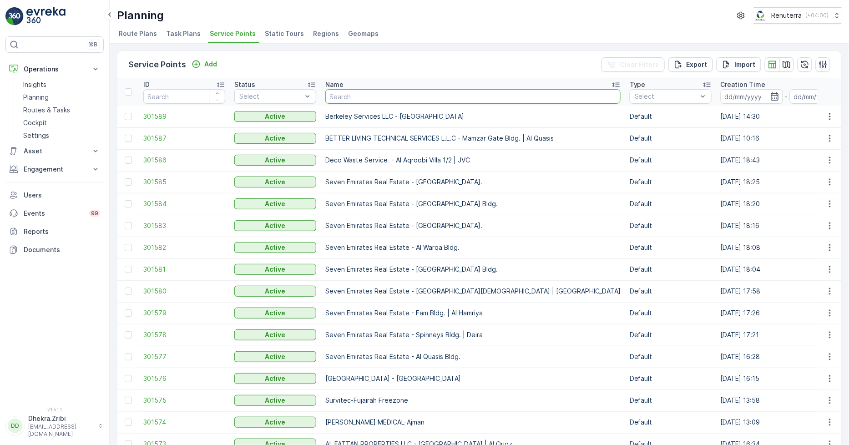
click at [351, 98] on input "text" at bounding box center [472, 96] width 295 height 15
paste input "Discovery Dunes Golf Course Planting Works"
type input "Discovery Dunes Golf Course Planting Works"
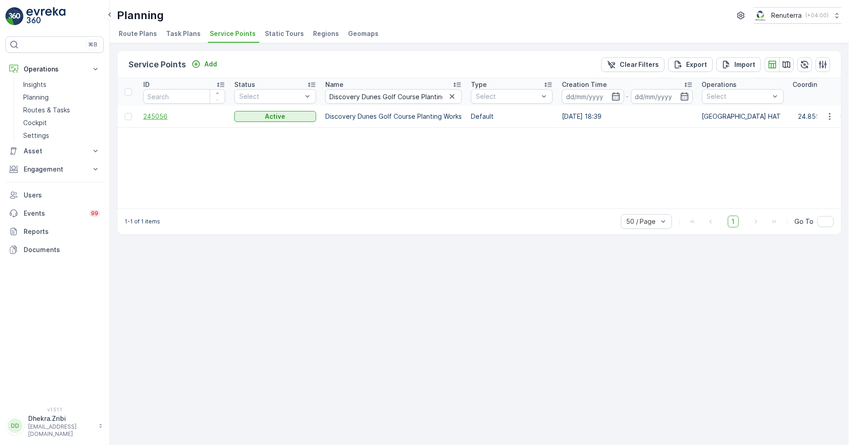
click at [158, 115] on span "245056" at bounding box center [184, 116] width 82 height 9
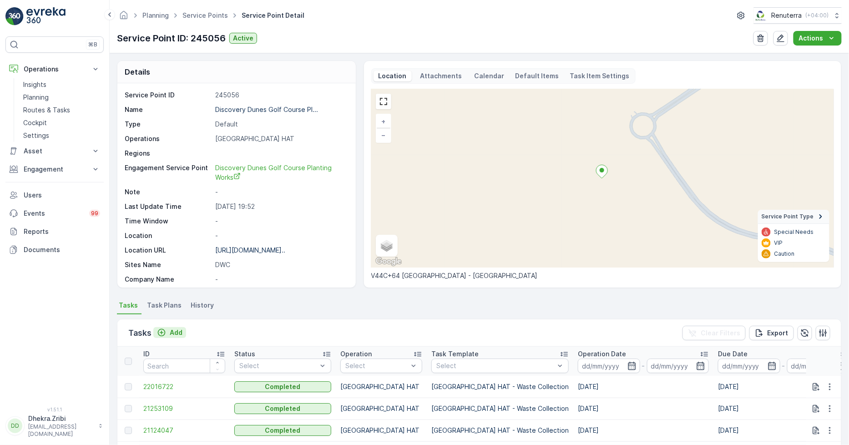
click at [176, 331] on p "Add" at bounding box center [176, 332] width 13 height 9
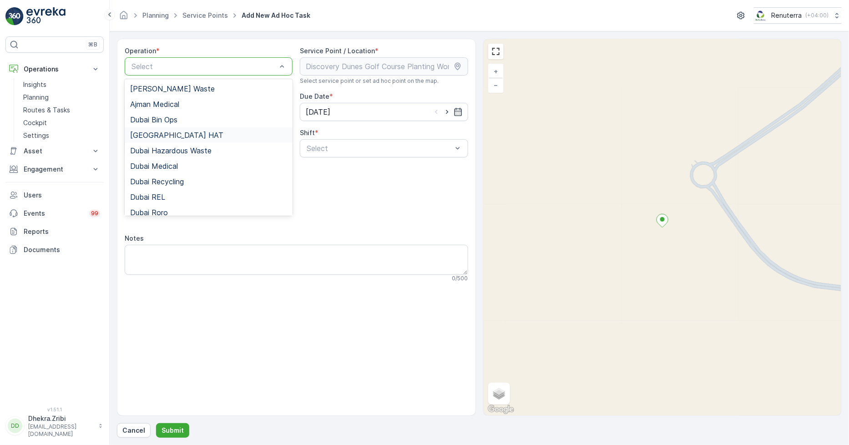
click at [170, 131] on div "[GEOGRAPHIC_DATA] HAT" at bounding box center [208, 135] width 157 height 8
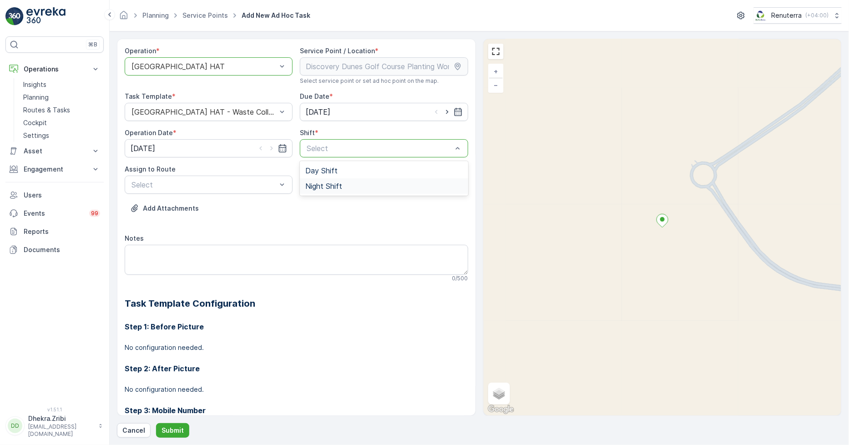
click at [323, 186] on span "Night Shift" at bounding box center [323, 186] width 37 height 8
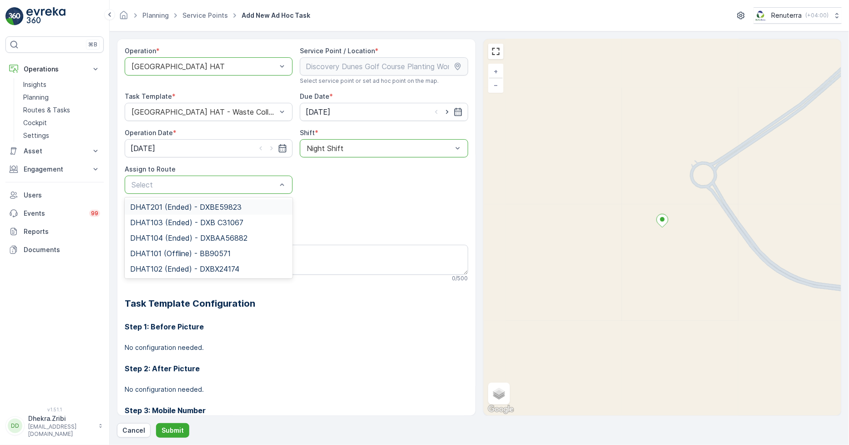
click at [169, 203] on span "DHAT201 (Ended) - DXBE59823" at bounding box center [185, 207] width 111 height 8
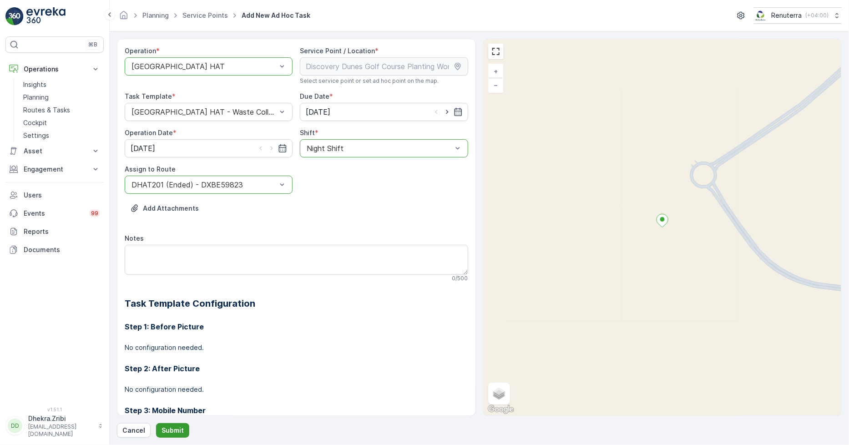
click at [175, 431] on p "Submit" at bounding box center [172, 430] width 22 height 9
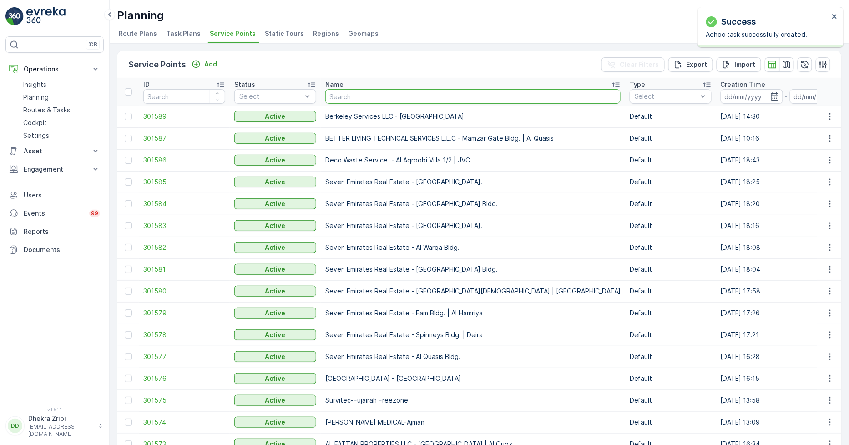
click at [348, 92] on input "text" at bounding box center [472, 96] width 295 height 15
type input "d"
type input "discover"
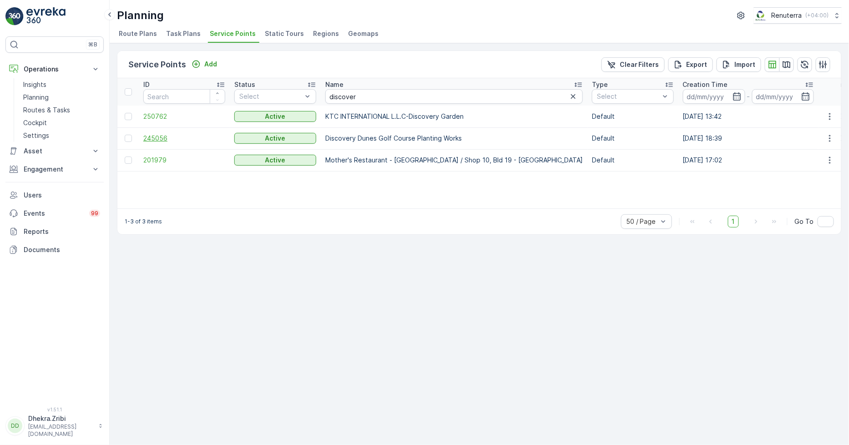
click at [160, 137] on span "245056" at bounding box center [184, 138] width 82 height 9
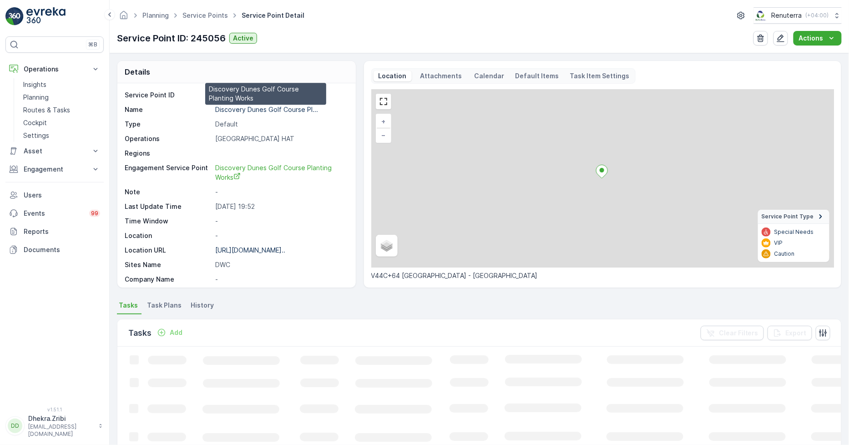
click at [257, 111] on p "Discovery Dunes Golf Course Pl..." at bounding box center [266, 109] width 103 height 8
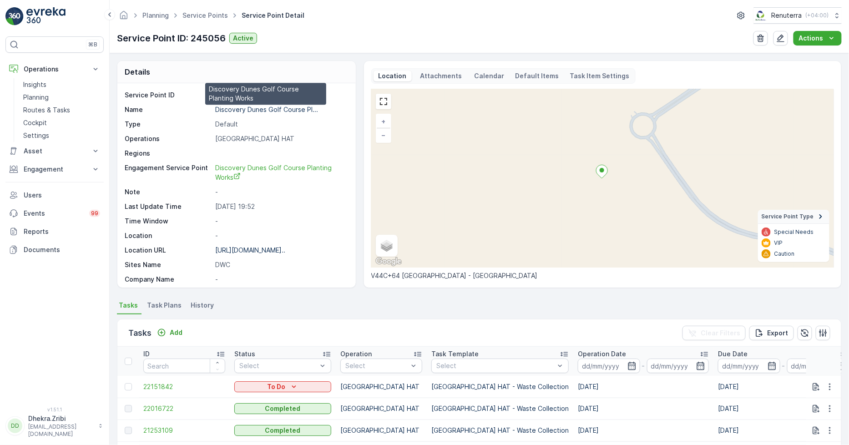
click at [248, 112] on p "Discovery Dunes Golf Course Pl..." at bounding box center [266, 109] width 103 height 8
click at [196, 17] on link "Service Points" at bounding box center [204, 15] width 45 height 8
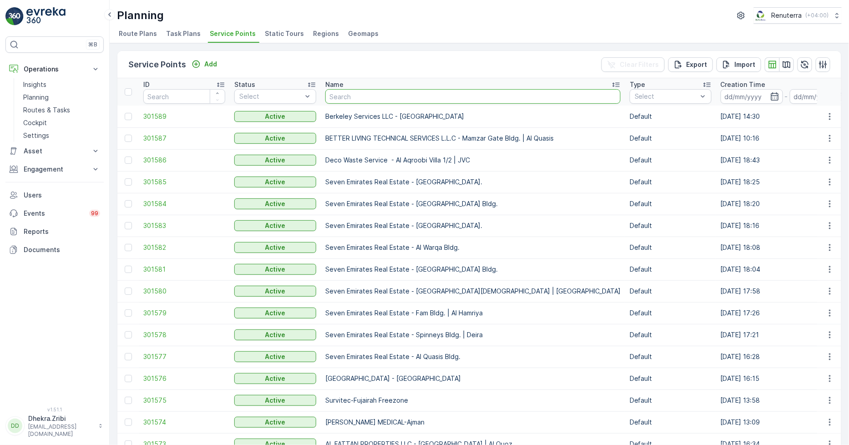
click at [350, 93] on input "text" at bounding box center [472, 96] width 295 height 15
paste input "Wade Adams Contracting LLC - Golf City"
type input "Wade Adams Contracting LLC - Golf City"
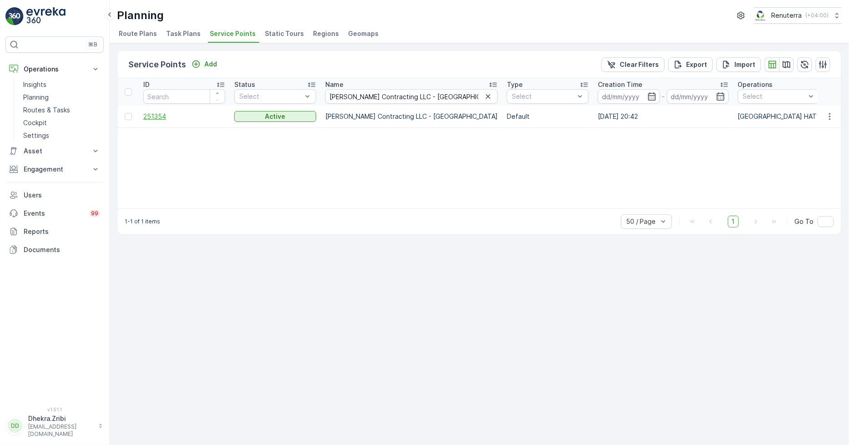
click at [153, 117] on span "251354" at bounding box center [184, 116] width 82 height 9
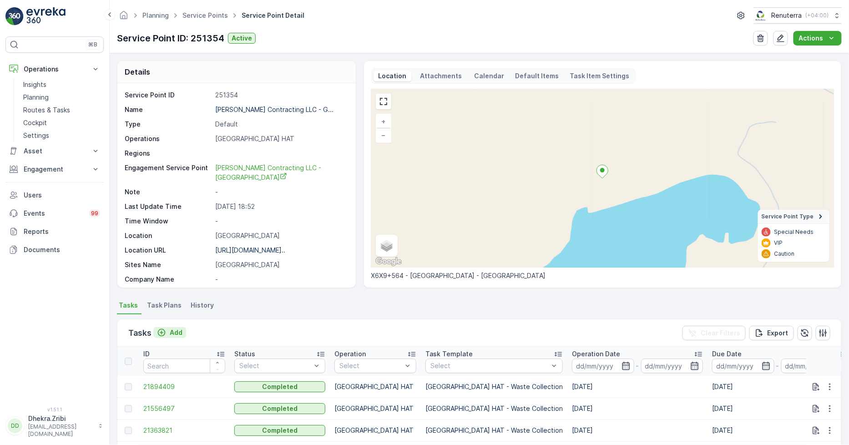
click at [173, 332] on p "Add" at bounding box center [176, 332] width 13 height 9
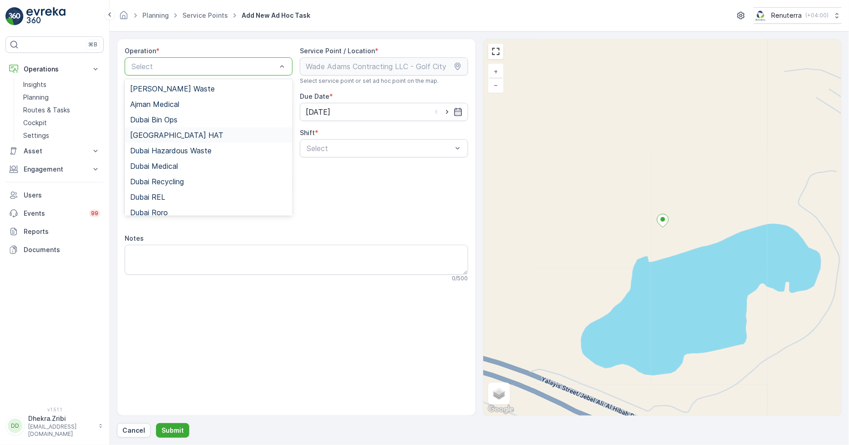
click at [168, 134] on div "[GEOGRAPHIC_DATA] HAT" at bounding box center [208, 135] width 157 height 8
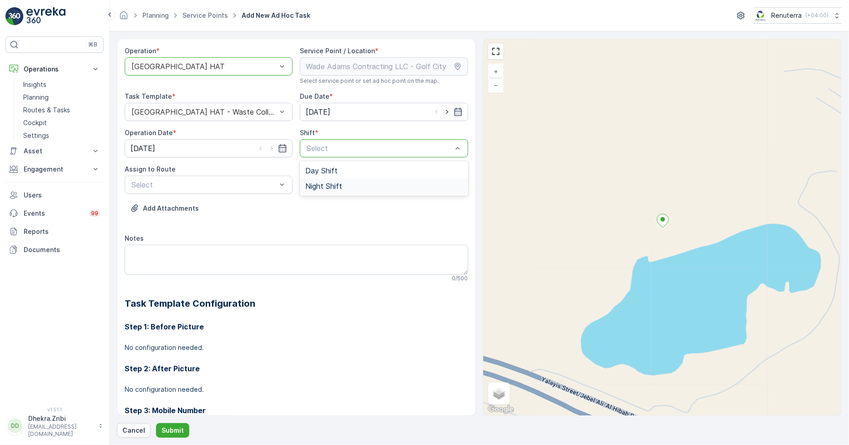
click at [321, 185] on span "Night Shift" at bounding box center [323, 186] width 37 height 8
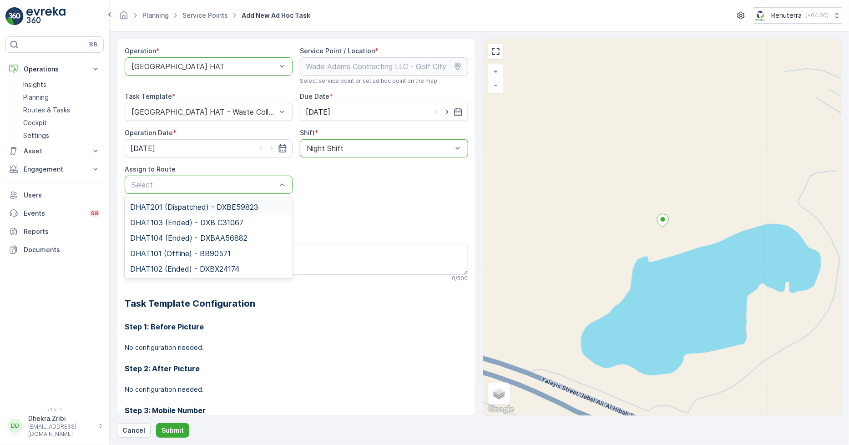
click at [161, 208] on span "DHAT201 (Dispatched) - DXBE59823" at bounding box center [194, 207] width 128 height 8
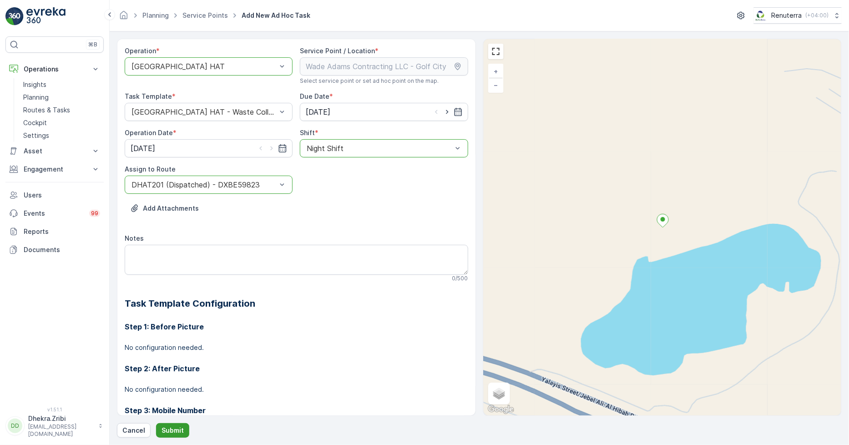
click at [169, 432] on p "Submit" at bounding box center [172, 430] width 22 height 9
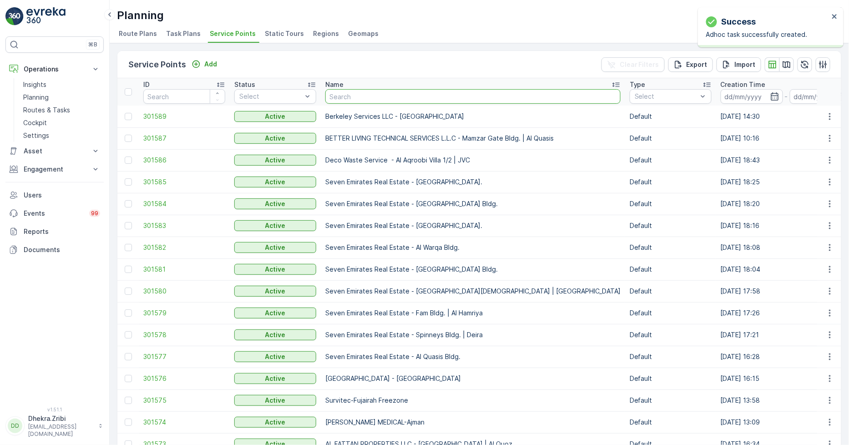
click at [338, 97] on input "text" at bounding box center [472, 96] width 295 height 15
paste input "SOBHA CONSTRUCTIONS LLC - RIVERSIDE CRESCENT Module 1 | Ras Al Khor"
type input "SOBHA CONSTRUCTIONS LLC - RIVERSIDE CRESCENT Module 1 | Ras Al Khor"
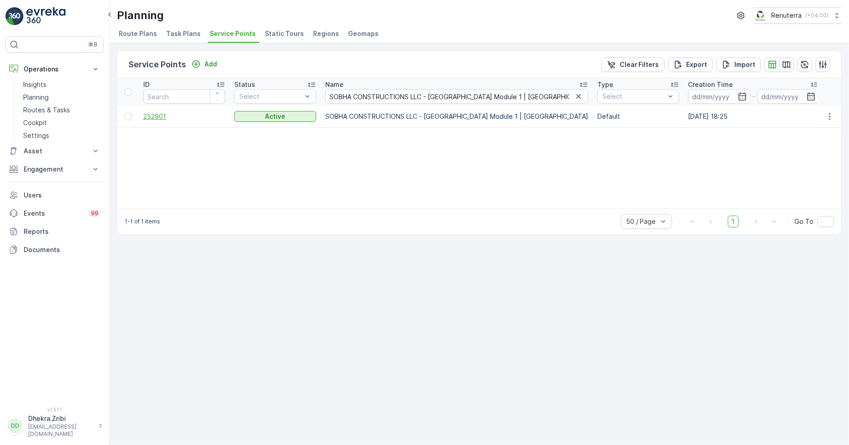
click at [162, 117] on span "252901" at bounding box center [184, 116] width 82 height 9
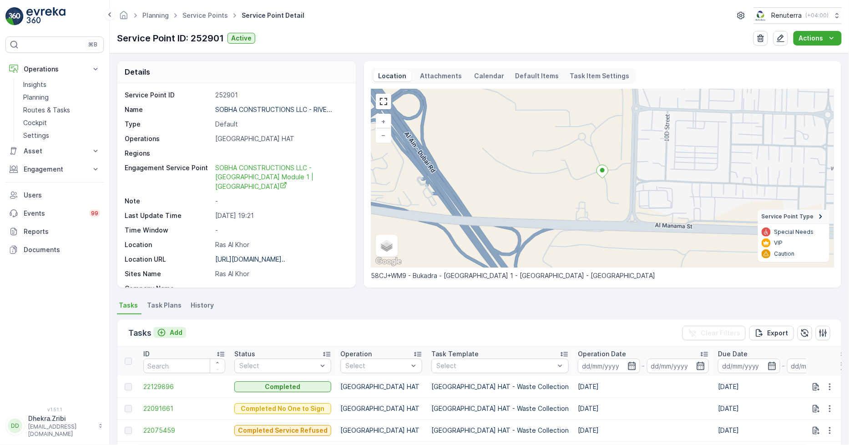
click at [177, 330] on p "Add" at bounding box center [176, 332] width 13 height 9
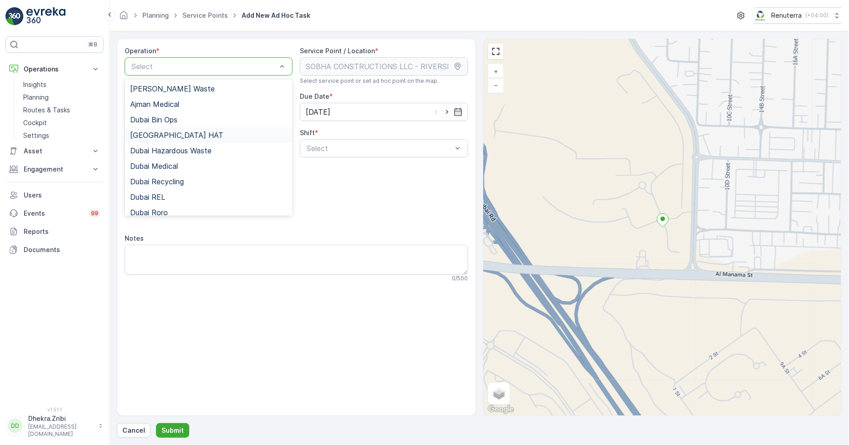
click at [163, 133] on span "[GEOGRAPHIC_DATA] HAT" at bounding box center [176, 135] width 93 height 8
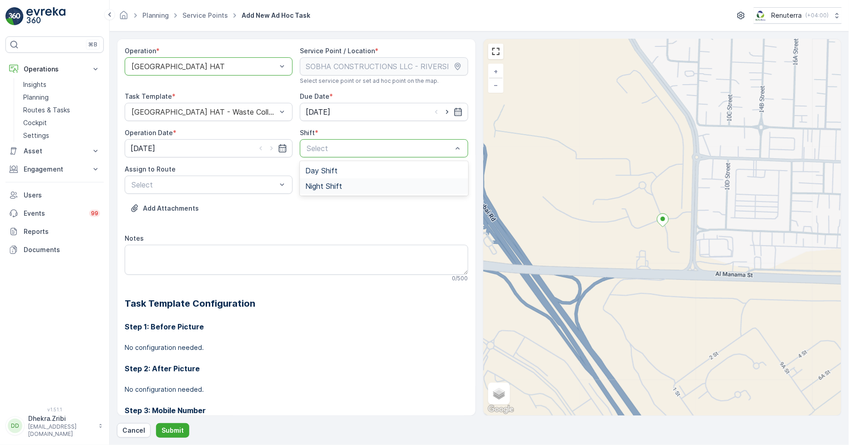
click at [316, 182] on span "Night Shift" at bounding box center [323, 186] width 37 height 8
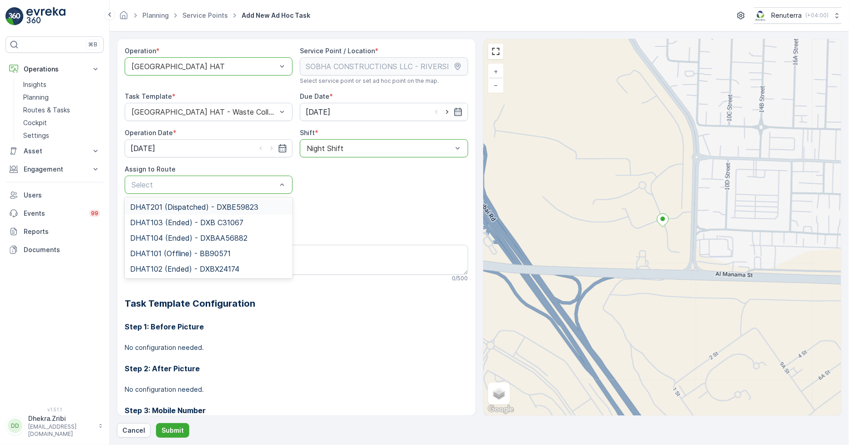
click at [169, 206] on span "DHAT201 (Dispatched) - DXBE59823" at bounding box center [194, 207] width 128 height 8
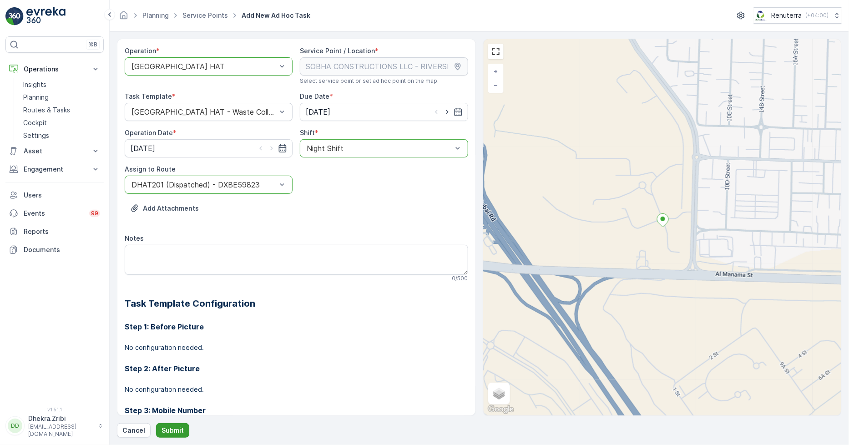
click at [179, 429] on p "Submit" at bounding box center [172, 430] width 22 height 9
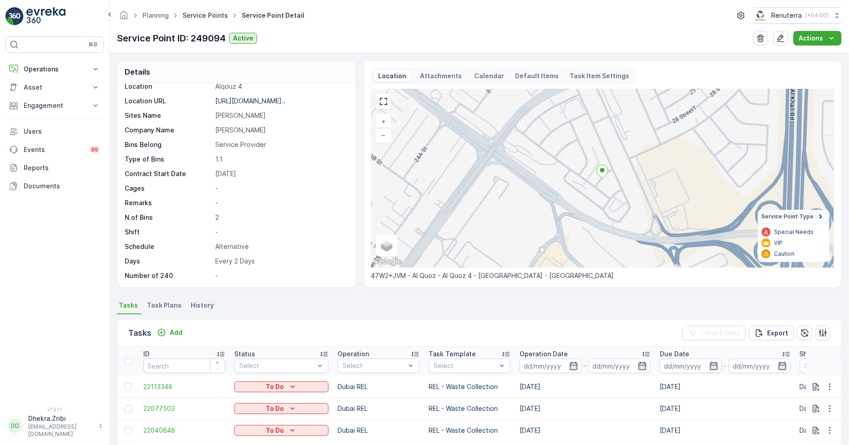
click at [208, 13] on link "Service Points" at bounding box center [204, 15] width 45 height 8
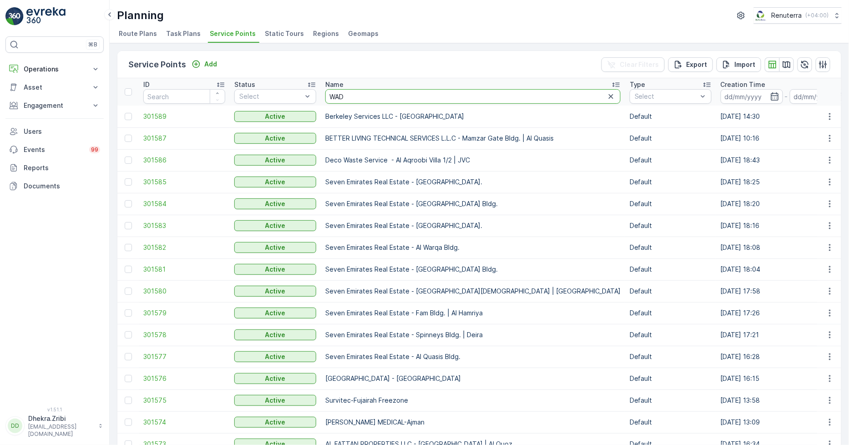
type input "WADE"
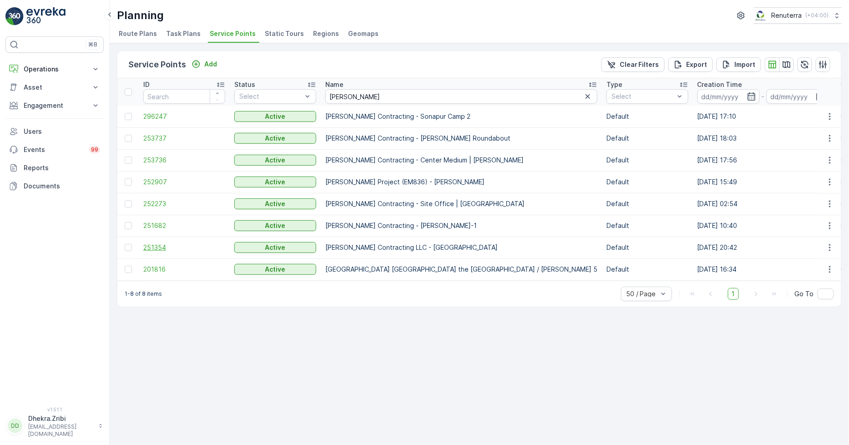
click at [161, 248] on span "251354" at bounding box center [184, 247] width 82 height 9
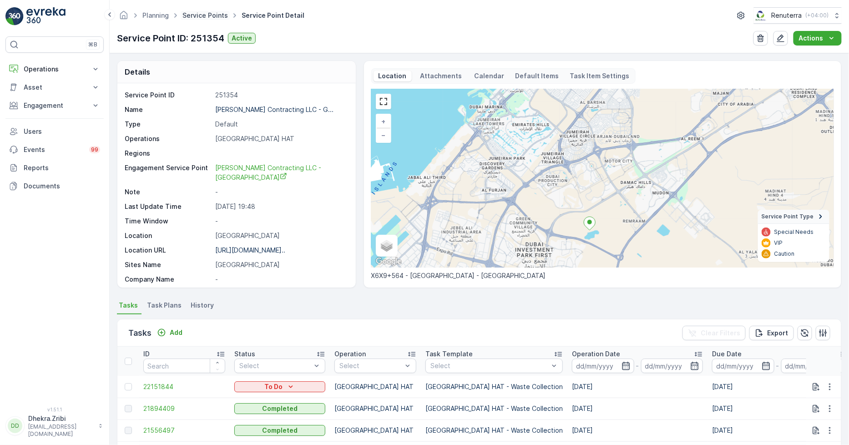
click at [213, 14] on link "Service Points" at bounding box center [204, 15] width 45 height 8
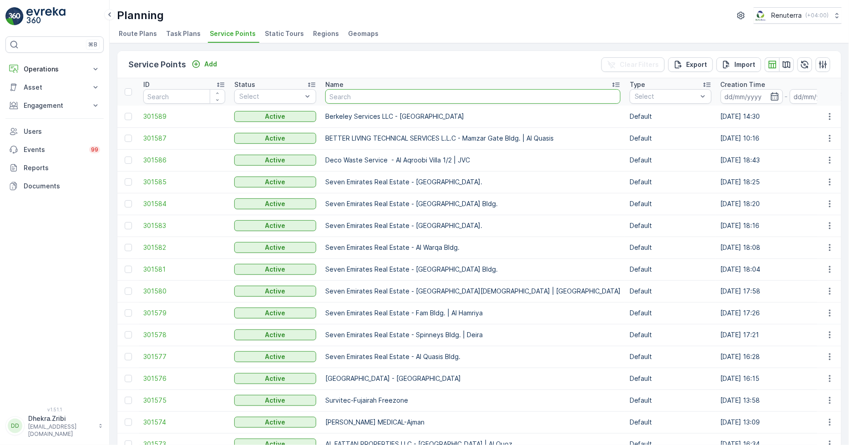
click at [376, 98] on input "text" at bounding box center [472, 96] width 295 height 15
type input "Besix Construct LLC- BAA"
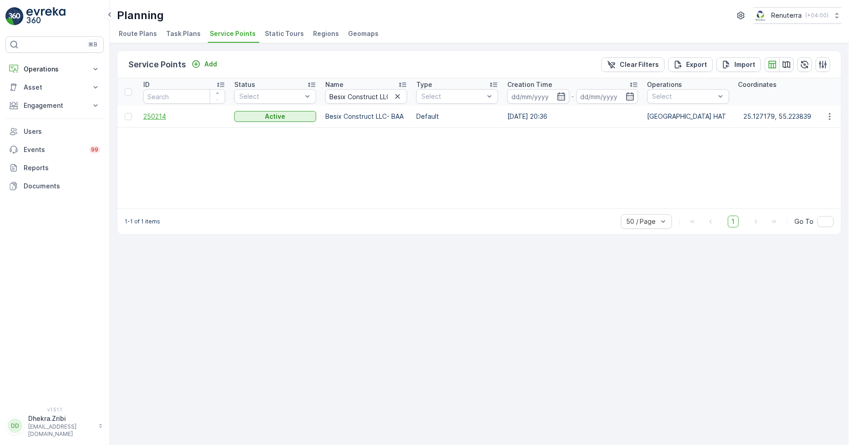
click at [160, 117] on span "250214" at bounding box center [184, 116] width 82 height 9
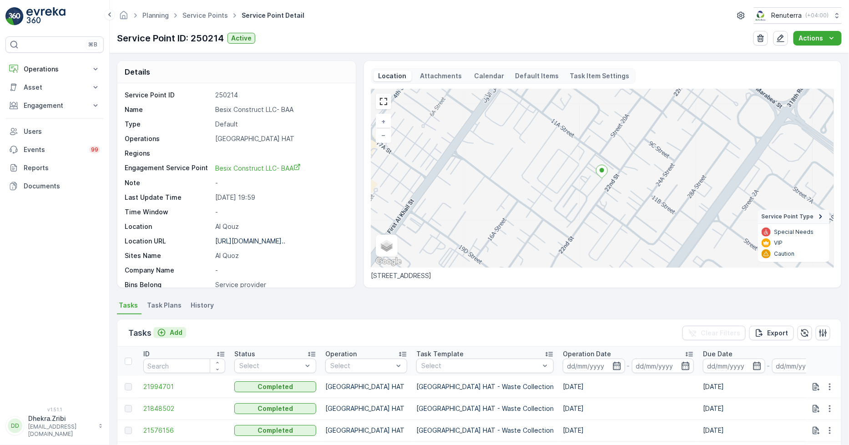
click at [178, 332] on p "Add" at bounding box center [176, 332] width 13 height 9
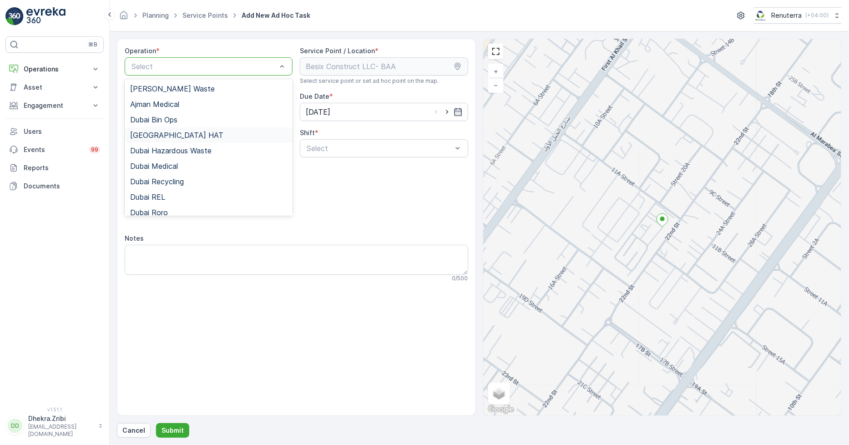
click at [173, 132] on div "[GEOGRAPHIC_DATA] HAT" at bounding box center [208, 135] width 157 height 8
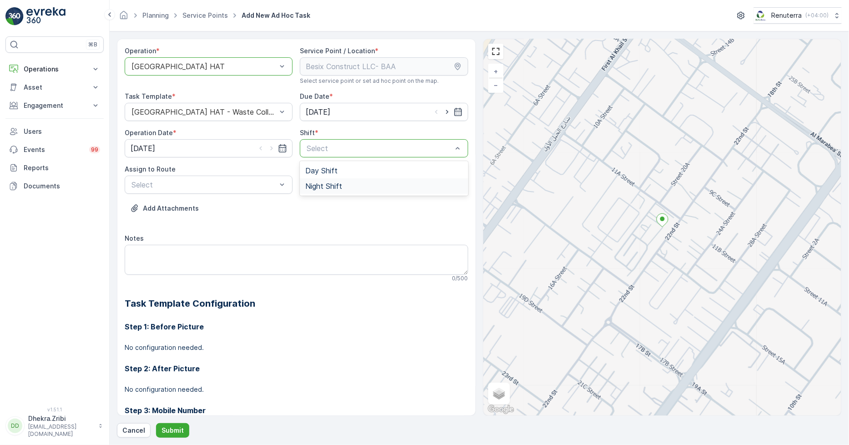
click at [321, 185] on span "Night Shift" at bounding box center [323, 186] width 37 height 8
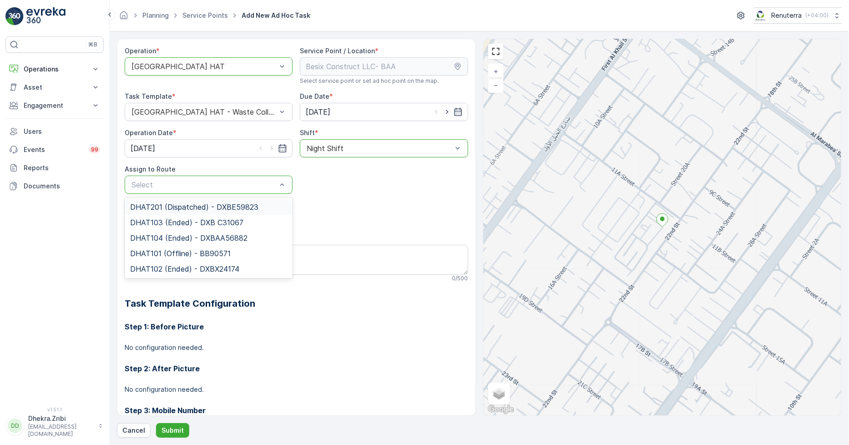
click at [173, 207] on span "DHAT201 (Dispatched) - DXBE59823" at bounding box center [194, 207] width 128 height 8
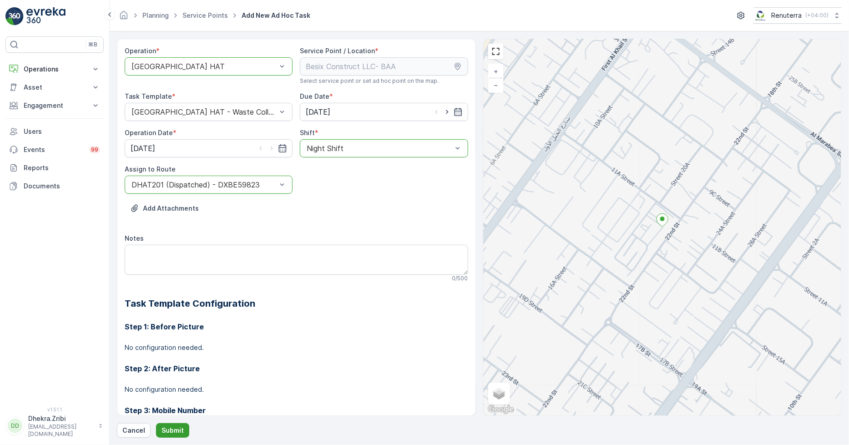
click at [170, 427] on p "Submit" at bounding box center [172, 430] width 22 height 9
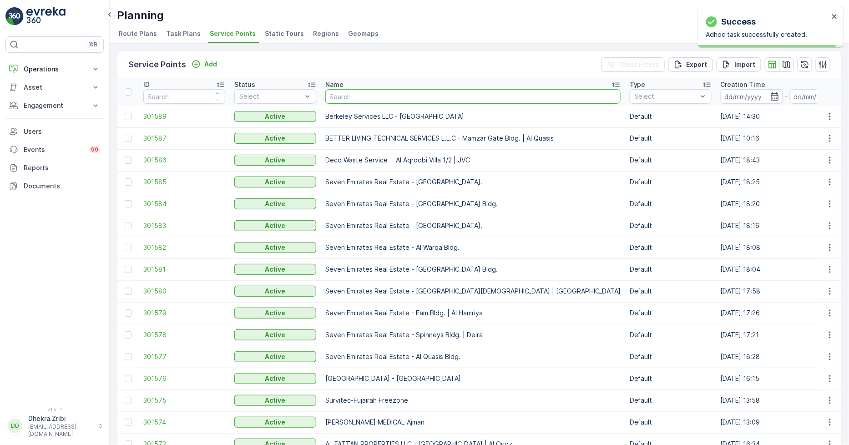
click at [351, 98] on input "text" at bounding box center [472, 96] width 295 height 15
type input "mega"
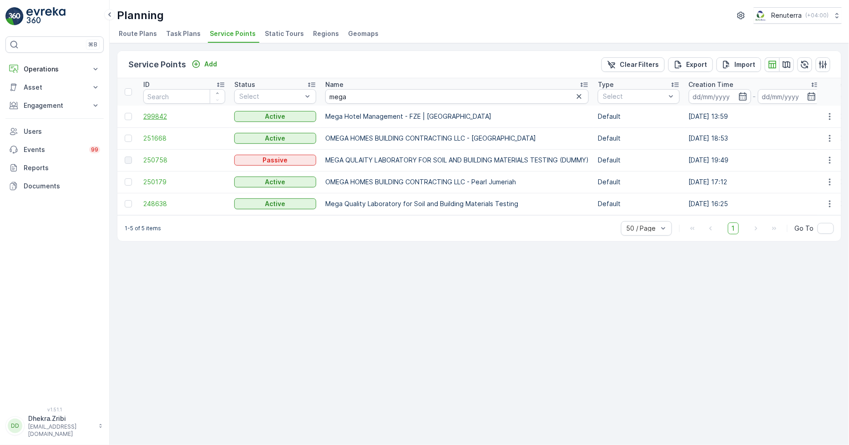
click at [152, 116] on span "299842" at bounding box center [184, 116] width 82 height 9
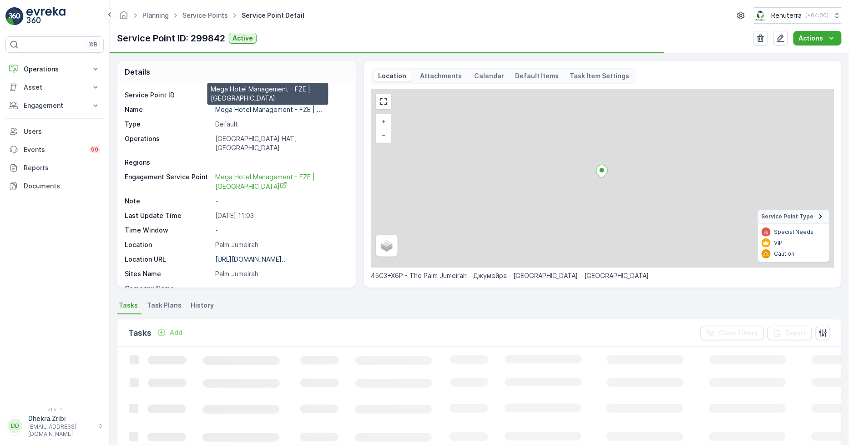
click at [251, 109] on p "Mega Hotel Management - FZE | ..." at bounding box center [268, 109] width 107 height 8
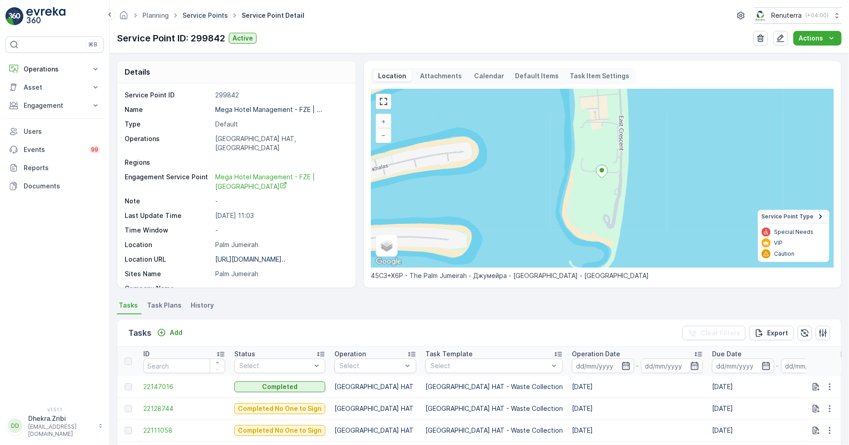
click at [199, 19] on link "Service Points" at bounding box center [204, 15] width 45 height 8
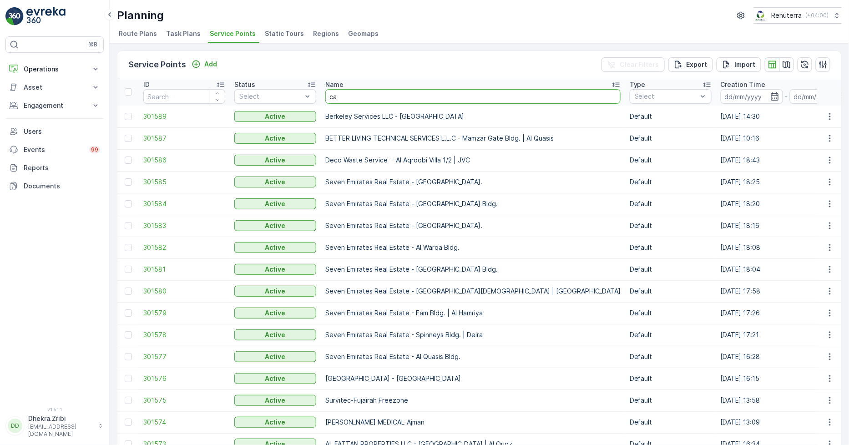
type input "car"
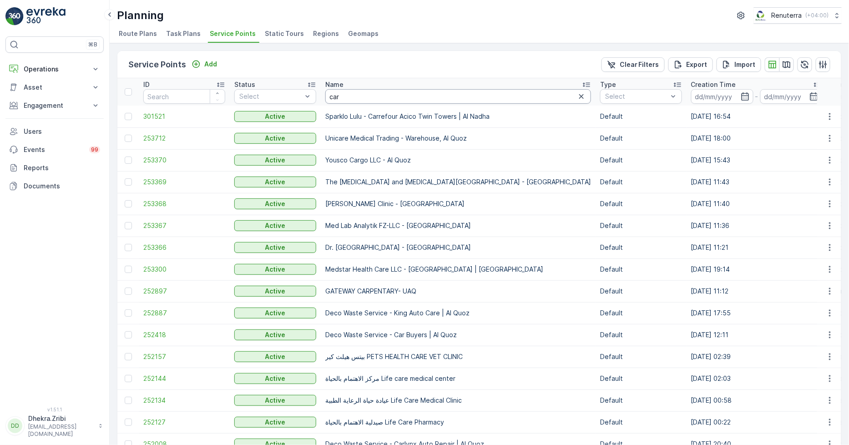
click at [362, 98] on input "car" at bounding box center [458, 96] width 266 height 15
type input "car zon"
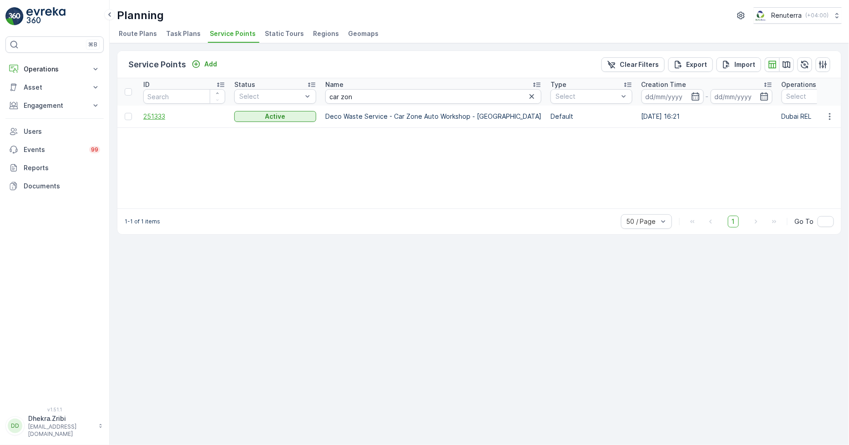
click at [146, 116] on span "251333" at bounding box center [184, 116] width 82 height 9
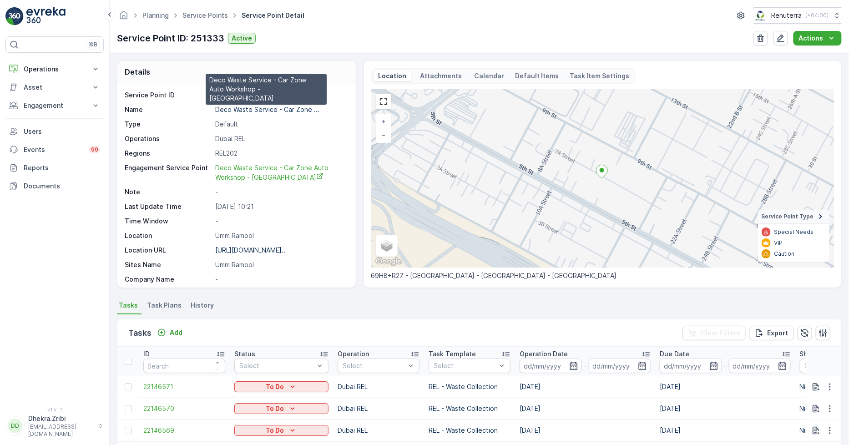
click at [249, 108] on p "Deco Waste Service - Car Zone ..." at bounding box center [267, 109] width 104 height 8
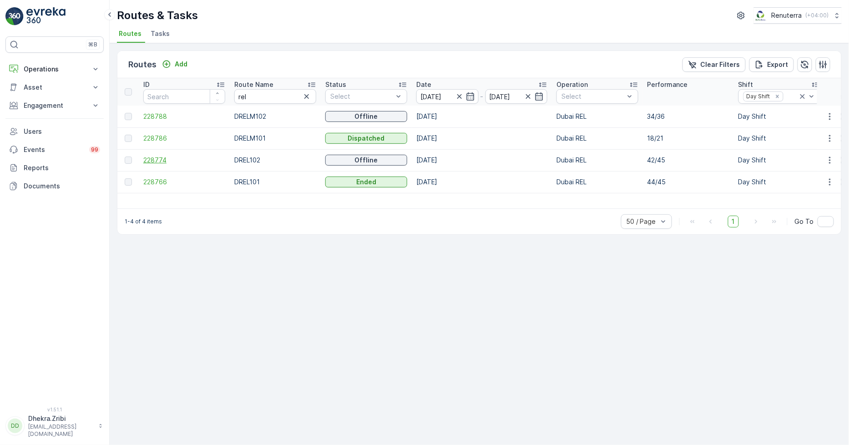
click at [157, 161] on span "228774" at bounding box center [184, 160] width 82 height 9
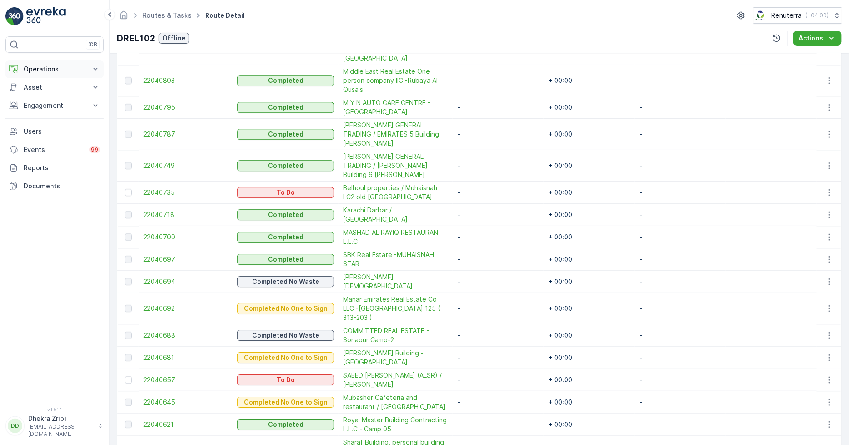
scroll to position [834, 0]
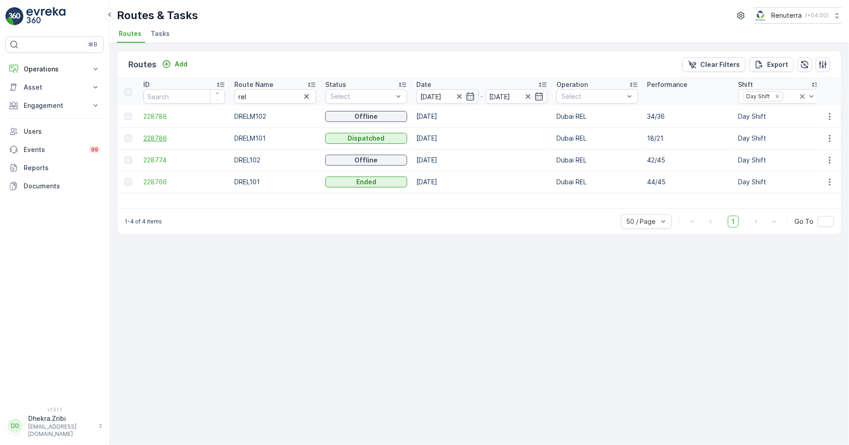
click at [151, 135] on span "228786" at bounding box center [184, 138] width 82 height 9
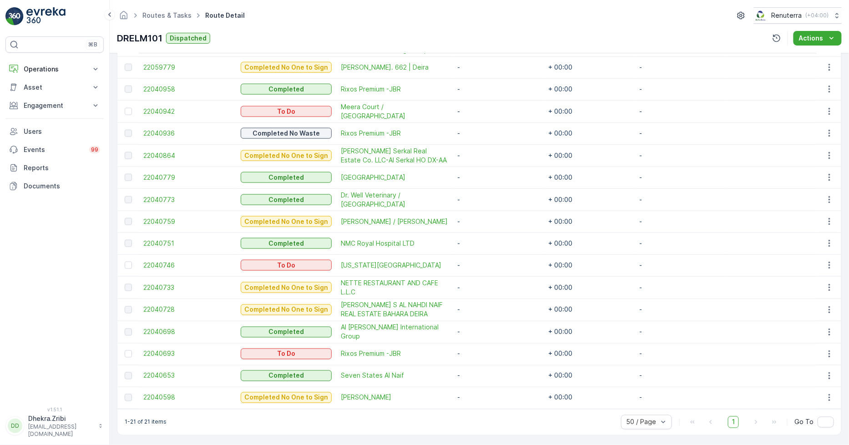
scroll to position [383, 0]
click at [126, 352] on div at bounding box center [128, 353] width 7 height 7
click at [125, 350] on input "checkbox" at bounding box center [125, 350] width 0 height 0
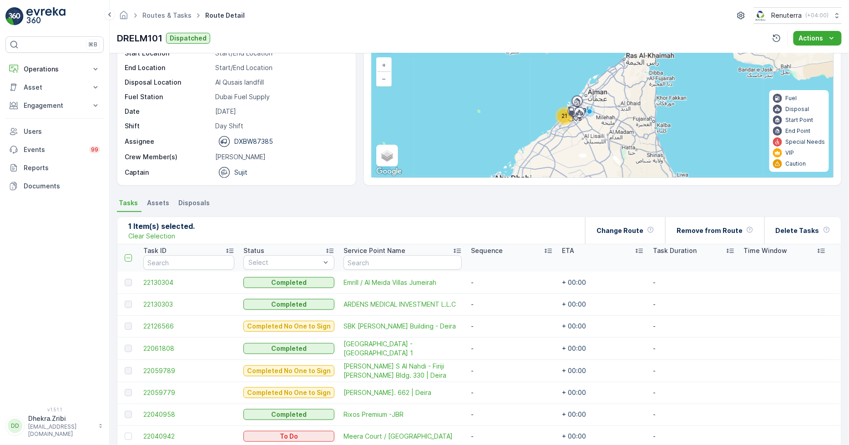
scroll to position [28, 0]
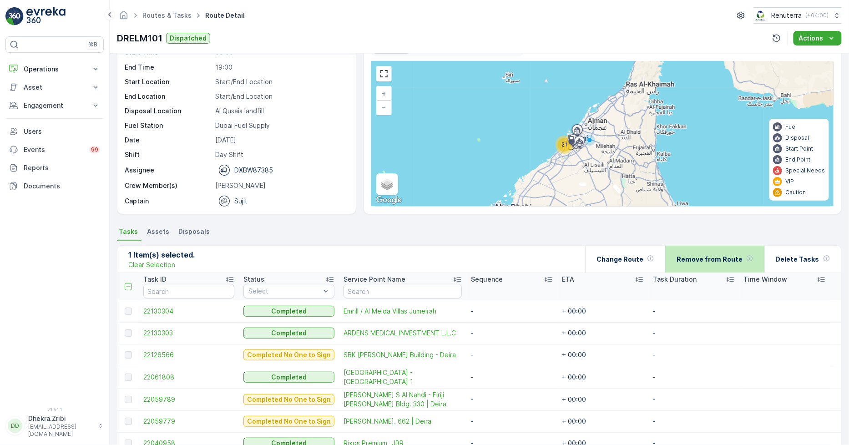
click at [702, 256] on p "Remove from Route" at bounding box center [709, 259] width 66 height 9
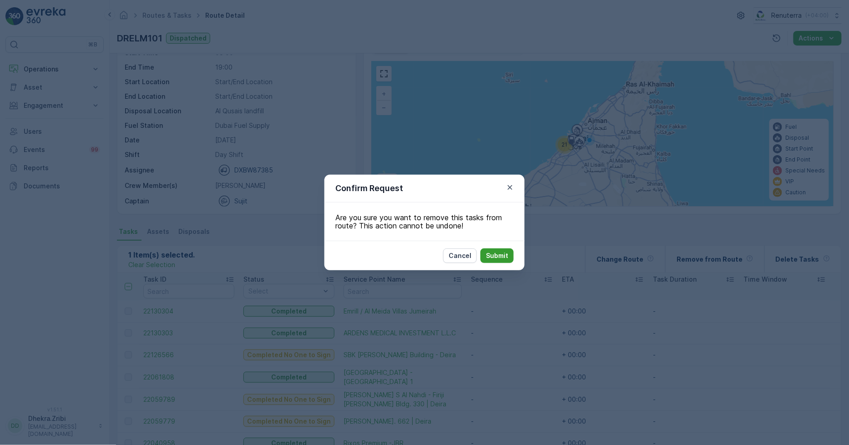
click at [490, 258] on p "Submit" at bounding box center [497, 255] width 22 height 9
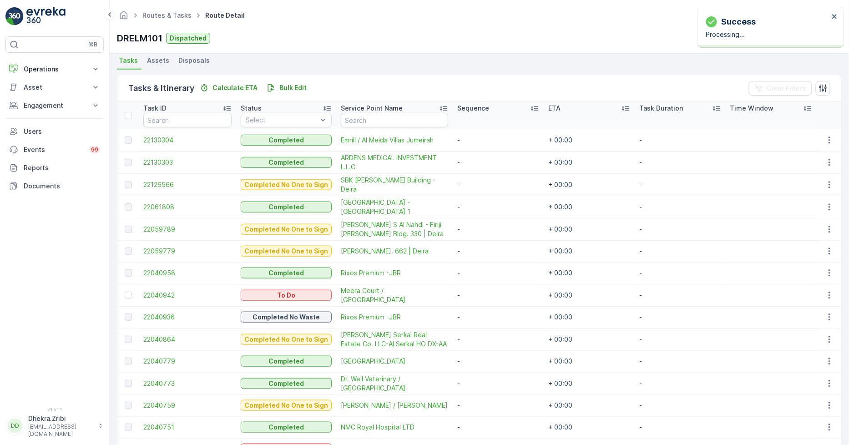
scroll to position [361, 0]
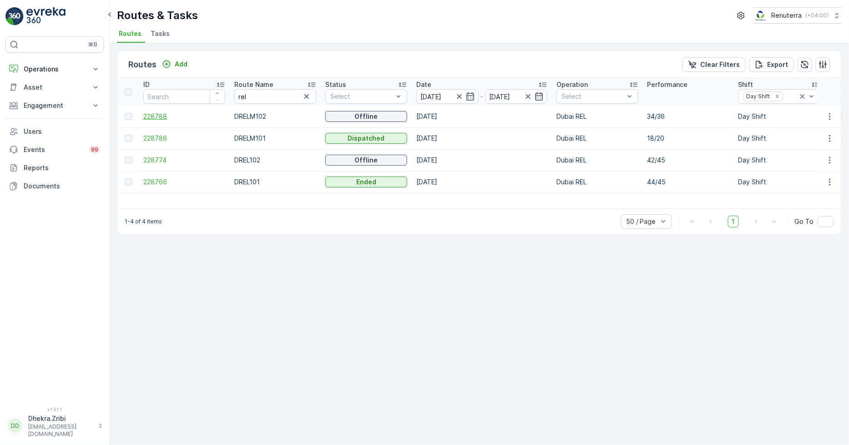
click at [151, 114] on span "228788" at bounding box center [184, 116] width 82 height 9
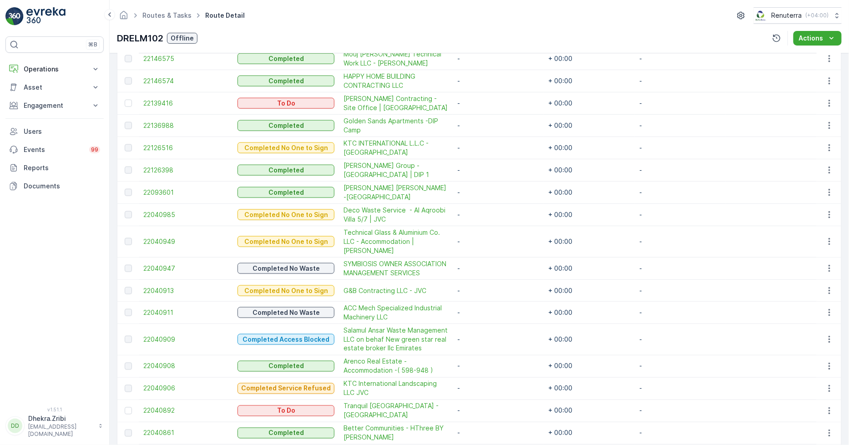
scroll to position [353, 0]
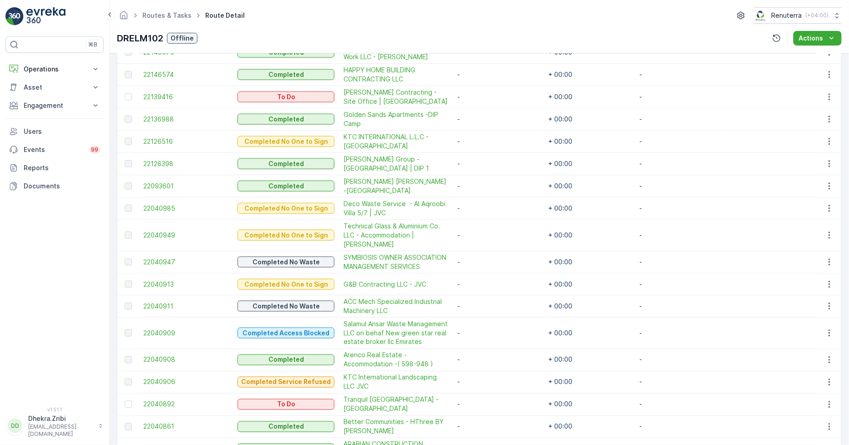
click at [128, 401] on div at bounding box center [128, 404] width 7 height 7
click at [125, 401] on input "checkbox" at bounding box center [125, 401] width 0 height 0
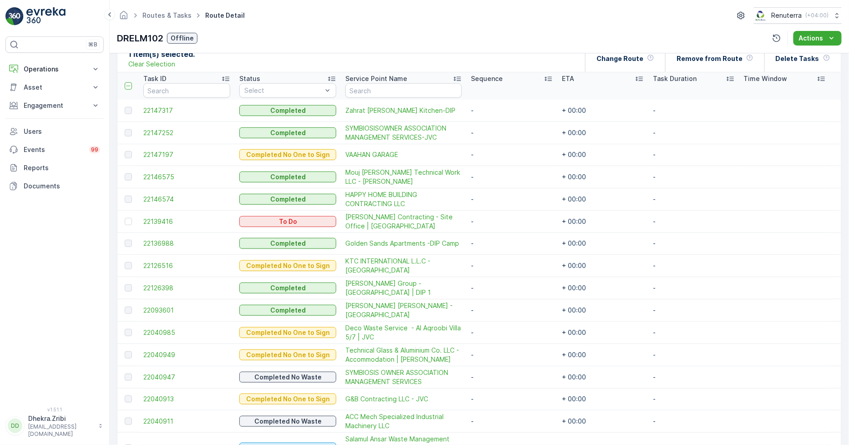
scroll to position [0, 0]
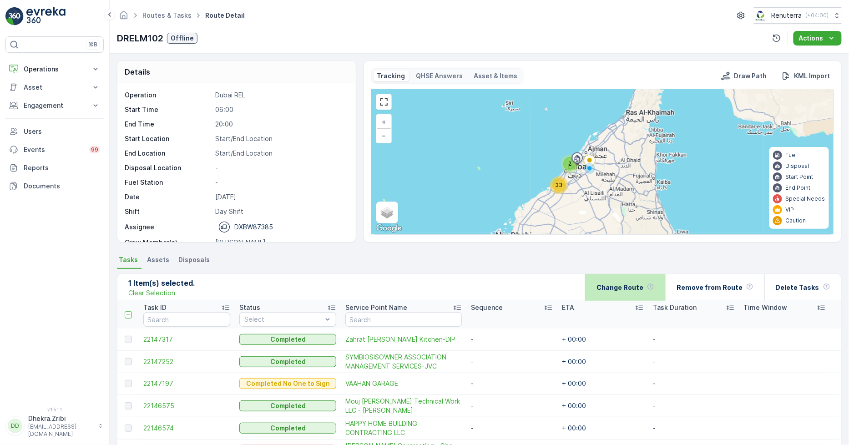
click at [619, 283] on p "Change Route" at bounding box center [619, 287] width 47 height 9
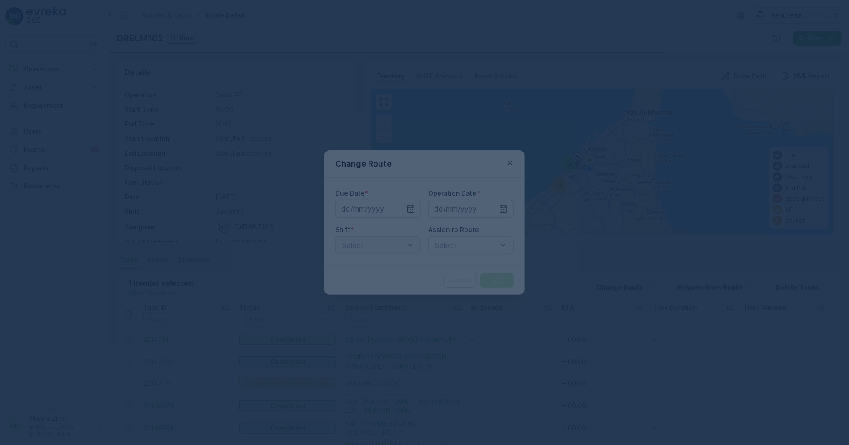
type input "[DATE]"
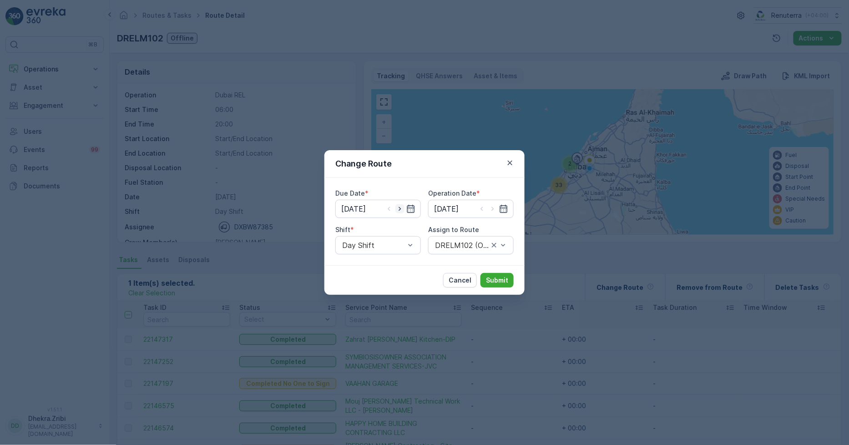
drag, startPoint x: 401, startPoint y: 206, endPoint x: 411, endPoint y: 210, distance: 10.6
click at [402, 207] on icon "button" at bounding box center [399, 208] width 9 height 9
type input "[DATE]"
click at [457, 212] on input "[DATE]" at bounding box center [470, 209] width 85 height 18
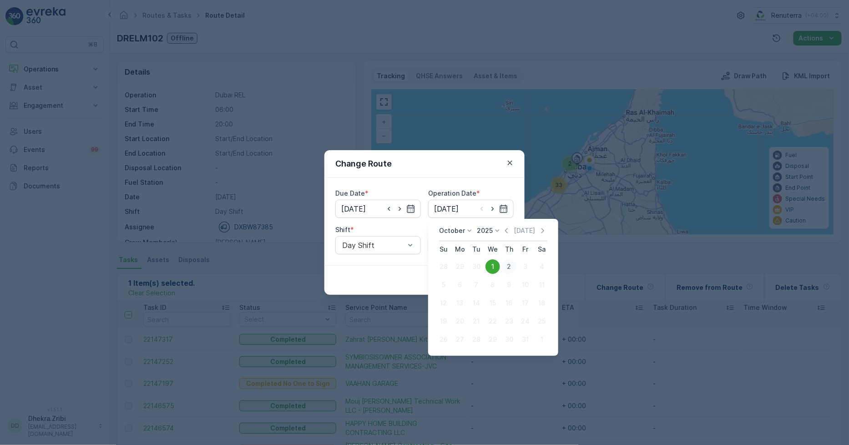
click at [504, 263] on div "2" at bounding box center [509, 266] width 15 height 15
type input "[DATE]"
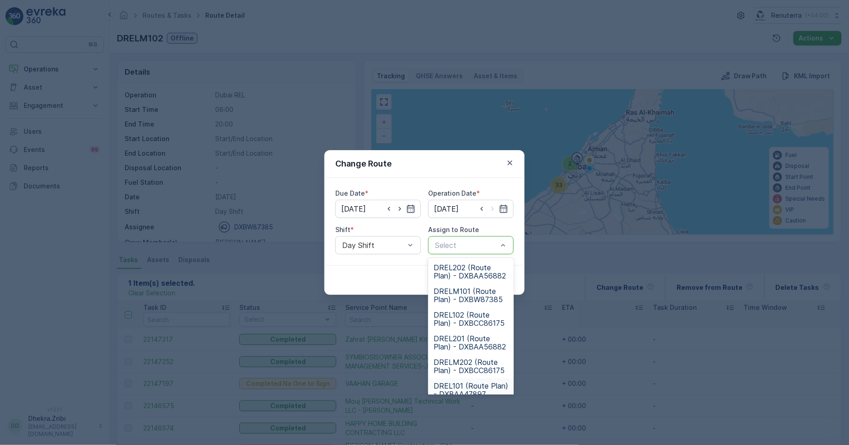
click at [461, 383] on span "DREL101 (Route Plan) - DXBAA47897" at bounding box center [470, 390] width 75 height 16
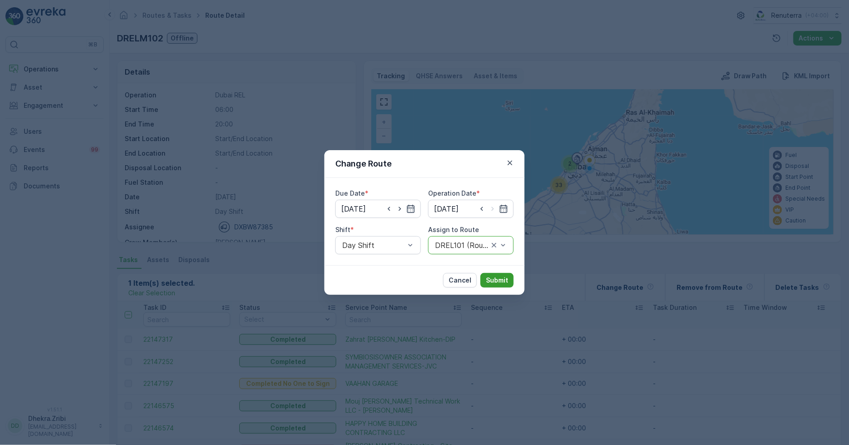
click at [498, 276] on p "Submit" at bounding box center [497, 280] width 22 height 9
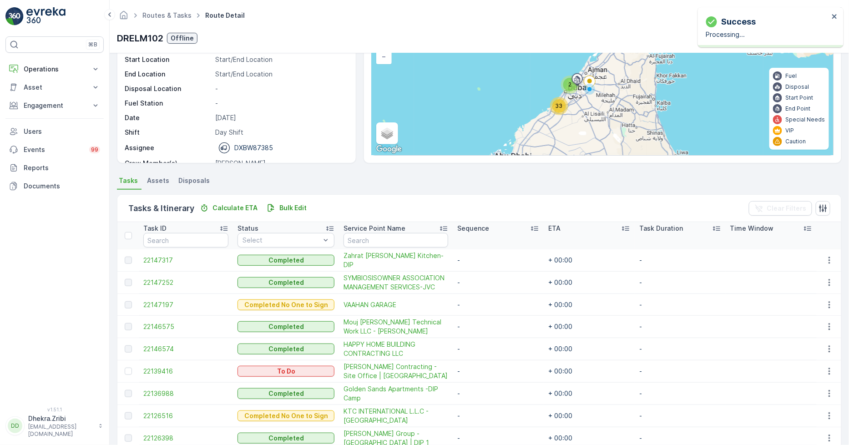
scroll to position [303, 0]
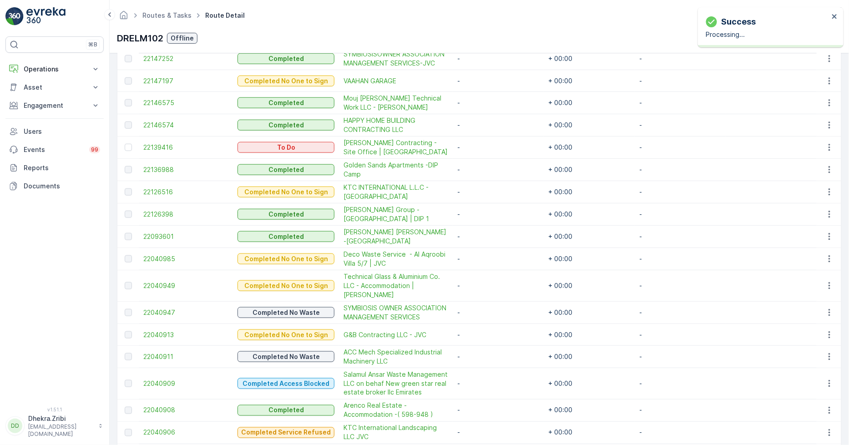
click at [124, 148] on td at bounding box center [127, 147] width 21 height 22
click at [125, 148] on div at bounding box center [128, 147] width 7 height 7
click at [125, 144] on input "checkbox" at bounding box center [125, 144] width 0 height 0
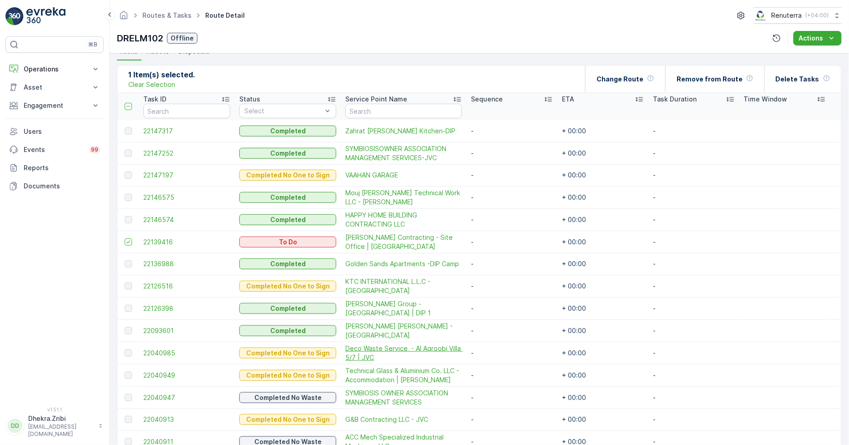
scroll to position [202, 0]
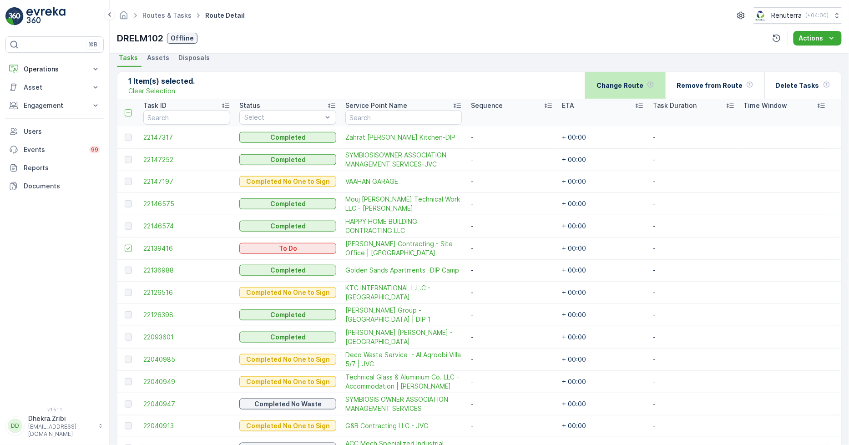
click at [636, 83] on p "Change Route" at bounding box center [619, 85] width 47 height 9
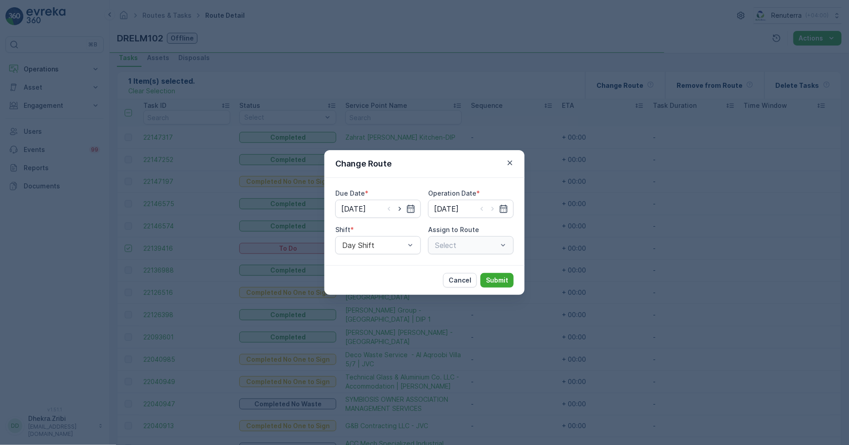
type input "[DATE]"
click at [401, 207] on icon "button" at bounding box center [399, 208] width 9 height 9
type input "[DATE]"
click at [493, 204] on icon "button" at bounding box center [492, 208] width 9 height 9
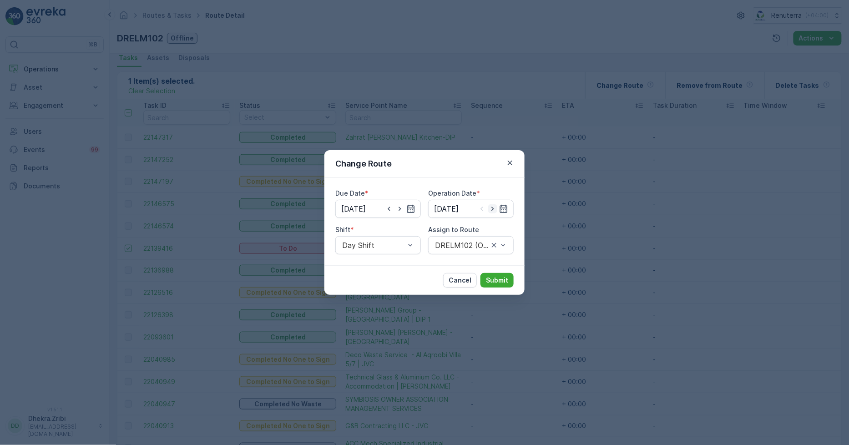
type input "[DATE]"
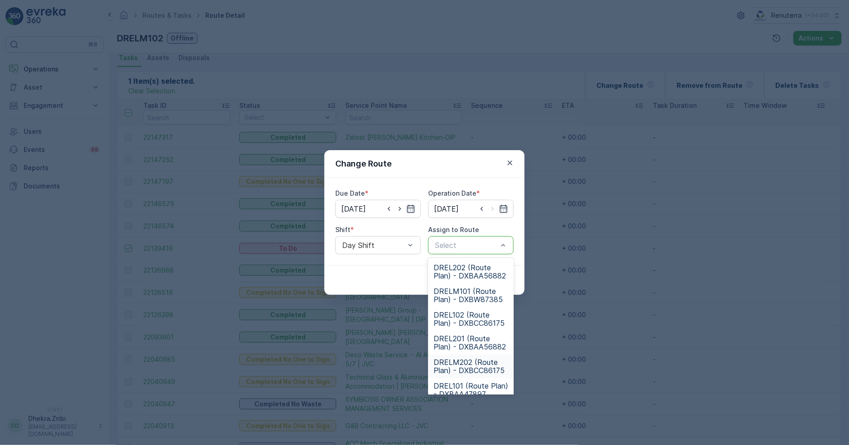
scroll to position [50, 0]
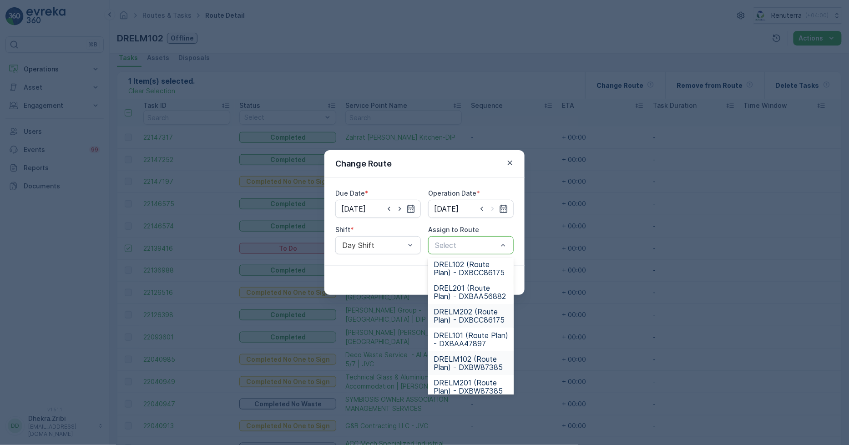
click at [473, 360] on span "DRELM102 (Route Plan) - DXBW87385" at bounding box center [470, 363] width 75 height 16
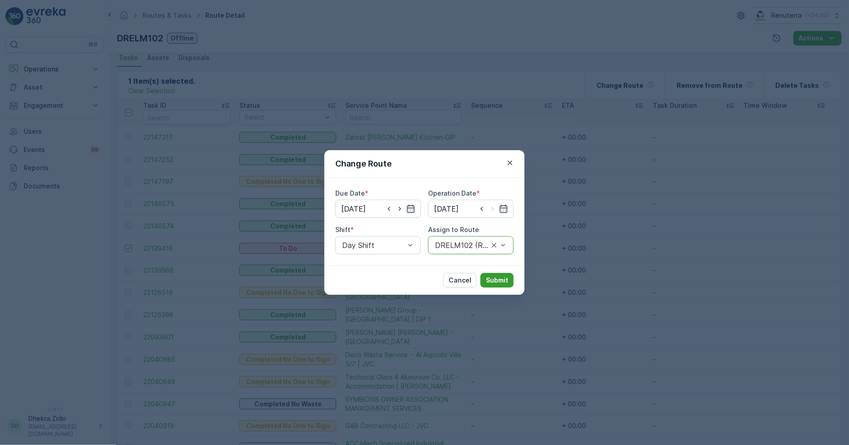
click at [500, 277] on p "Submit" at bounding box center [497, 280] width 22 height 9
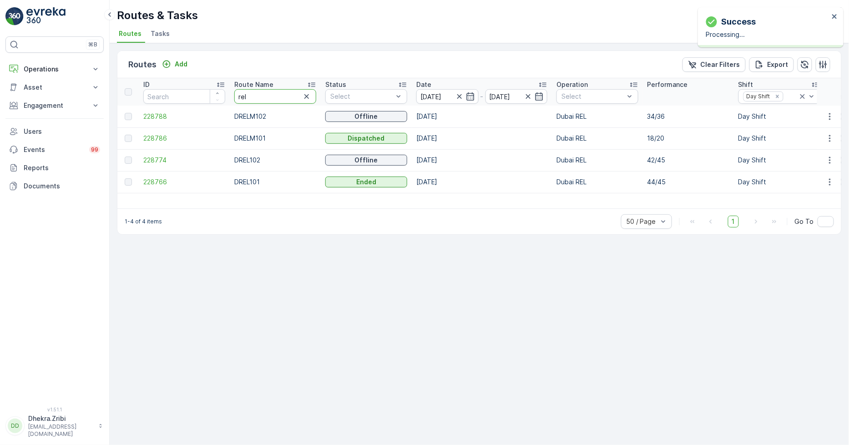
drag, startPoint x: 247, startPoint y: 99, endPoint x: 232, endPoint y: 97, distance: 15.1
click at [232, 97] on th "Route Name rel" at bounding box center [275, 91] width 91 height 27
type input "HAT"
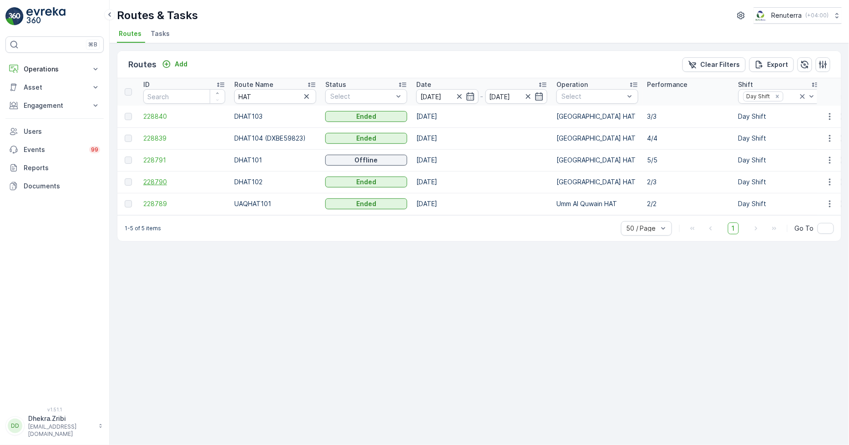
click at [163, 181] on span "228790" at bounding box center [184, 181] width 82 height 9
drag, startPoint x: 269, startPoint y: 94, endPoint x: 264, endPoint y: 95, distance: 4.7
click at [264, 95] on input "HAT" at bounding box center [275, 96] width 82 height 15
click at [776, 94] on icon "Remove Day Shift" at bounding box center [777, 96] width 6 height 6
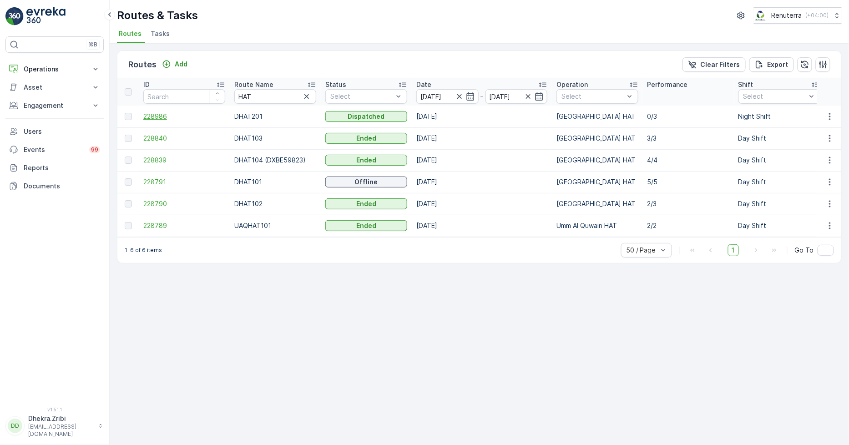
click at [153, 117] on span "228986" at bounding box center [184, 116] width 82 height 9
drag, startPoint x: 255, startPoint y: 98, endPoint x: 219, endPoint y: 92, distance: 36.3
type input "rel"
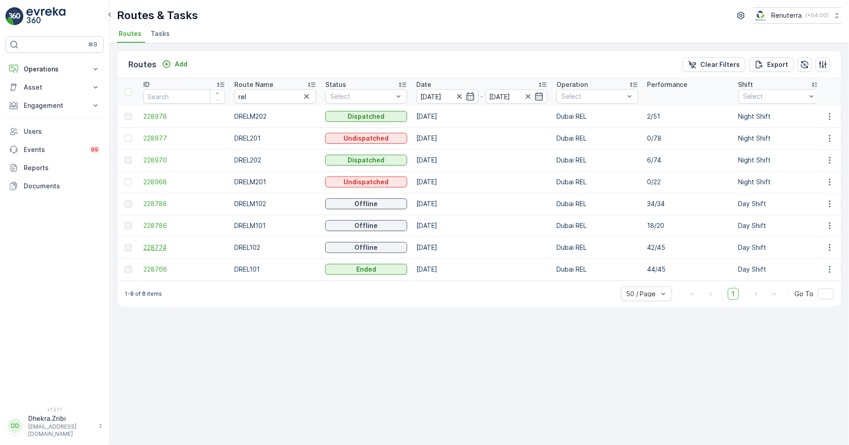
click at [154, 246] on span "228774" at bounding box center [184, 247] width 82 height 9
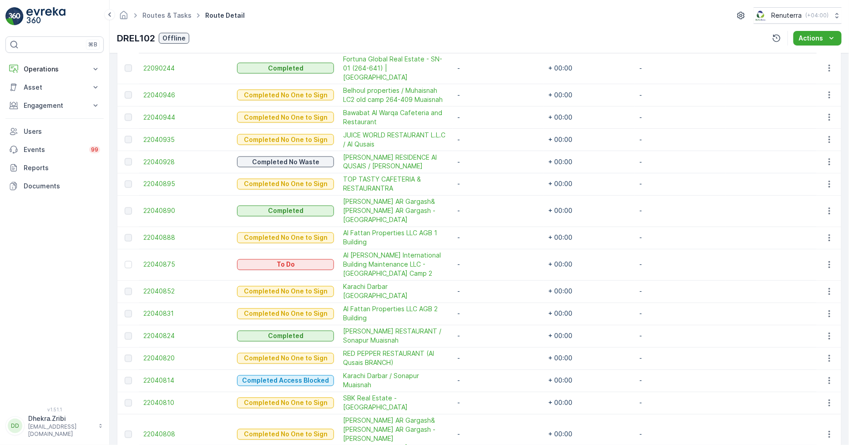
scroll to position [505, 0]
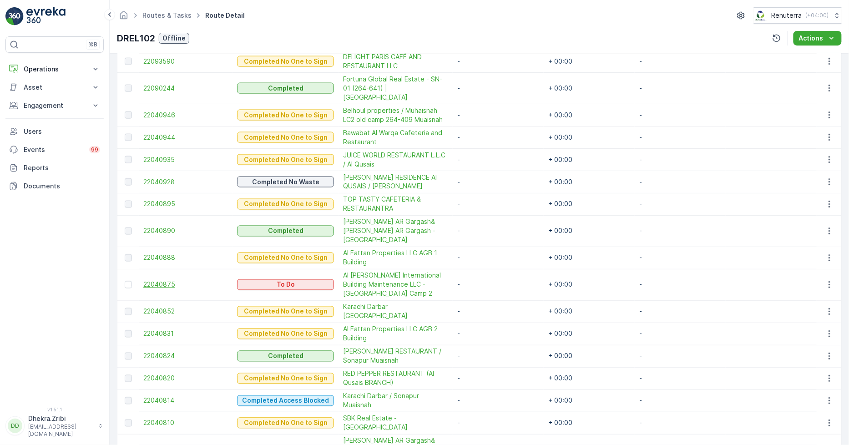
click at [145, 280] on span "22040875" at bounding box center [185, 284] width 85 height 9
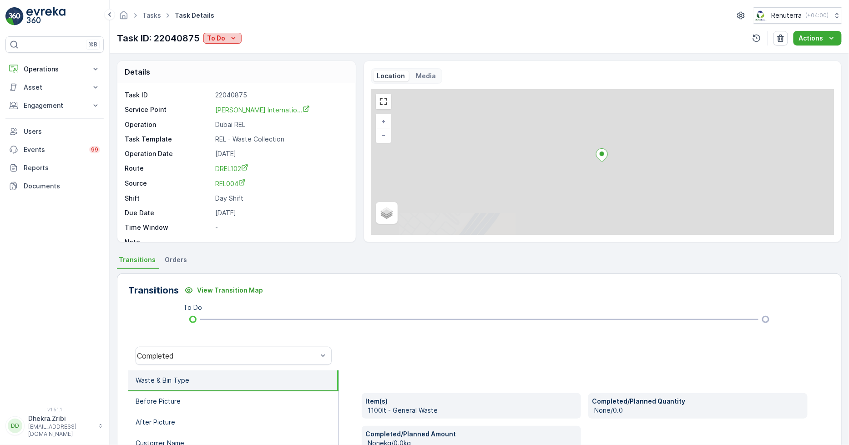
click at [231, 39] on icon "To Do" at bounding box center [233, 38] width 9 height 9
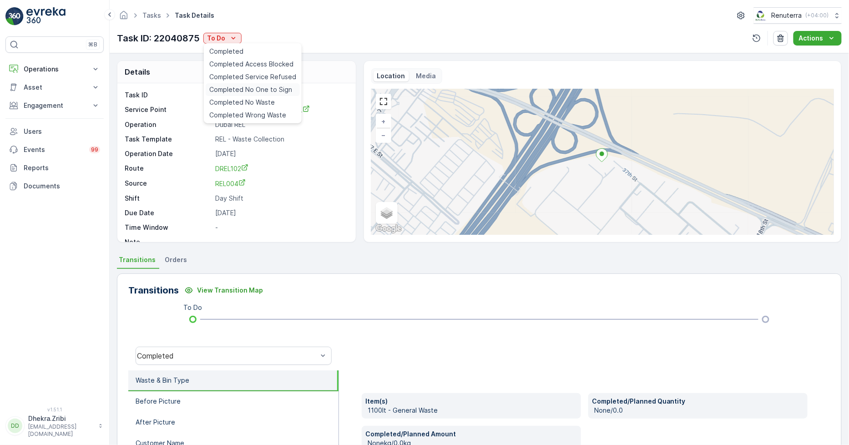
click at [266, 86] on span "Completed No One to Sign" at bounding box center [250, 89] width 83 height 9
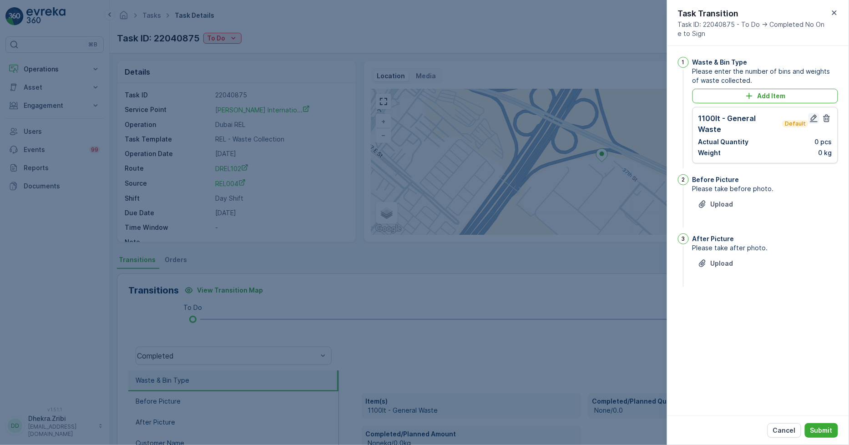
click at [816, 116] on icon "button" at bounding box center [814, 119] width 8 height 8
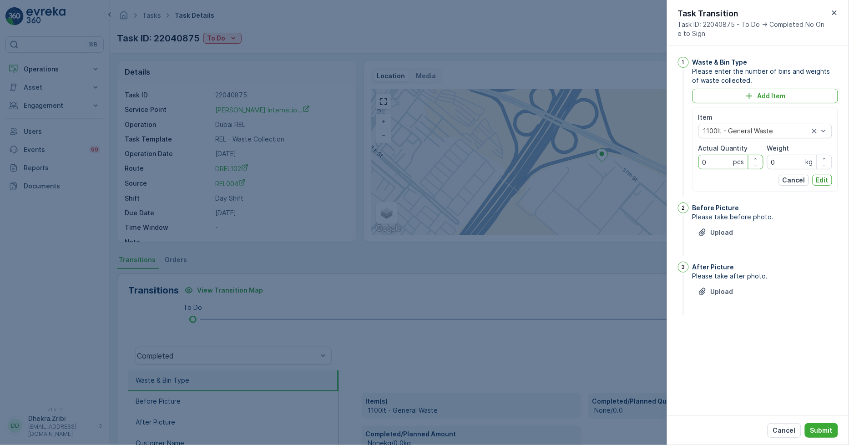
drag, startPoint x: 716, startPoint y: 162, endPoint x: 683, endPoint y: 154, distance: 34.3
click at [683, 155] on div "1 Waste & Bin Type Please enter the number of bins and weights of waste collect…" at bounding box center [758, 128] width 160 height 142
type Quantity "3"
click at [814, 178] on button "Edit" at bounding box center [822, 180] width 20 height 11
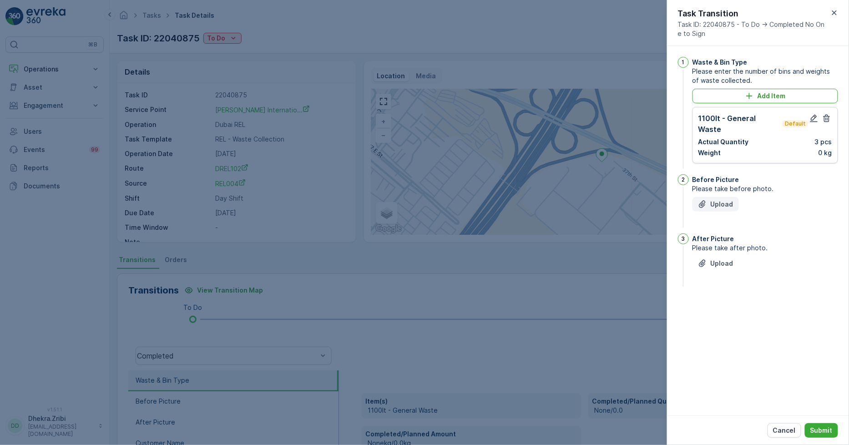
click at [710, 200] on div "Upload" at bounding box center [715, 204] width 35 height 9
click at [715, 200] on p "Upload" at bounding box center [721, 204] width 23 height 9
click at [716, 304] on p "Upload" at bounding box center [721, 308] width 23 height 9
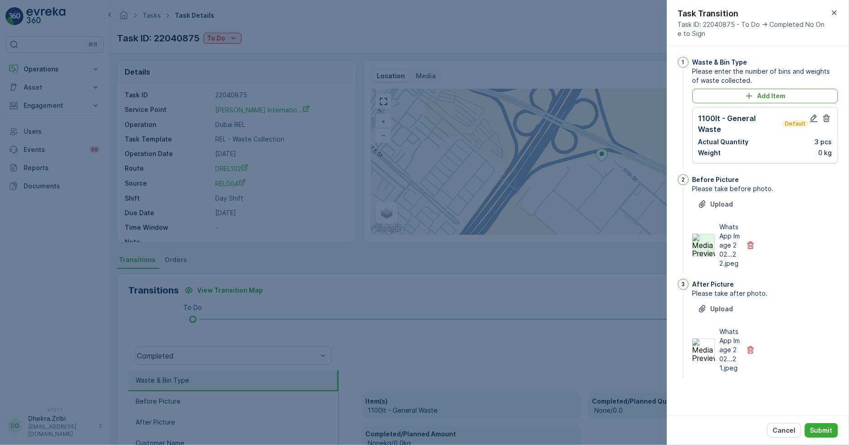
click at [699, 234] on img at bounding box center [703, 245] width 23 height 23
click at [713, 338] on img at bounding box center [703, 349] width 23 height 23
click at [824, 430] on p "Submit" at bounding box center [821, 430] width 22 height 9
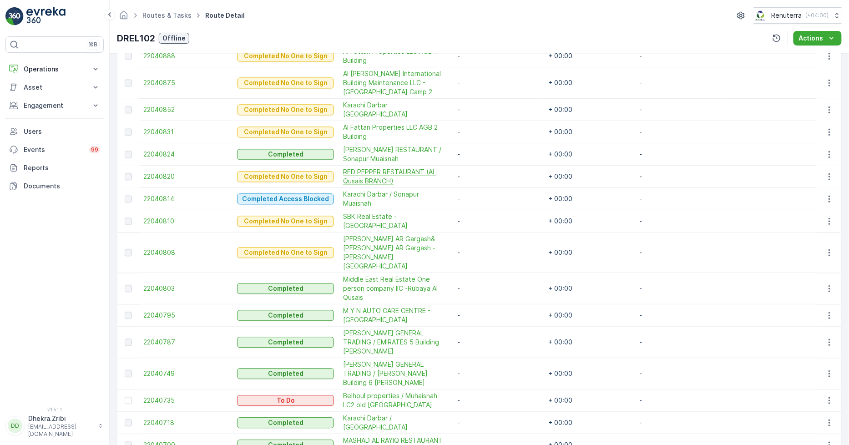
scroll to position [758, 0]
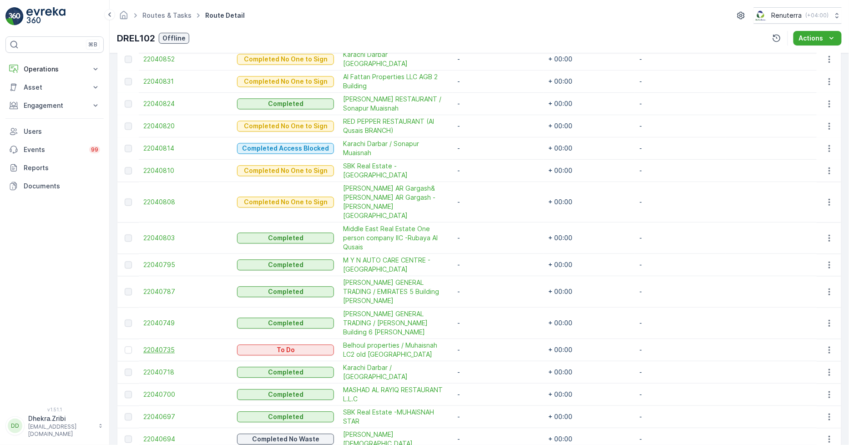
click at [165, 345] on span "22040735" at bounding box center [185, 349] width 85 height 9
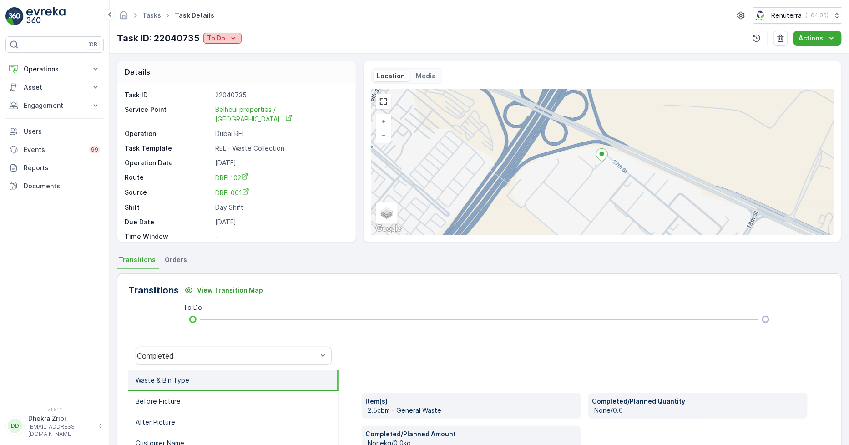
click at [221, 37] on p "To Do" at bounding box center [216, 38] width 18 height 9
click at [266, 88] on span "Completed No One to Sign" at bounding box center [250, 89] width 83 height 9
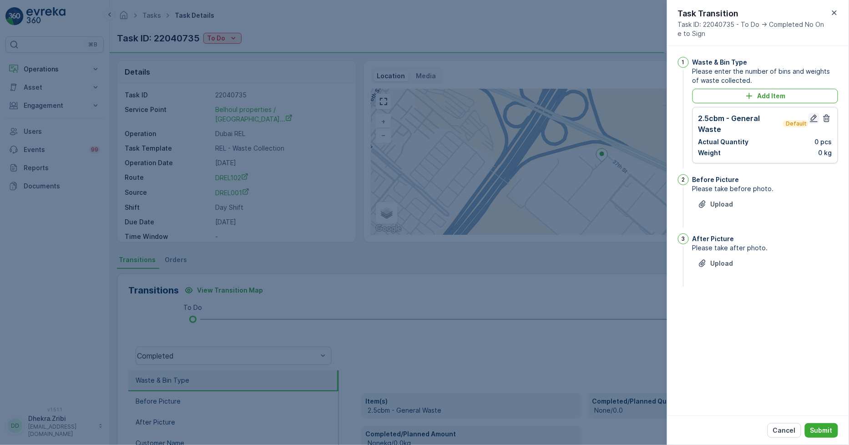
click at [813, 116] on icon "button" at bounding box center [814, 119] width 8 height 8
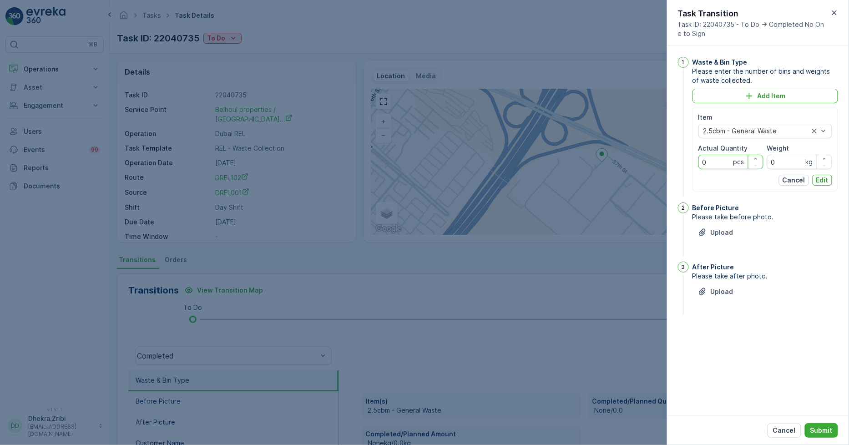
drag, startPoint x: 714, startPoint y: 158, endPoint x: 647, endPoint y: 137, distance: 70.8
click at [648, 146] on div "Tasks Task Details Renuterra ( +04:00 ) Task ID: 22040735 To Do Actions Details…" at bounding box center [479, 222] width 739 height 445
type Quantity "2"
click at [821, 176] on p "Edit" at bounding box center [822, 180] width 12 height 9
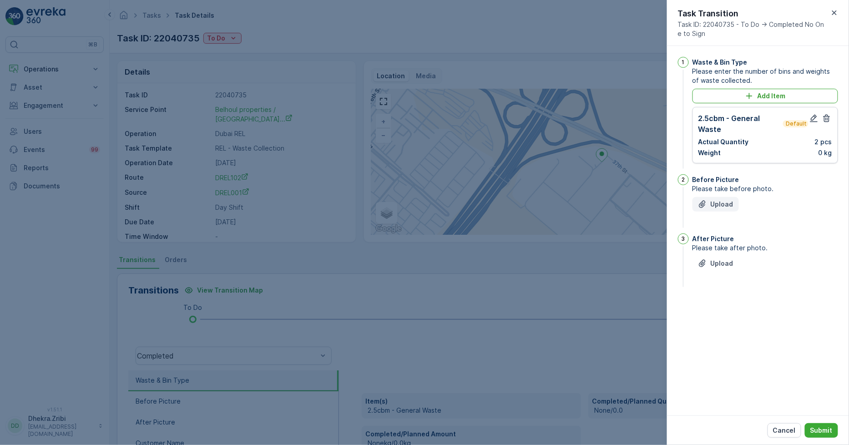
click at [723, 204] on p "Upload" at bounding box center [721, 204] width 23 height 9
click at [722, 308] on p "Upload" at bounding box center [721, 308] width 23 height 9
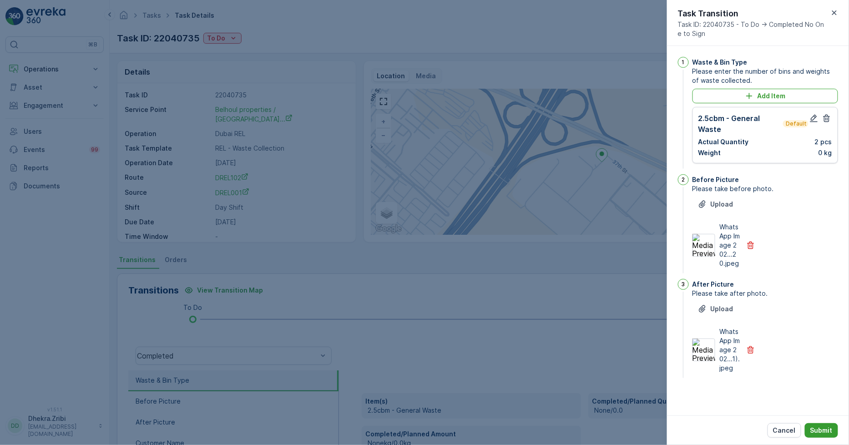
click at [821, 429] on p "Submit" at bounding box center [821, 430] width 22 height 9
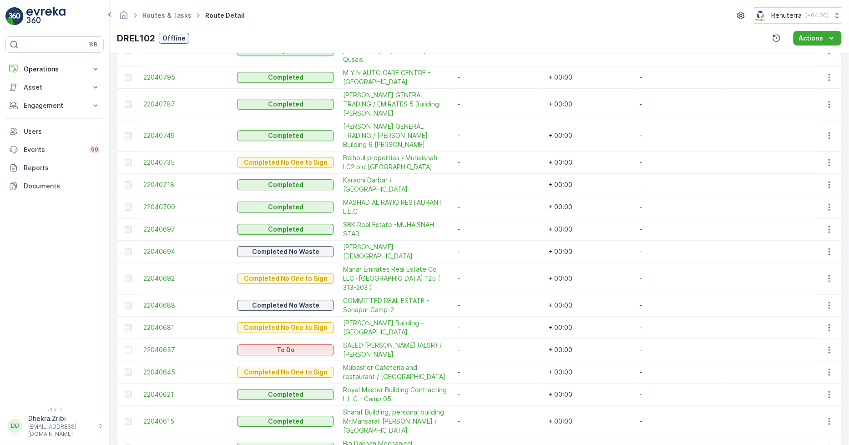
scroll to position [985, 0]
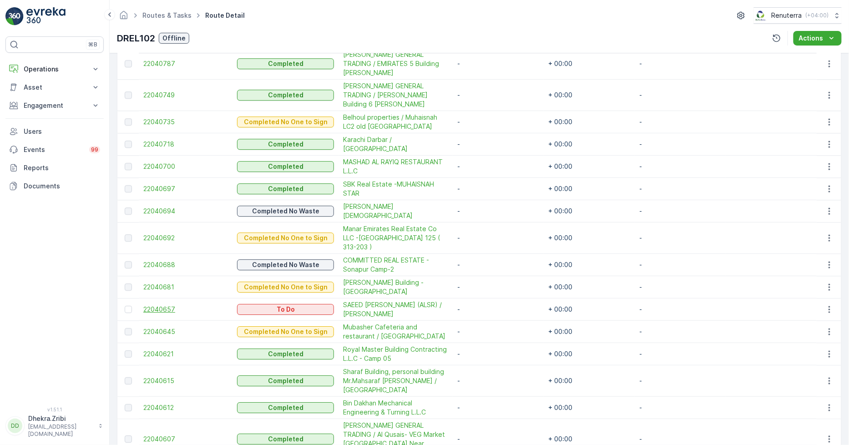
click at [162, 305] on span "22040657" at bounding box center [185, 309] width 85 height 9
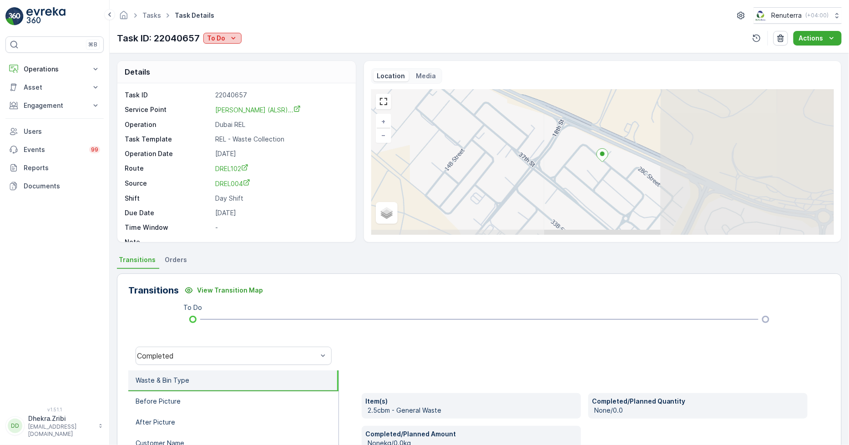
click at [219, 34] on p "To Do" at bounding box center [216, 38] width 18 height 9
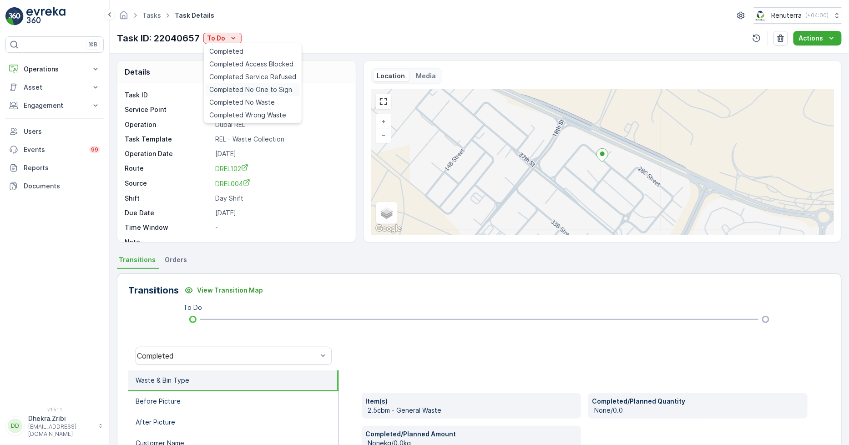
click at [258, 90] on span "Completed No One to Sign" at bounding box center [250, 89] width 83 height 9
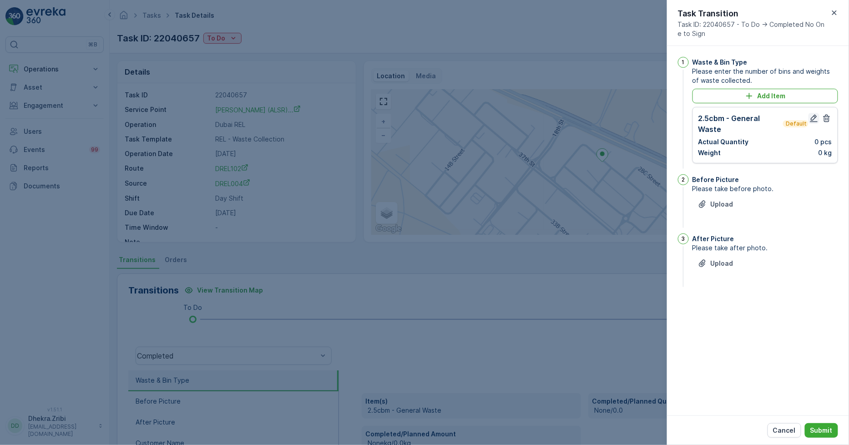
click at [814, 116] on icon "button" at bounding box center [814, 119] width 8 height 8
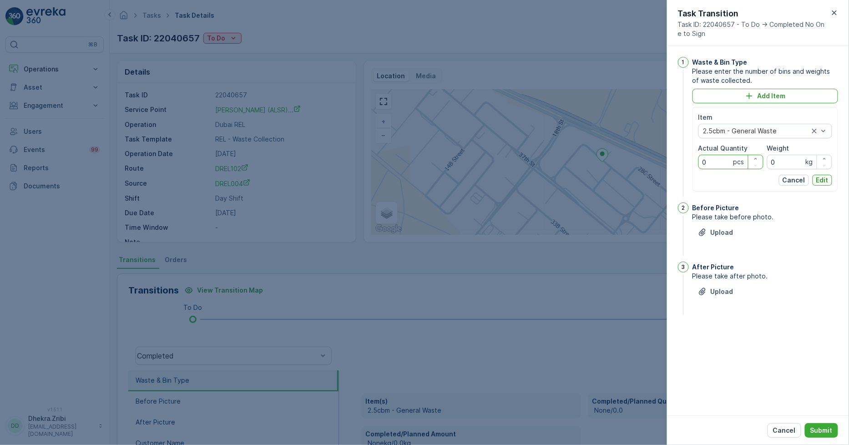
drag, startPoint x: 720, startPoint y: 164, endPoint x: 692, endPoint y: 161, distance: 28.3
click at [692, 161] on div "1 Waste & Bin Type Please enter the number of bins and weights of waste collect…" at bounding box center [758, 128] width 160 height 142
type Quantity "1"
click at [820, 180] on p "Edit" at bounding box center [822, 180] width 12 height 9
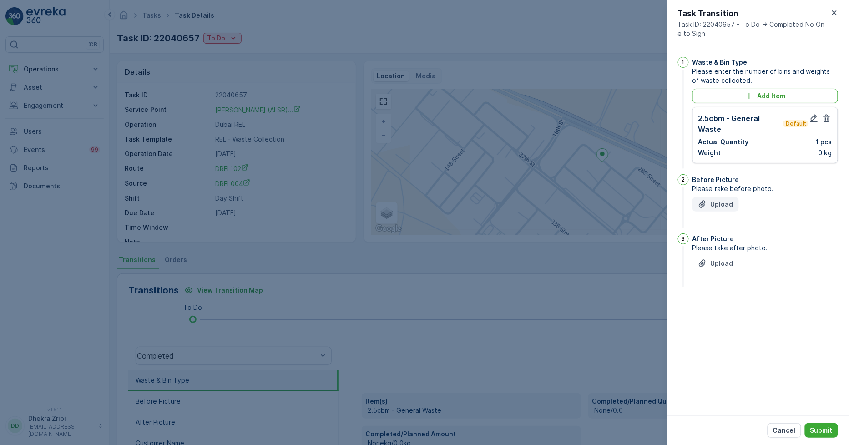
click at [720, 202] on p "Upload" at bounding box center [721, 204] width 23 height 9
click at [716, 310] on p "Upload" at bounding box center [721, 308] width 23 height 9
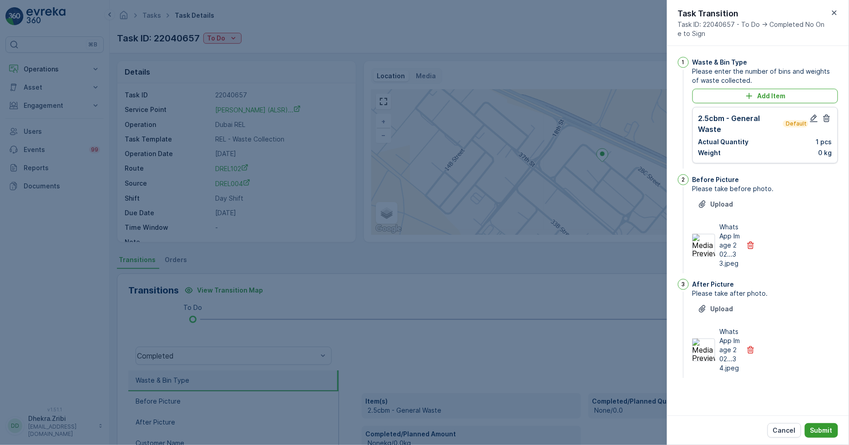
click at [808, 429] on button "Submit" at bounding box center [820, 430] width 33 height 15
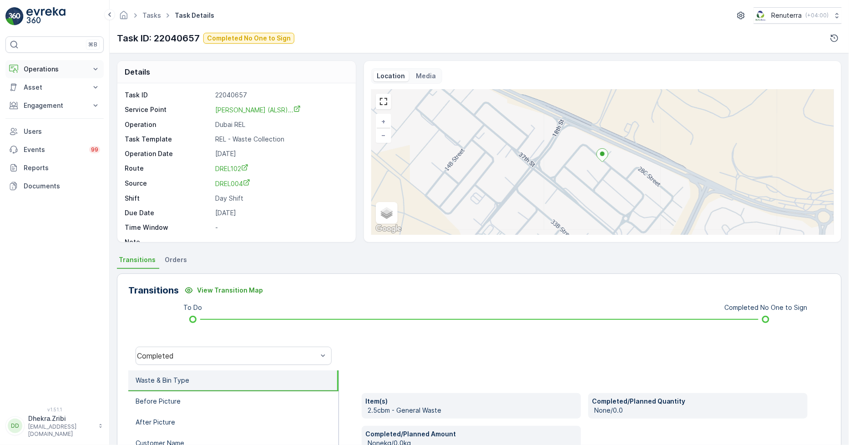
click at [33, 65] on p "Operations" at bounding box center [55, 69] width 62 height 9
click at [41, 97] on p "Planning" at bounding box center [35, 97] width 25 height 9
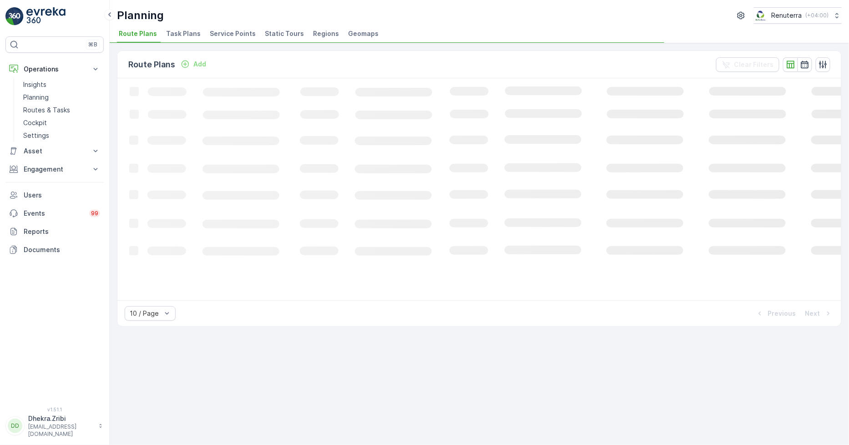
click at [220, 31] on span "Service Points" at bounding box center [233, 33] width 46 height 9
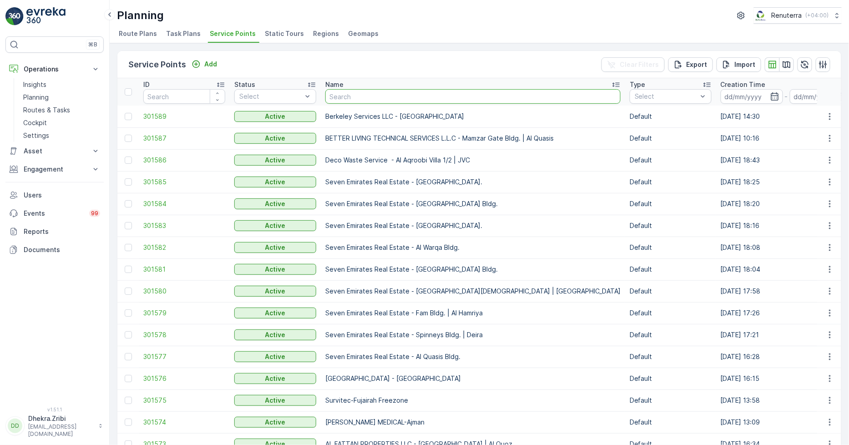
click at [345, 96] on input "text" at bounding box center [472, 96] width 295 height 15
type input "ktc"
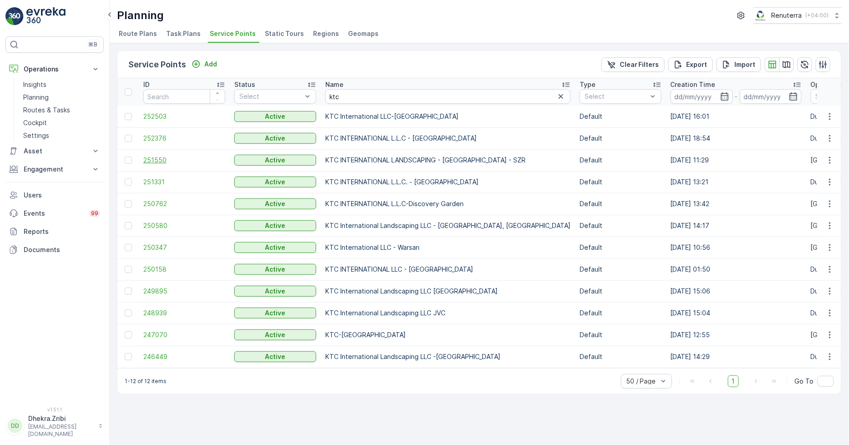
click at [160, 161] on span "251550" at bounding box center [184, 160] width 82 height 9
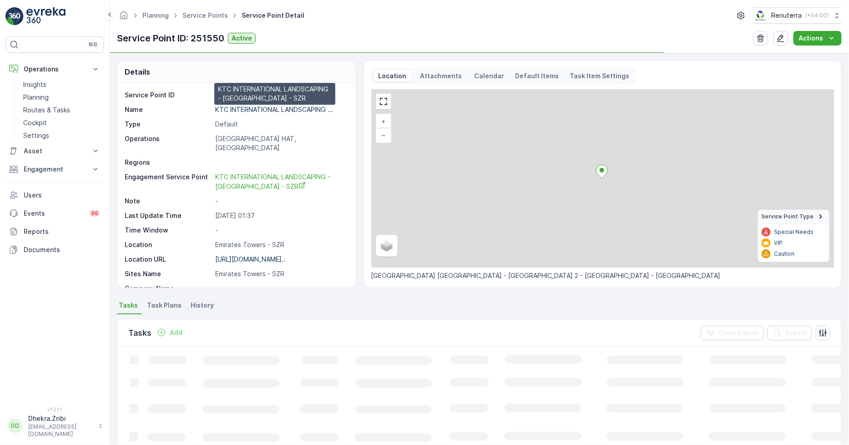
click at [258, 110] on p "KTC INTERNATIONAL LANDSCAPING ..." at bounding box center [274, 109] width 118 height 8
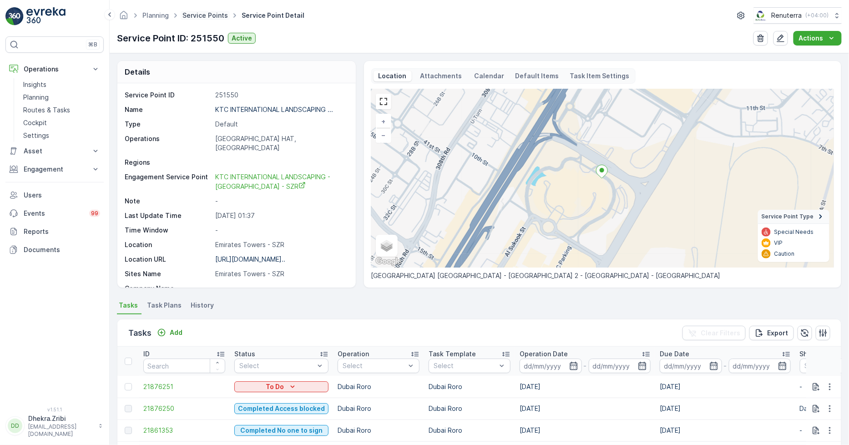
click at [199, 15] on link "Service Points" at bounding box center [204, 15] width 45 height 8
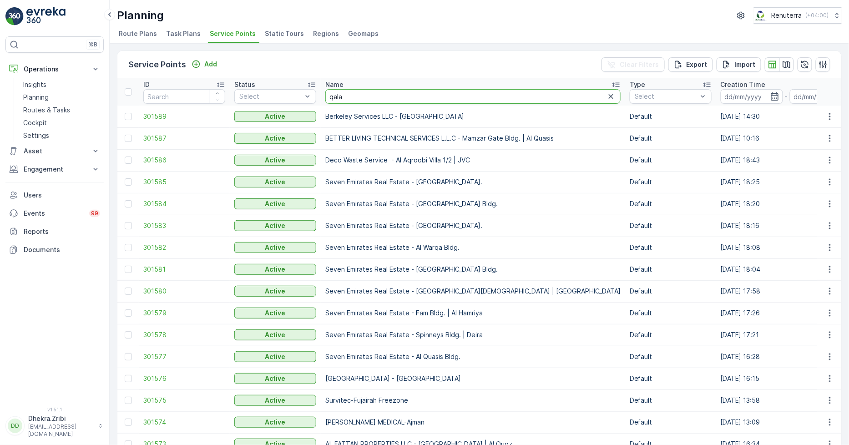
type input "qalat"
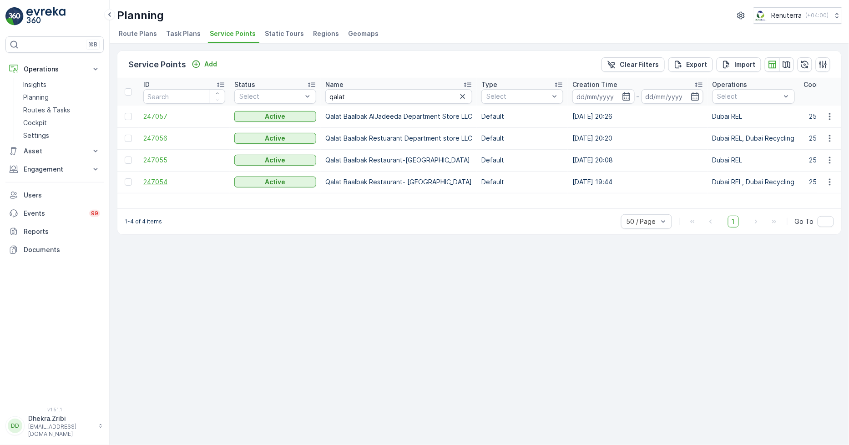
click at [155, 178] on span "247054" at bounding box center [184, 181] width 82 height 9
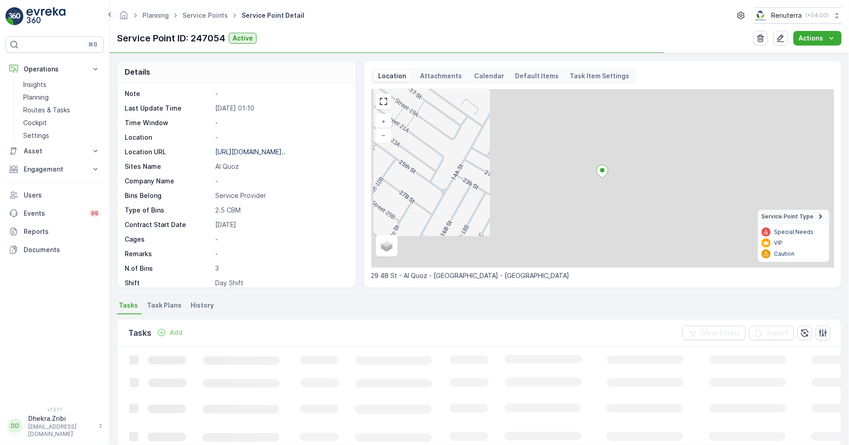
scroll to position [140, 0]
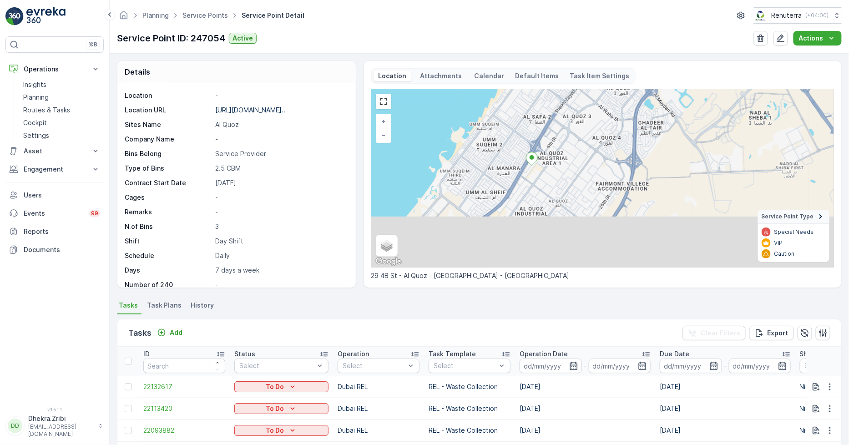
drag, startPoint x: 549, startPoint y: 252, endPoint x: 549, endPoint y: 195, distance: 57.3
click at [549, 195] on div "+ − Satellite Roadmap Terrain Hybrid Leaflet Keyboard shortcuts Map Data Map da…" at bounding box center [602, 178] width 462 height 178
